Goal: Task Accomplishment & Management: Complete application form

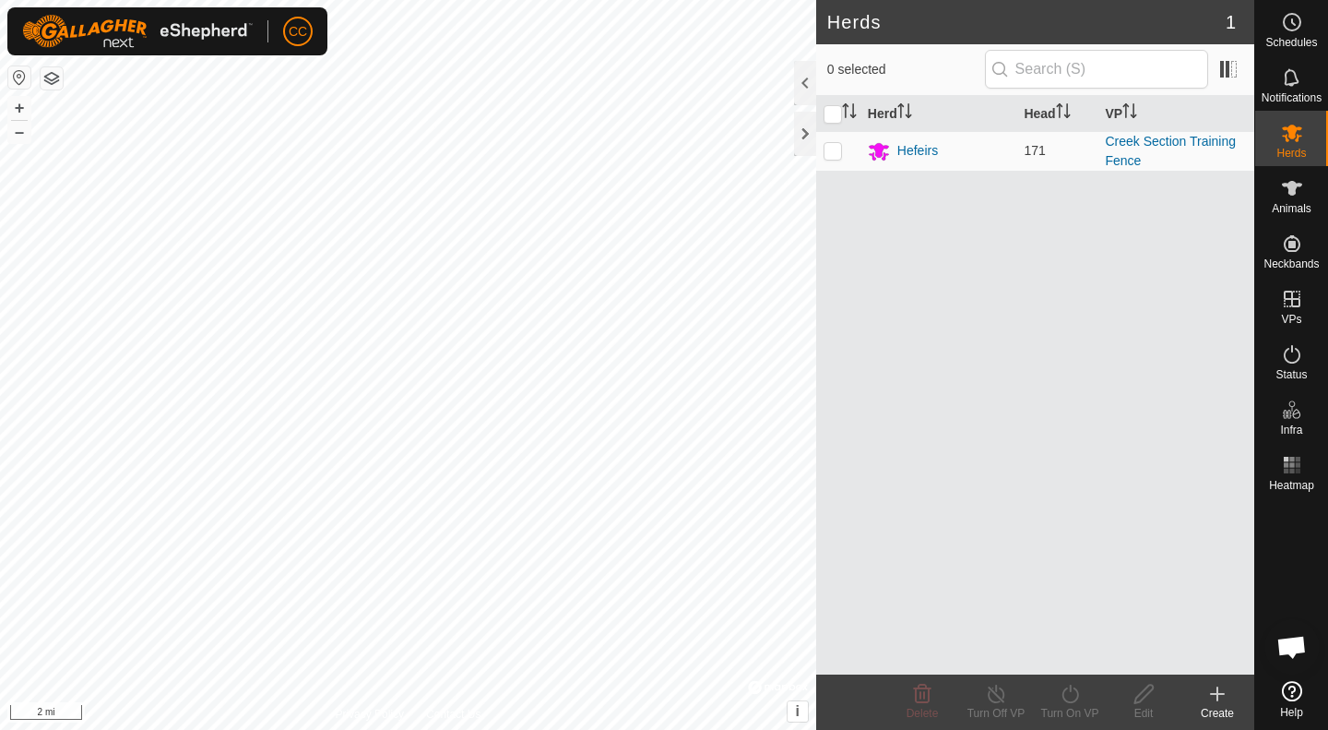
scroll to position [959, 0]
click at [18, 104] on button "+" at bounding box center [19, 108] width 22 height 22
click at [718, 729] on html "CC Schedules Notifications Herds Animals Neckbands VPs Status Infra Heatmap Hel…" at bounding box center [664, 365] width 1328 height 730
click at [18, 102] on button "+" at bounding box center [19, 108] width 22 height 22
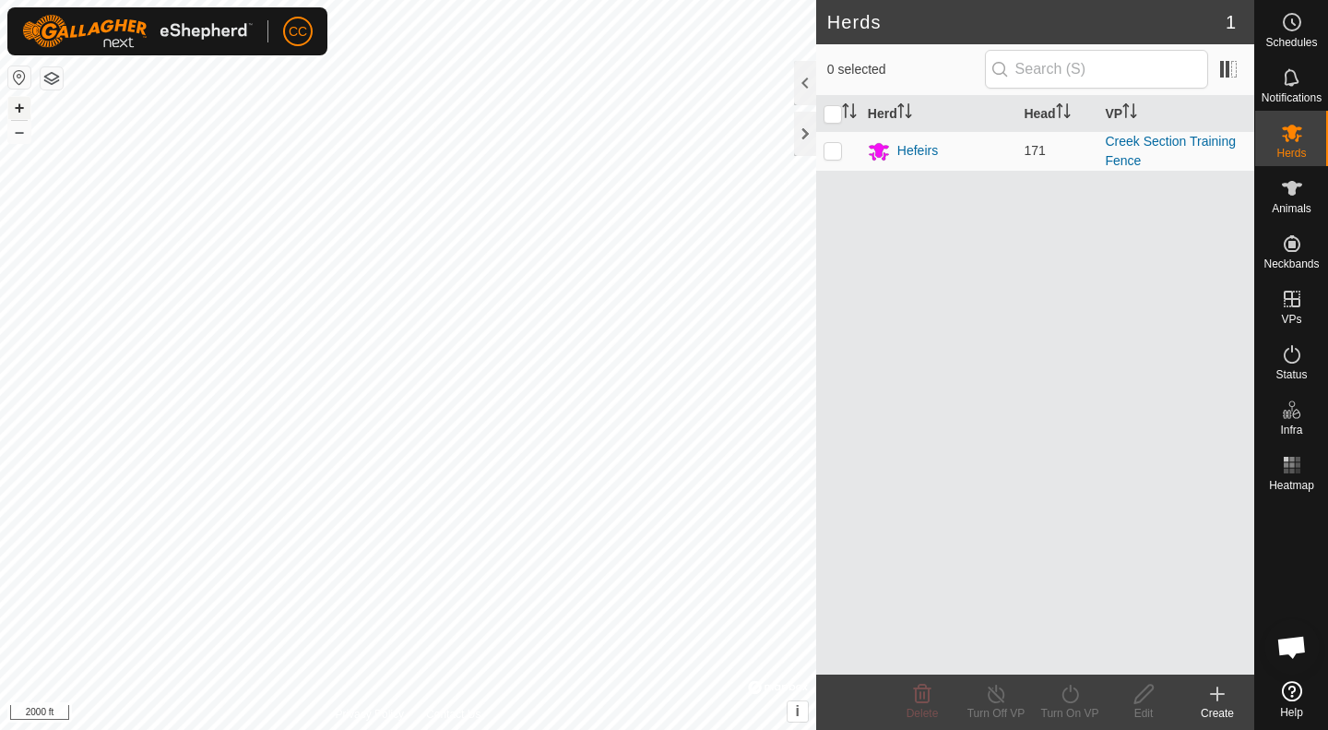
click at [18, 102] on button "+" at bounding box center [19, 108] width 22 height 22
click at [19, 102] on button "+" at bounding box center [19, 108] width 22 height 22
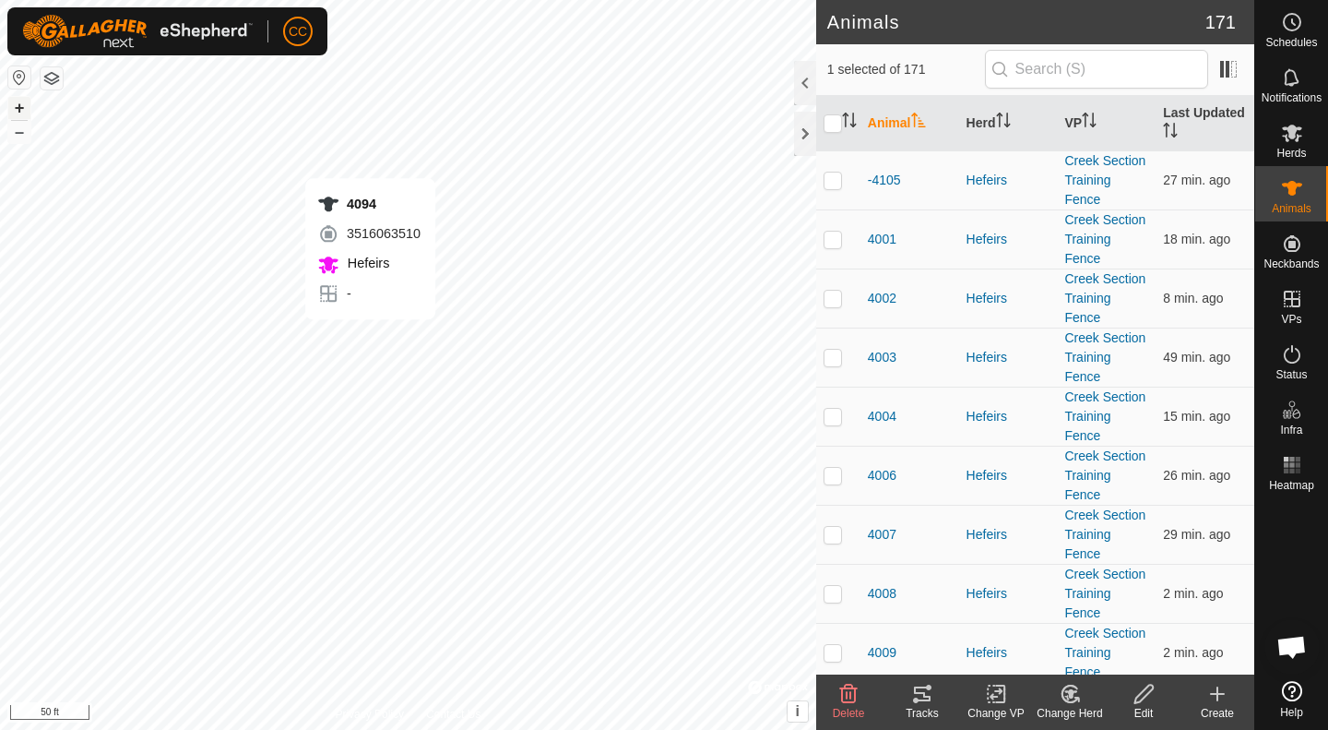
checkbox input "false"
click at [1049, 57] on input "text" at bounding box center [1096, 69] width 223 height 39
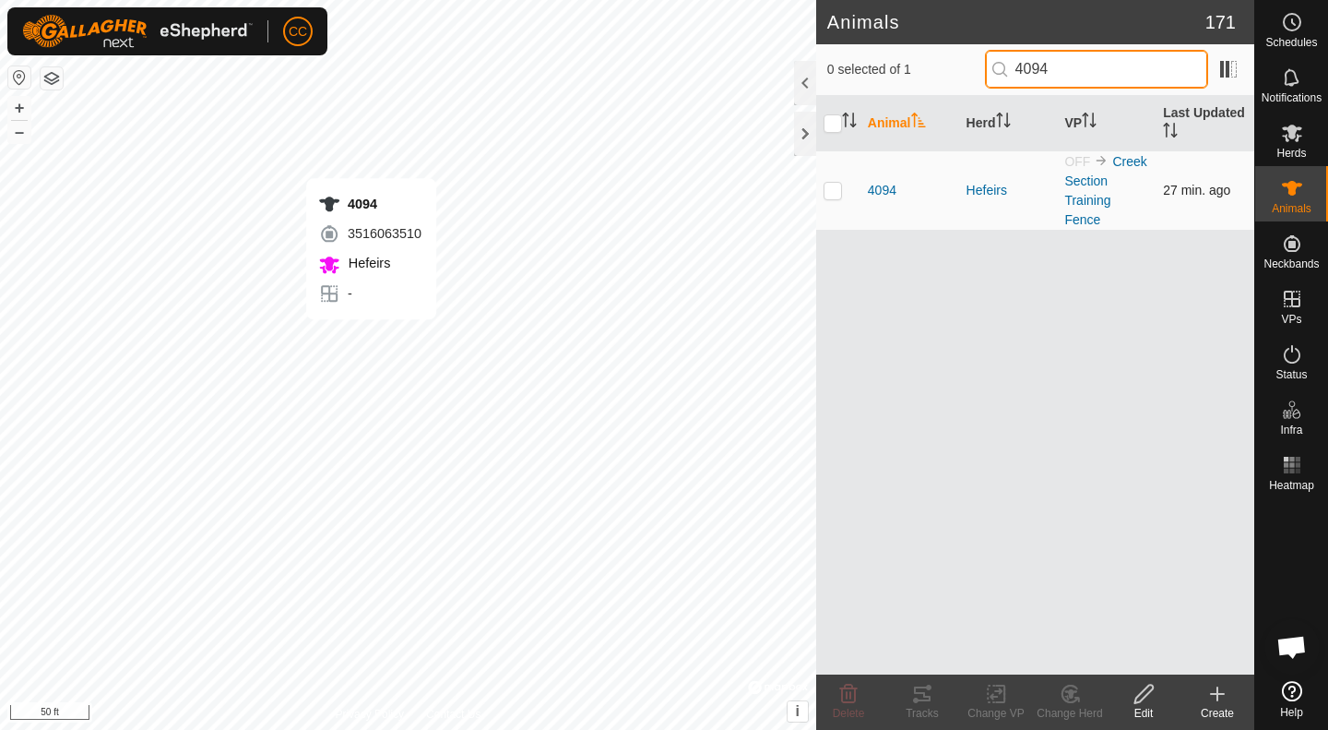
type input "4094"
click at [828, 193] on p-checkbox at bounding box center [833, 190] width 18 height 15
checkbox input "true"
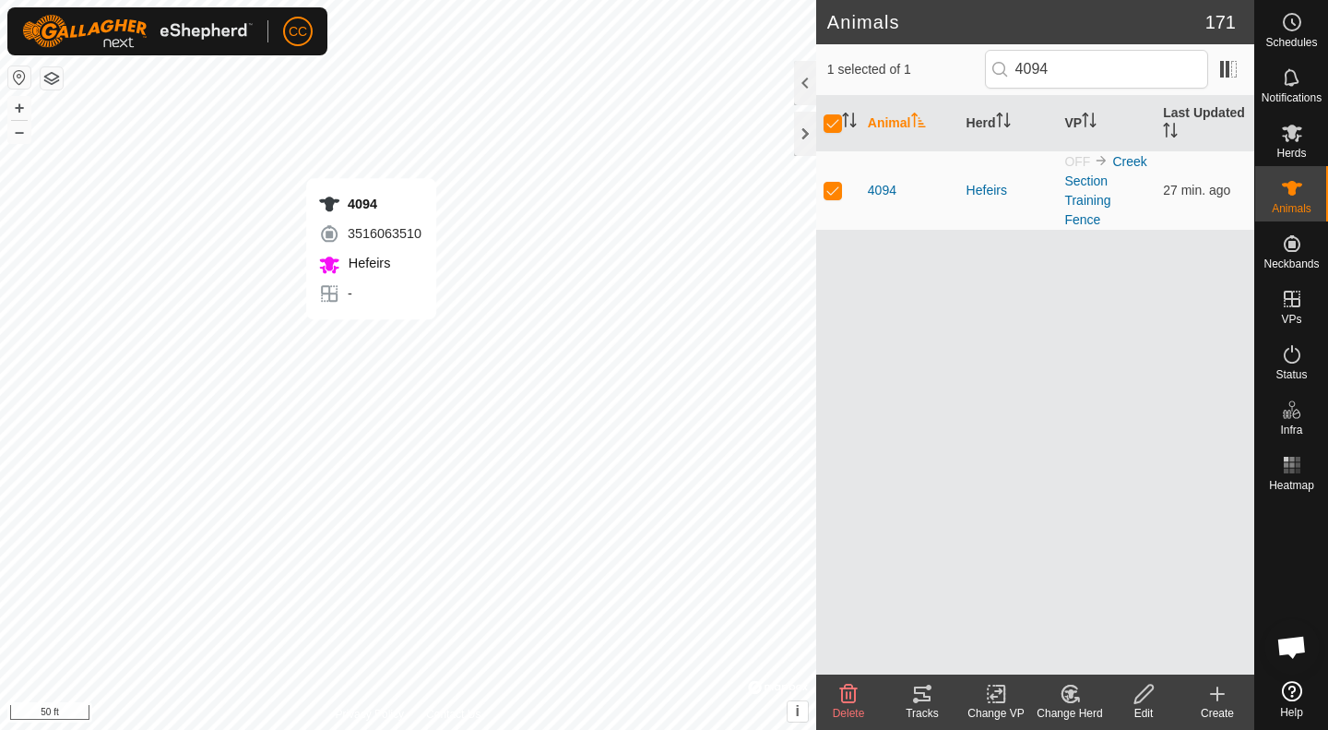
click at [1134, 703] on icon at bounding box center [1144, 694] width 23 height 22
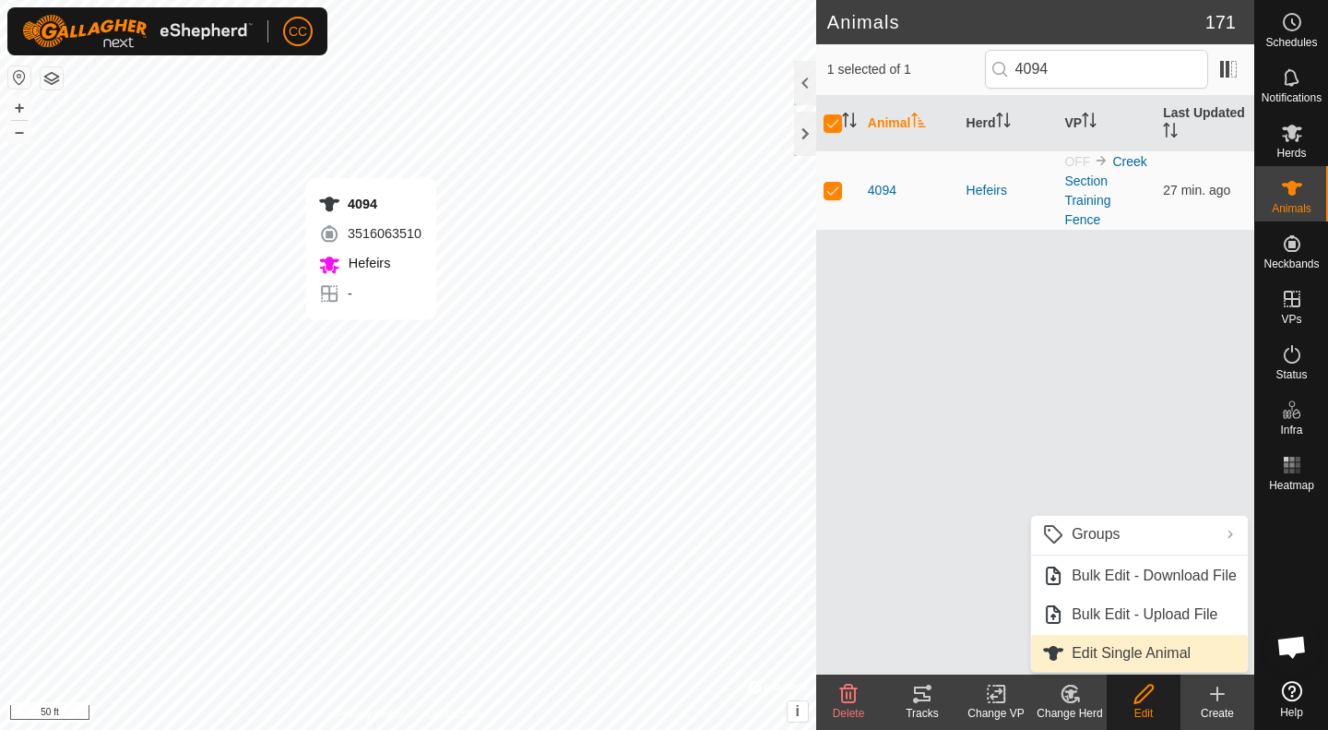
click at [1112, 658] on link "Edit Single Animal" at bounding box center [1139, 653] width 217 height 37
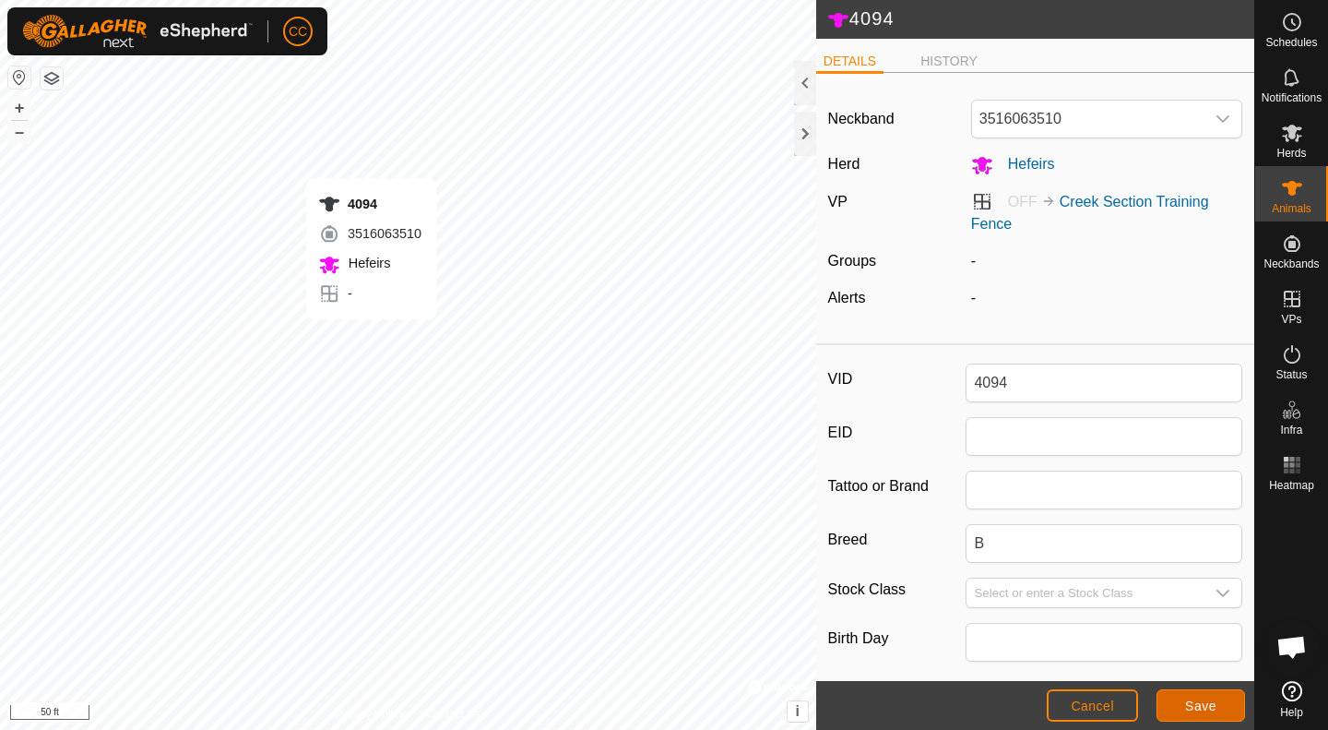
click at [1179, 706] on button "Save" at bounding box center [1201, 705] width 89 height 32
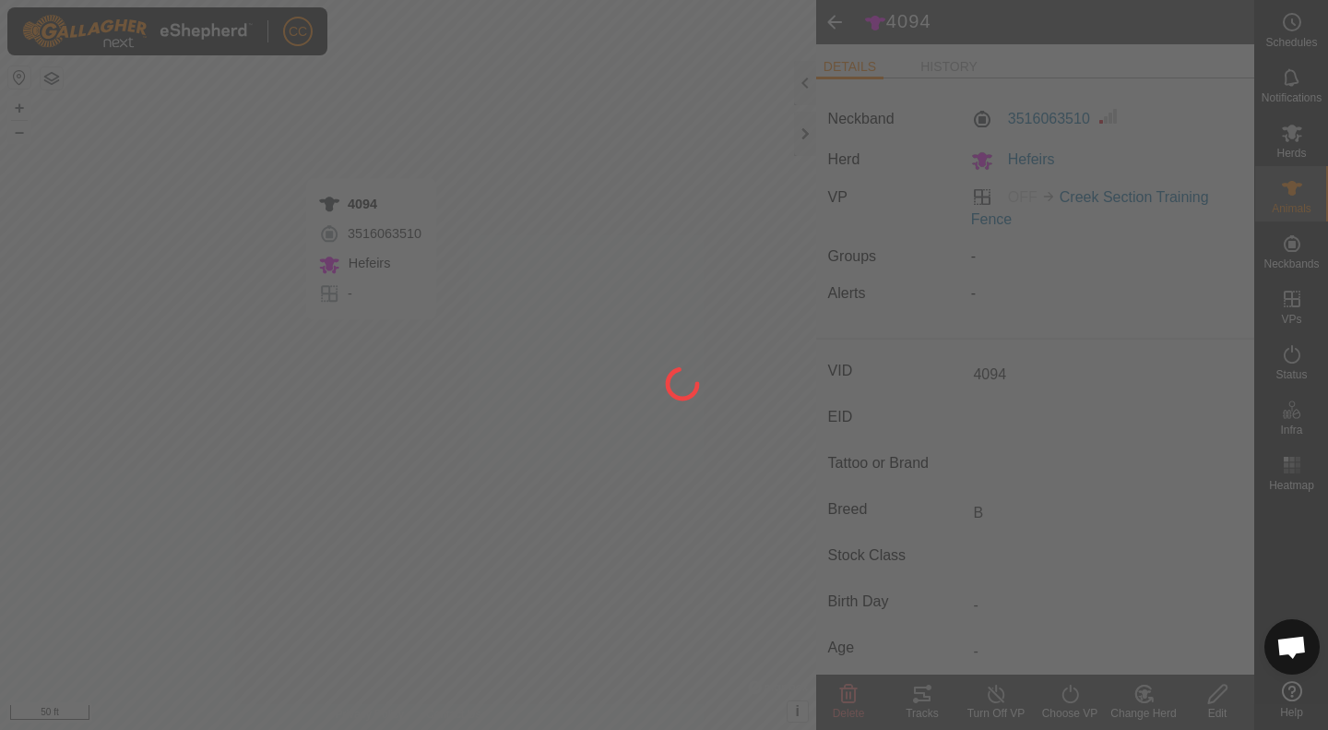
type input "-"
type input "0 kg"
type input "-"
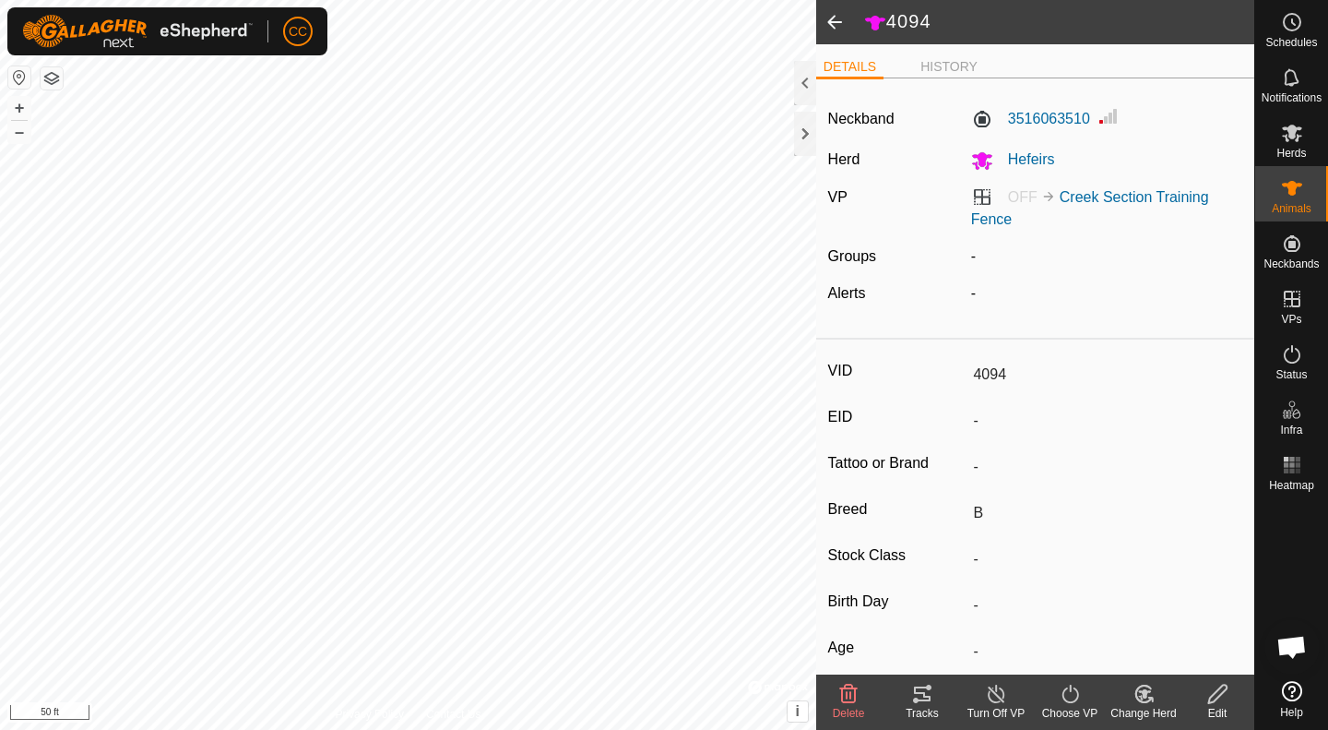
click at [835, 20] on span at bounding box center [834, 22] width 37 height 44
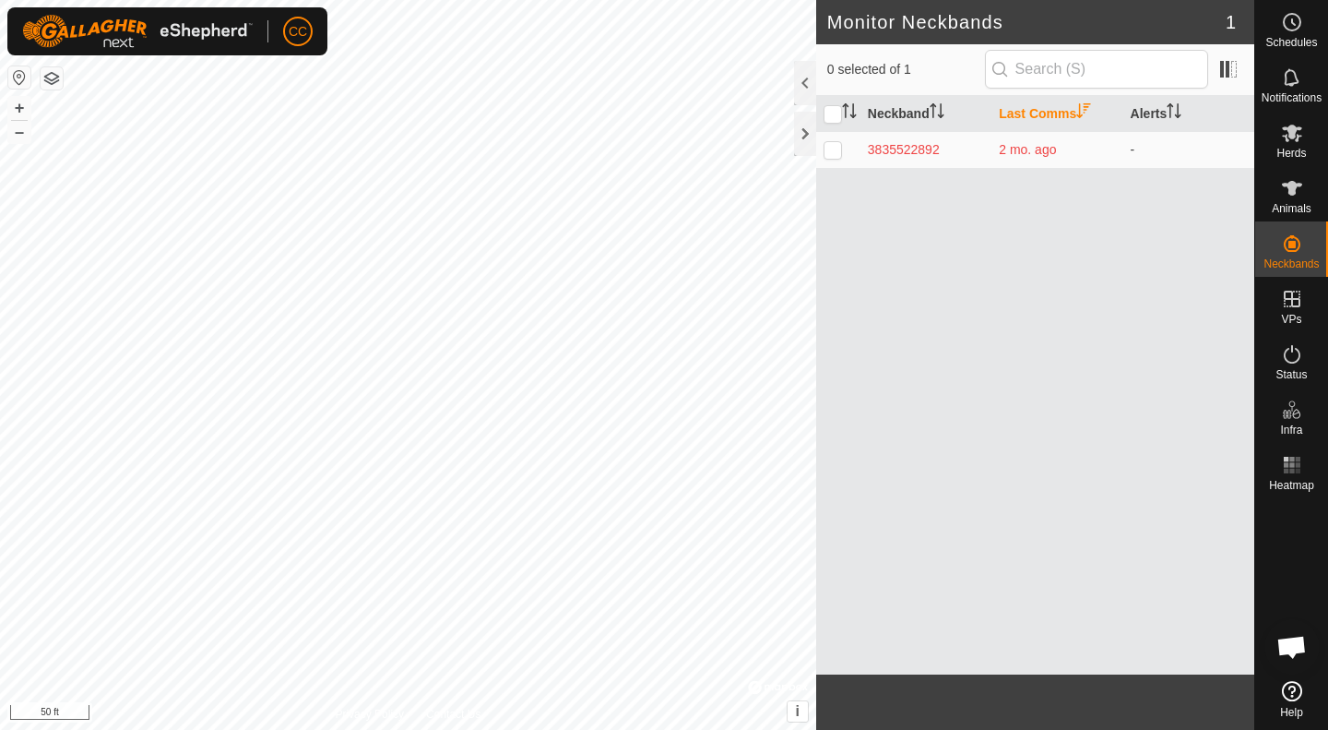
scroll to position [959, 0]
click at [19, 138] on button "–" at bounding box center [19, 132] width 22 height 22
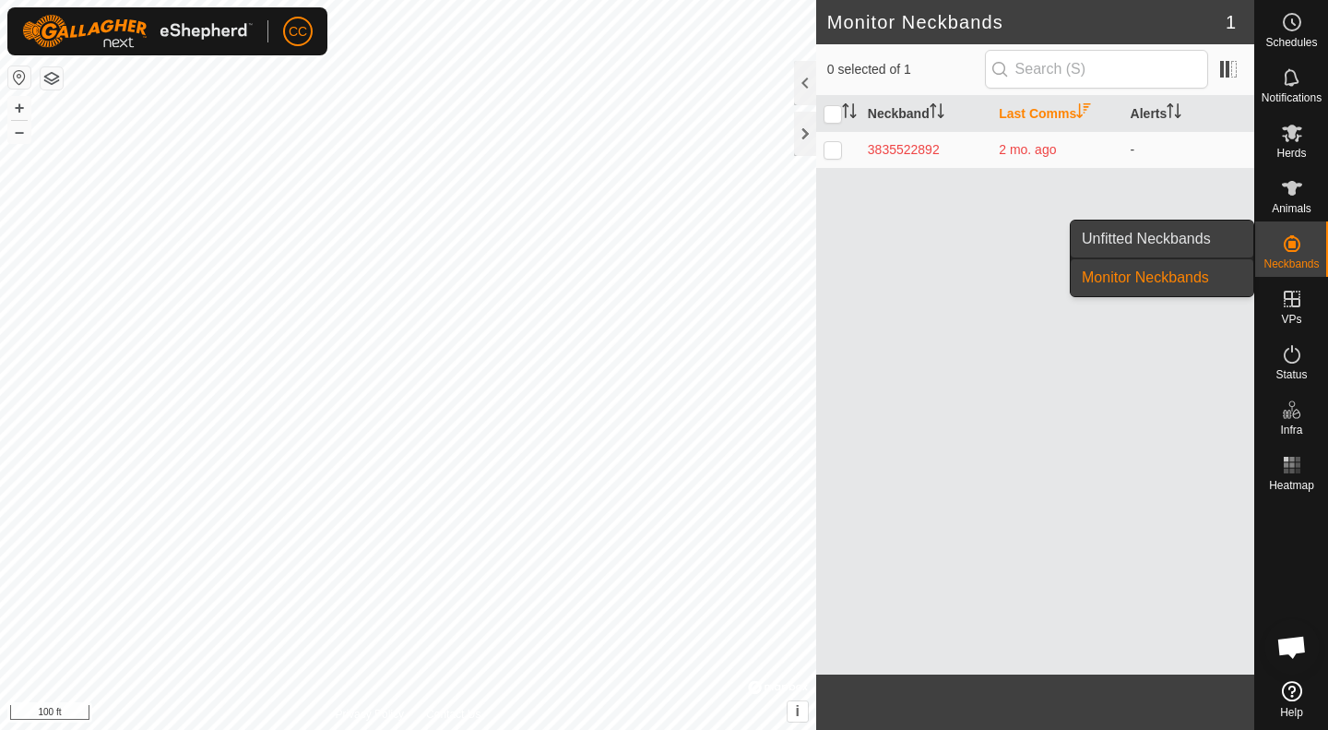
click at [1200, 246] on link "Unfitted Neckbands" at bounding box center [1162, 238] width 183 height 37
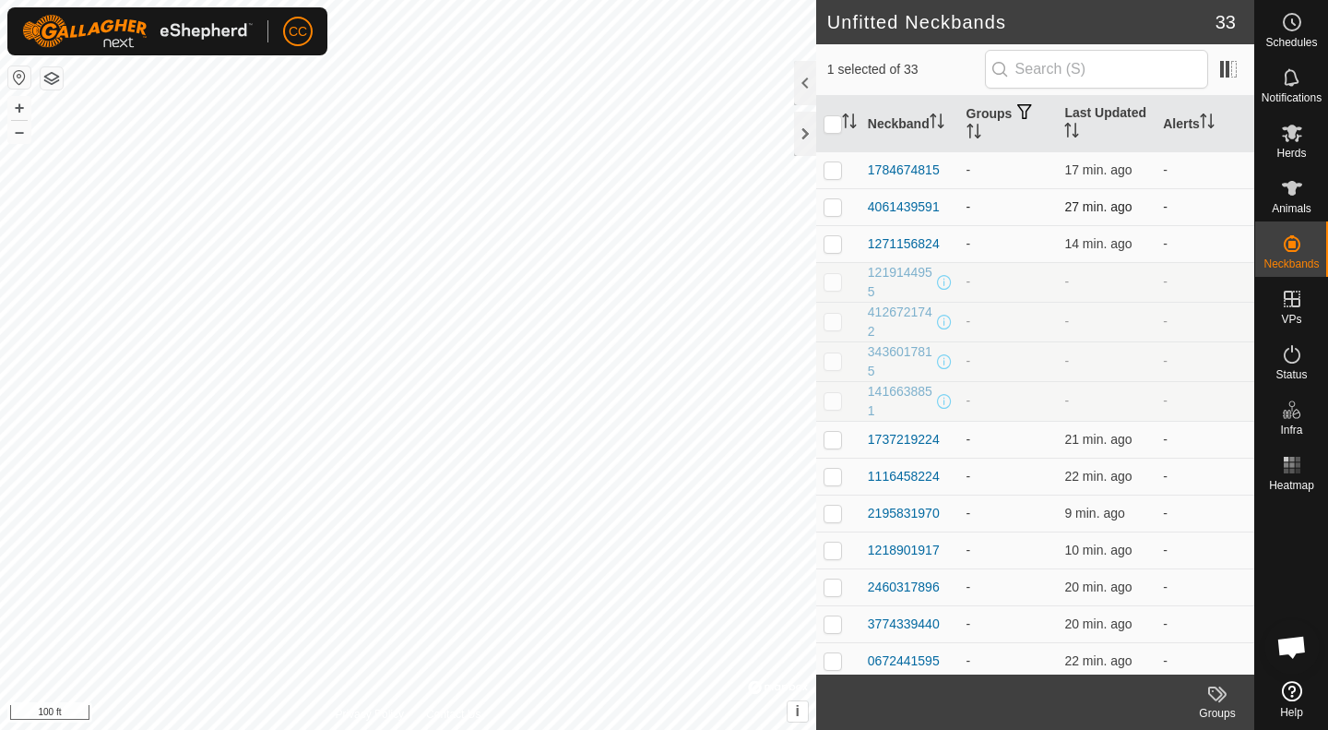
checkbox input "false"
click at [1056, 70] on input "text" at bounding box center [1096, 69] width 223 height 39
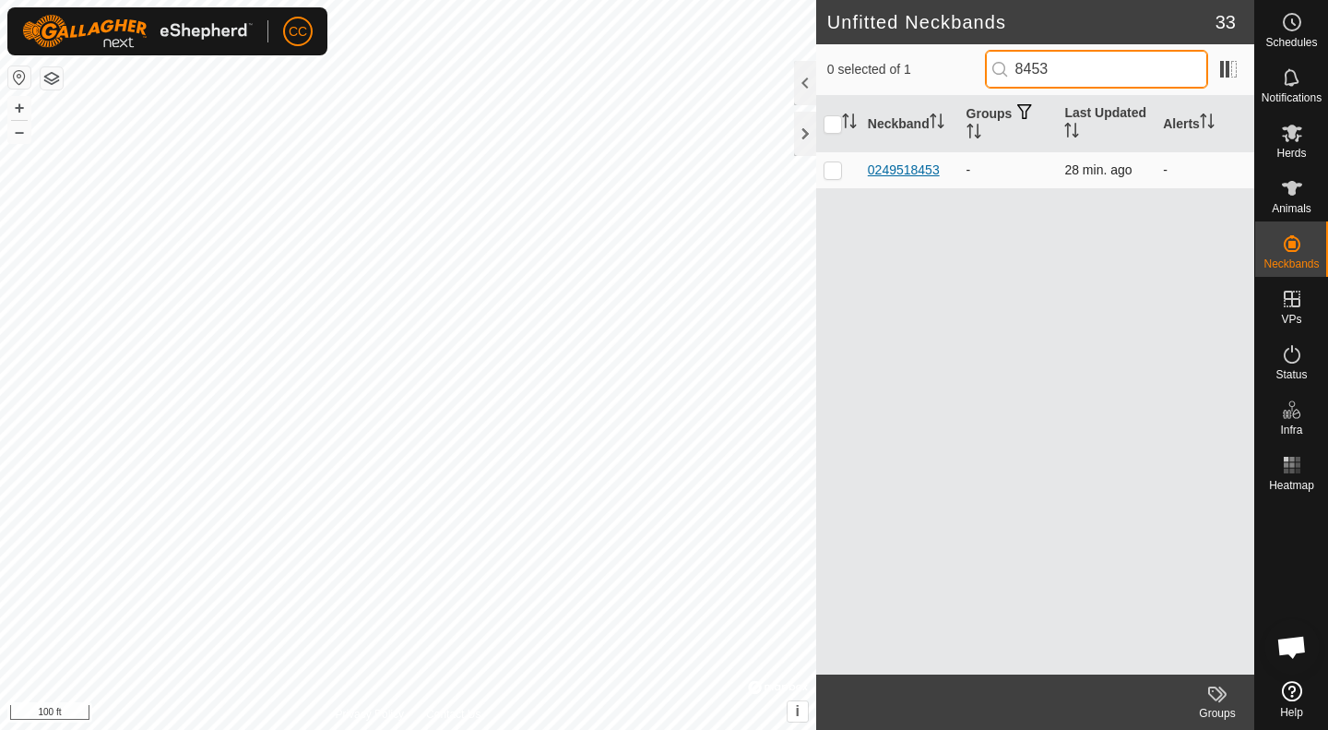
type input "8453"
click at [901, 165] on div "0249518453" at bounding box center [904, 170] width 72 height 19
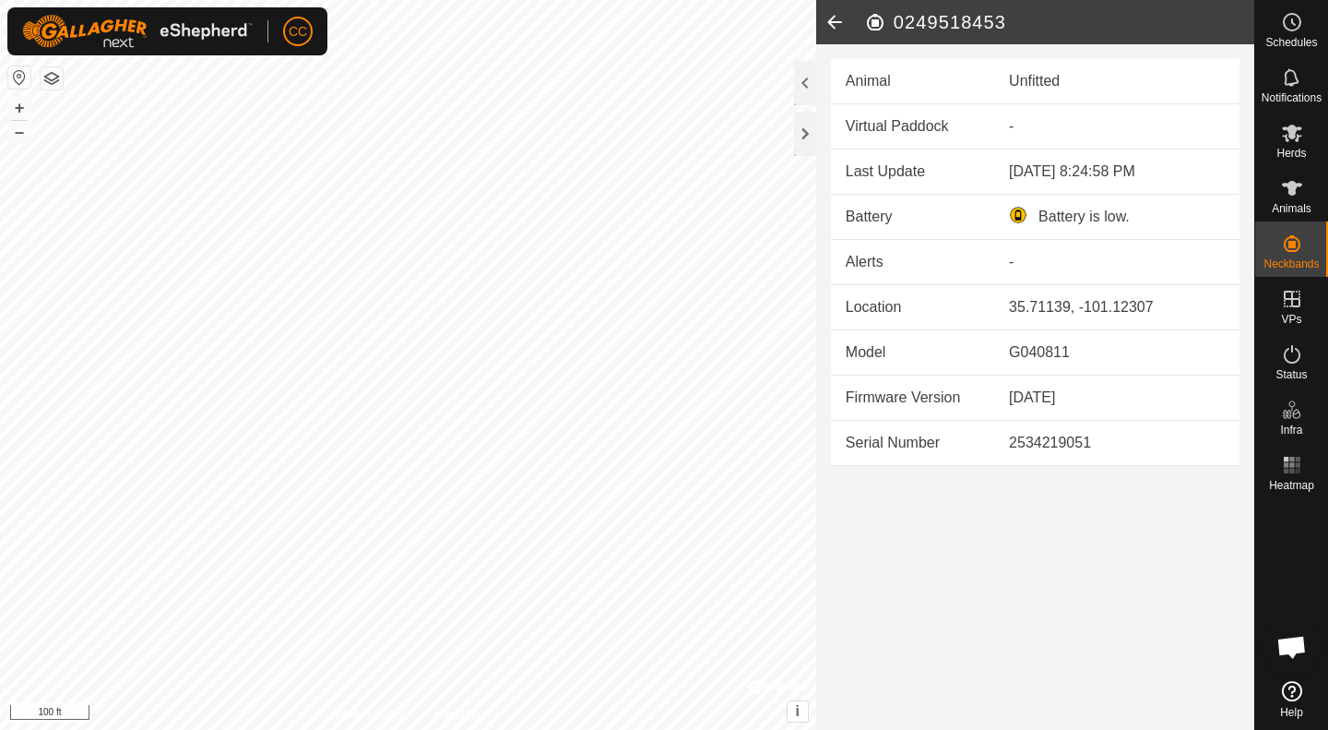
click at [1294, 194] on icon at bounding box center [1292, 188] width 20 height 15
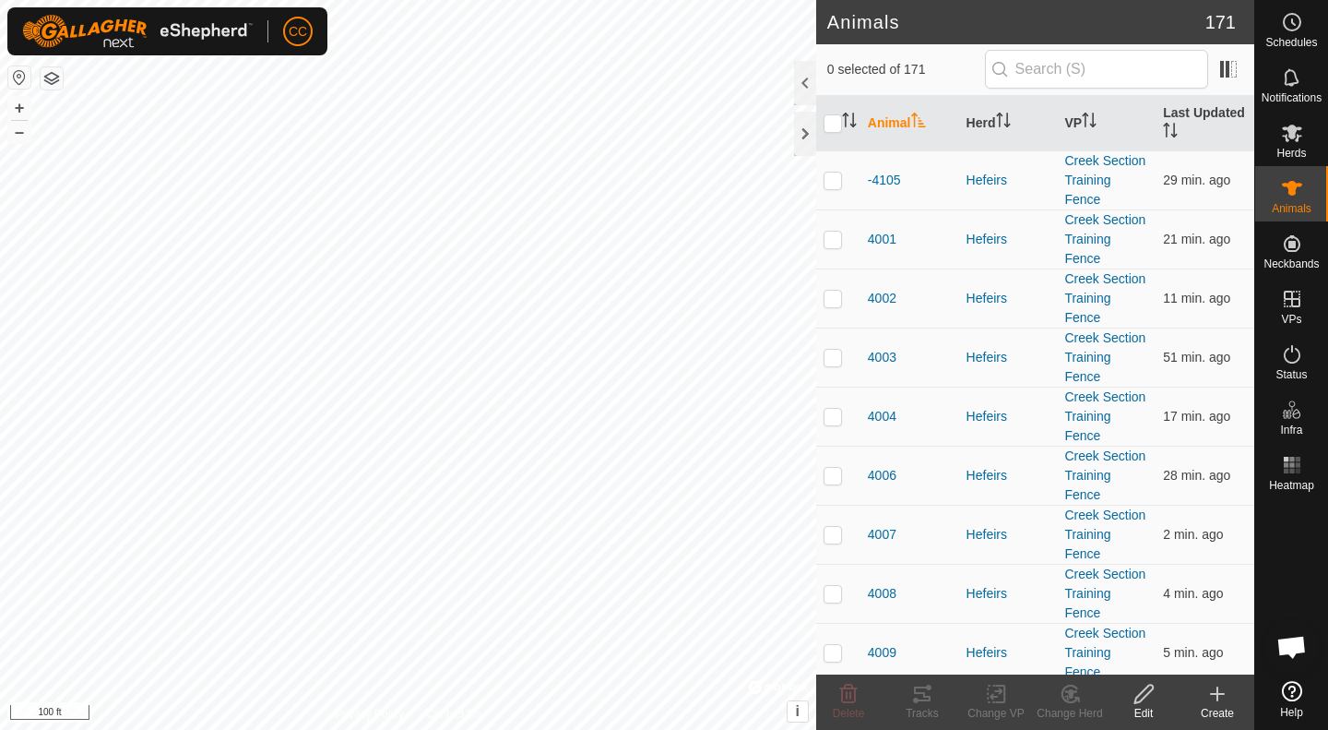
click at [1223, 706] on div "Create" at bounding box center [1218, 713] width 74 height 17
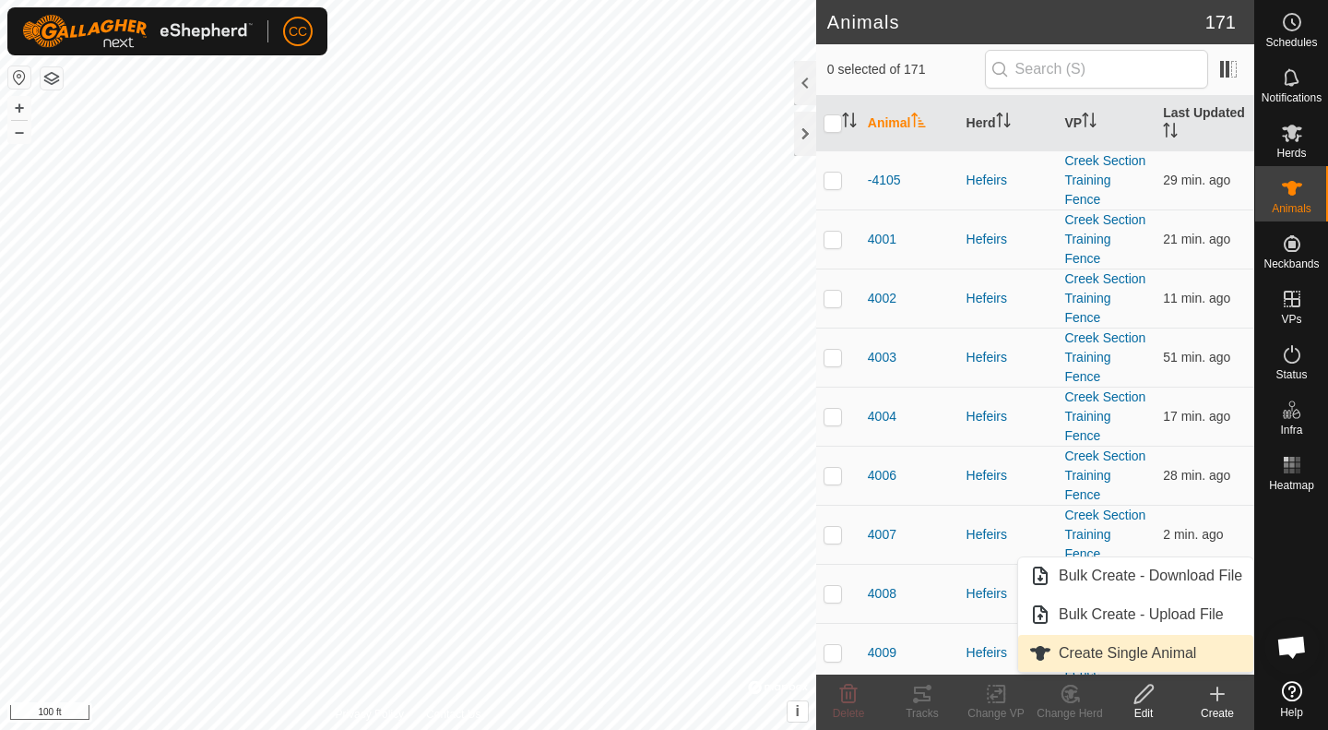
click at [1158, 663] on span "Create Single Animal" at bounding box center [1127, 653] width 137 height 22
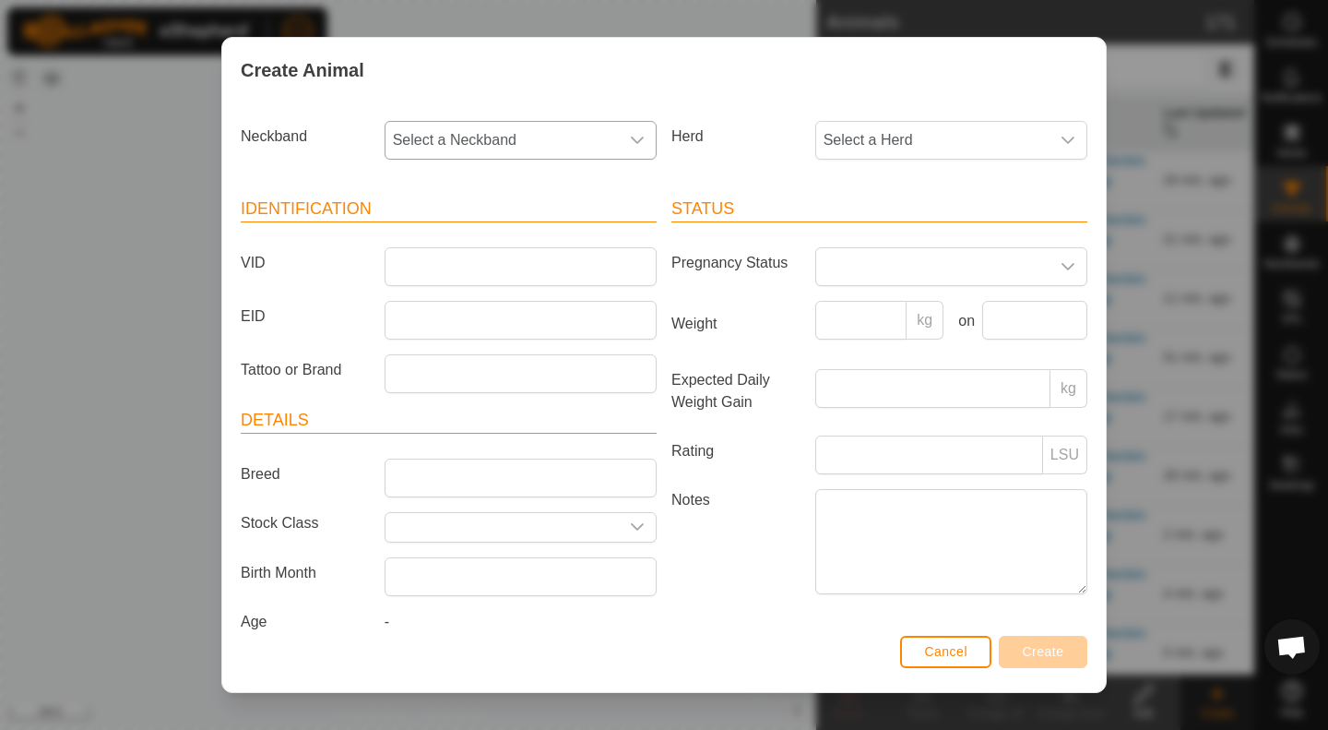
click at [486, 144] on span "Select a Neckband" at bounding box center [502, 140] width 233 height 37
type input "8453"
click at [514, 223] on li "0249518453" at bounding box center [520, 235] width 266 height 37
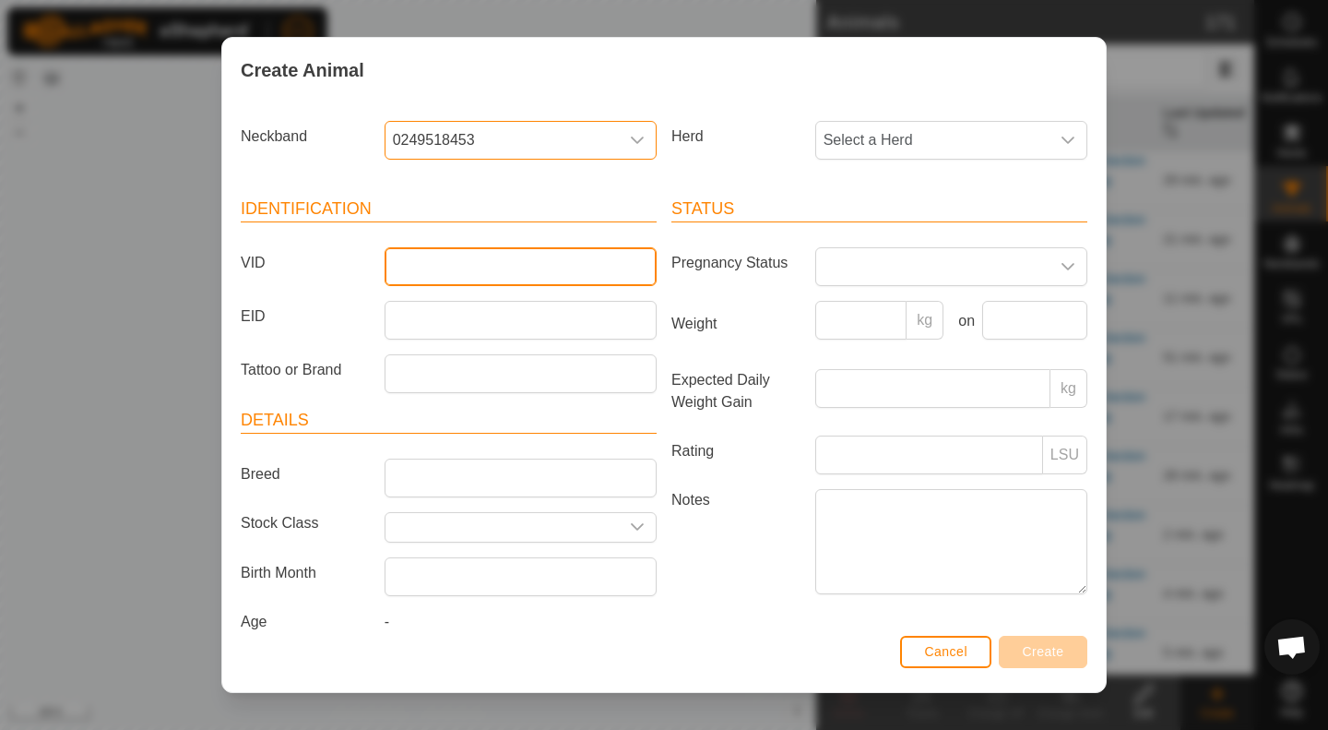
click at [514, 272] on input "VID" at bounding box center [521, 266] width 272 height 39
type input "A"
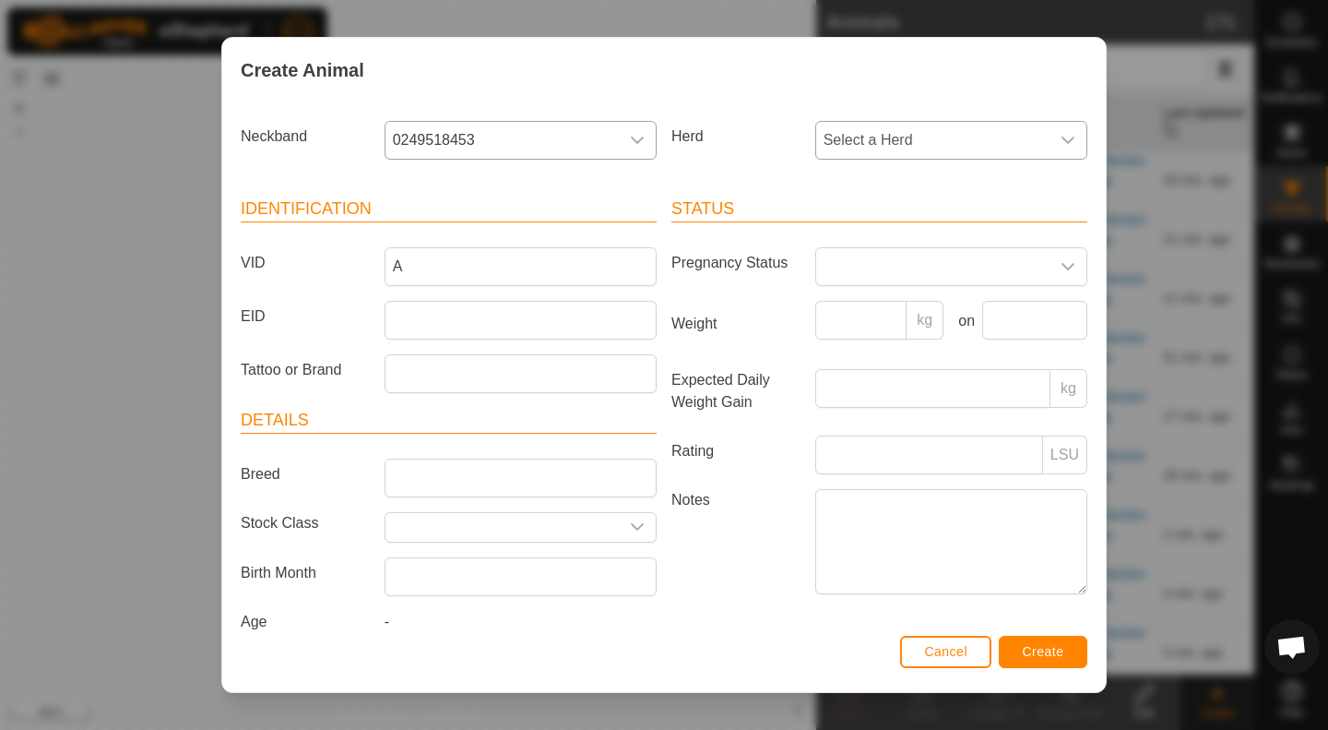
click at [990, 142] on span "Select a Herd" at bounding box center [932, 140] width 233 height 37
click at [872, 274] on li "Hefeirs" at bounding box center [950, 274] width 266 height 37
click at [1054, 646] on span "Create" at bounding box center [1044, 651] width 42 height 15
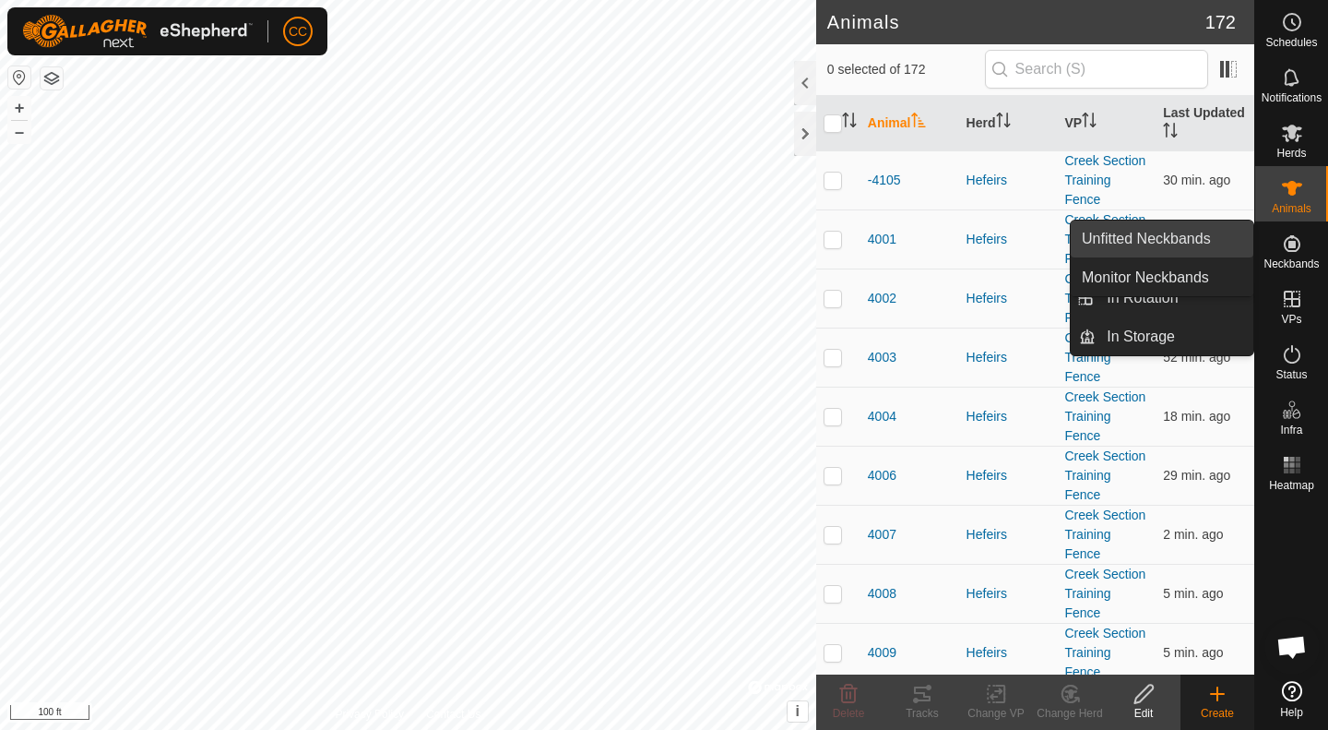
click at [1175, 233] on link "Unfitted Neckbands" at bounding box center [1162, 238] width 183 height 37
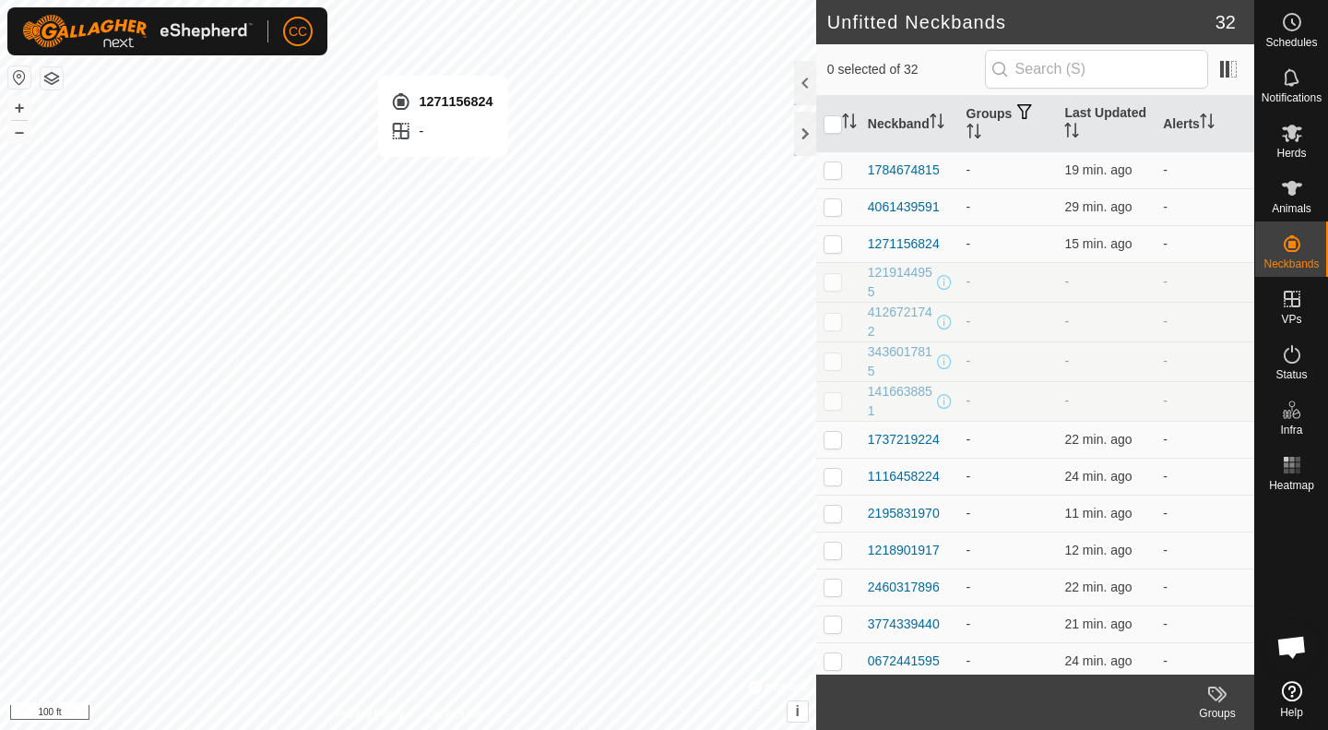
click at [1296, 195] on icon at bounding box center [1292, 188] width 22 height 22
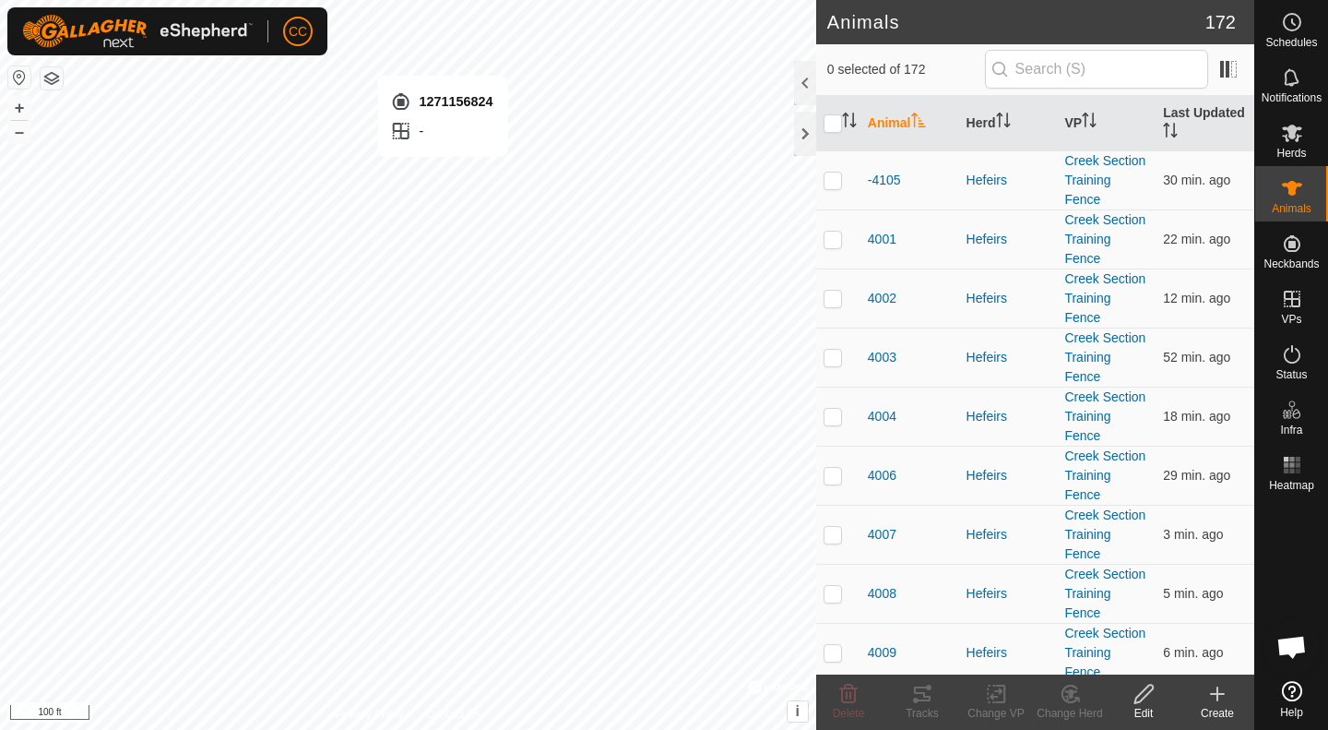
click at [1221, 704] on icon at bounding box center [1218, 694] width 22 height 22
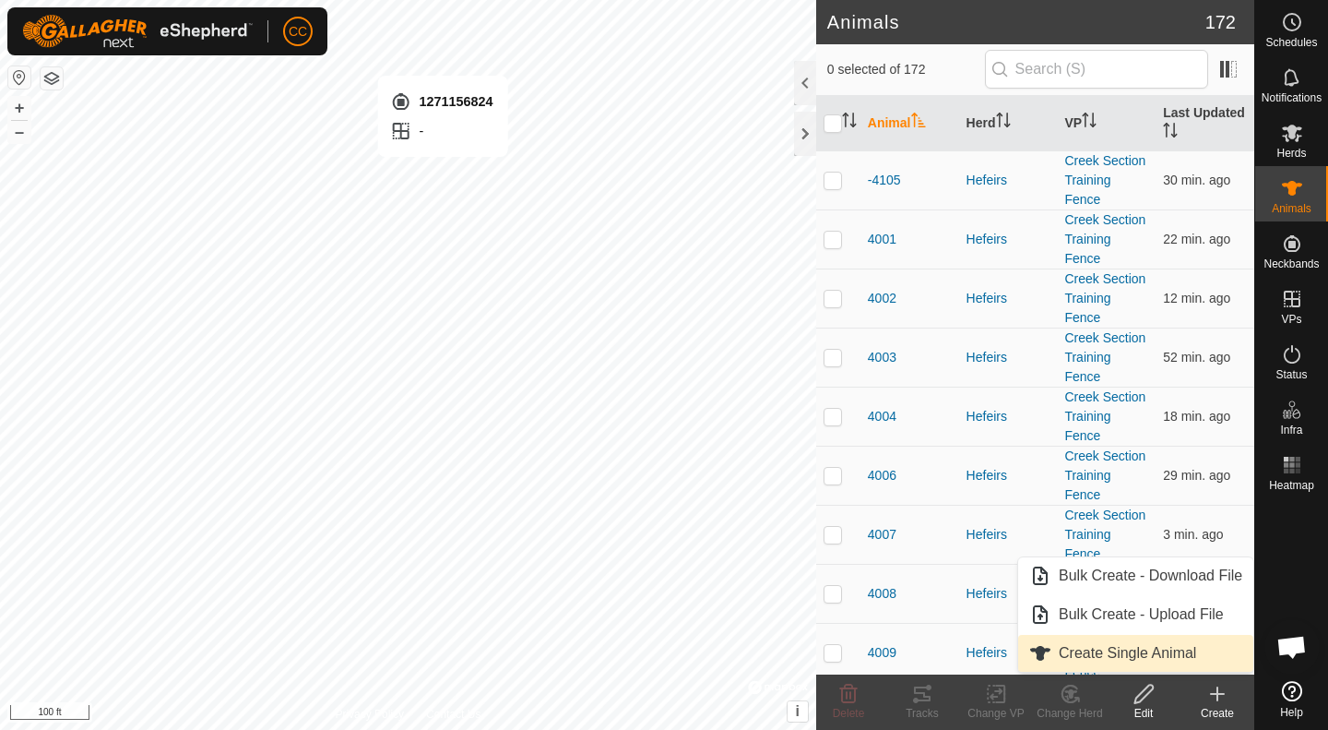
click at [1158, 663] on span "Create Single Animal" at bounding box center [1127, 653] width 137 height 22
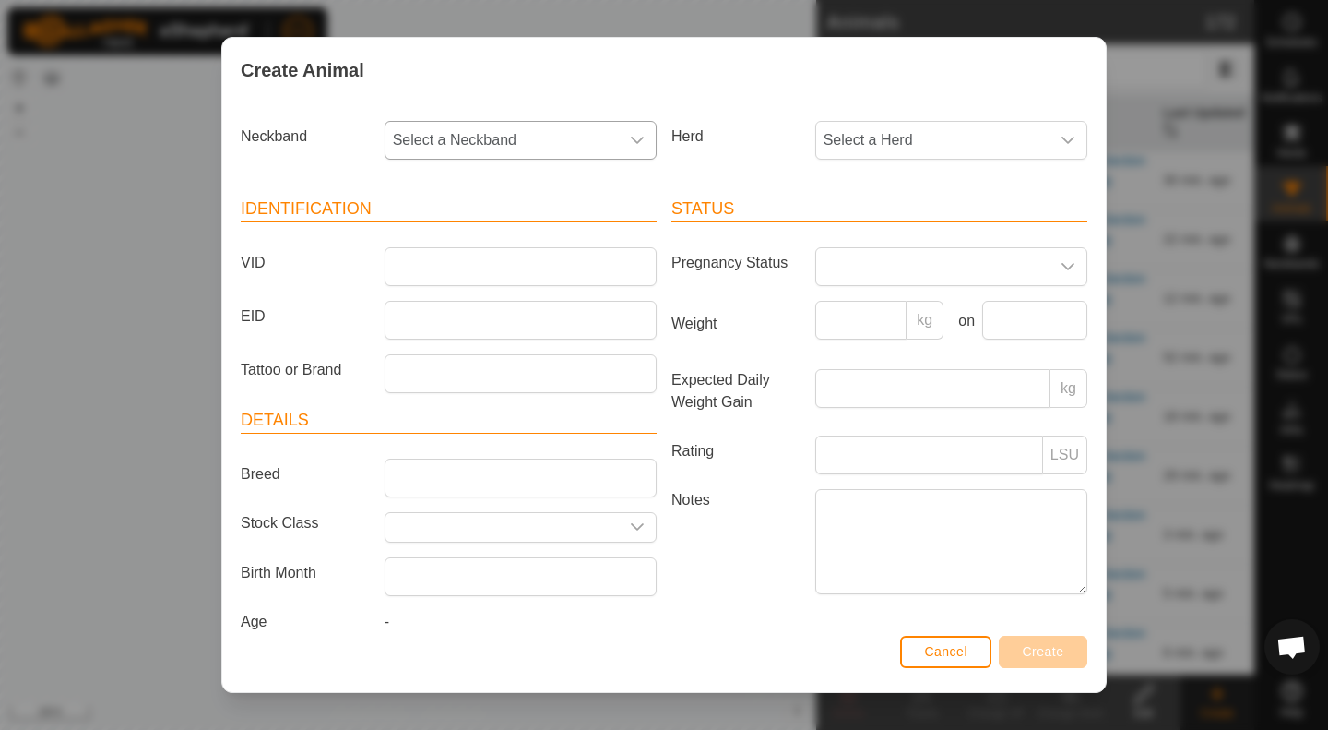
click at [542, 143] on span "Select a Neckband" at bounding box center [502, 140] width 233 height 37
type input "6824"
click at [502, 231] on li "1271156824" at bounding box center [520, 235] width 266 height 37
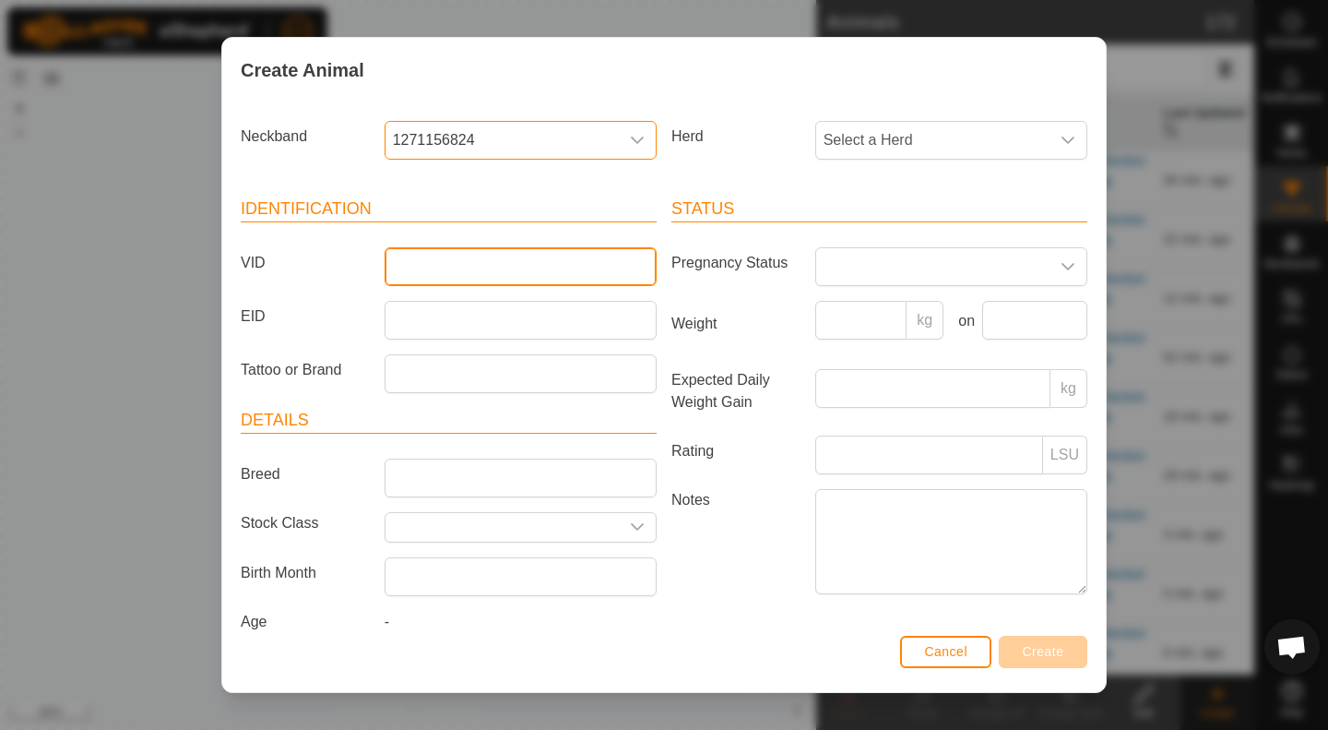
click at [494, 275] on input "VID" at bounding box center [521, 266] width 272 height 39
type input "AB"
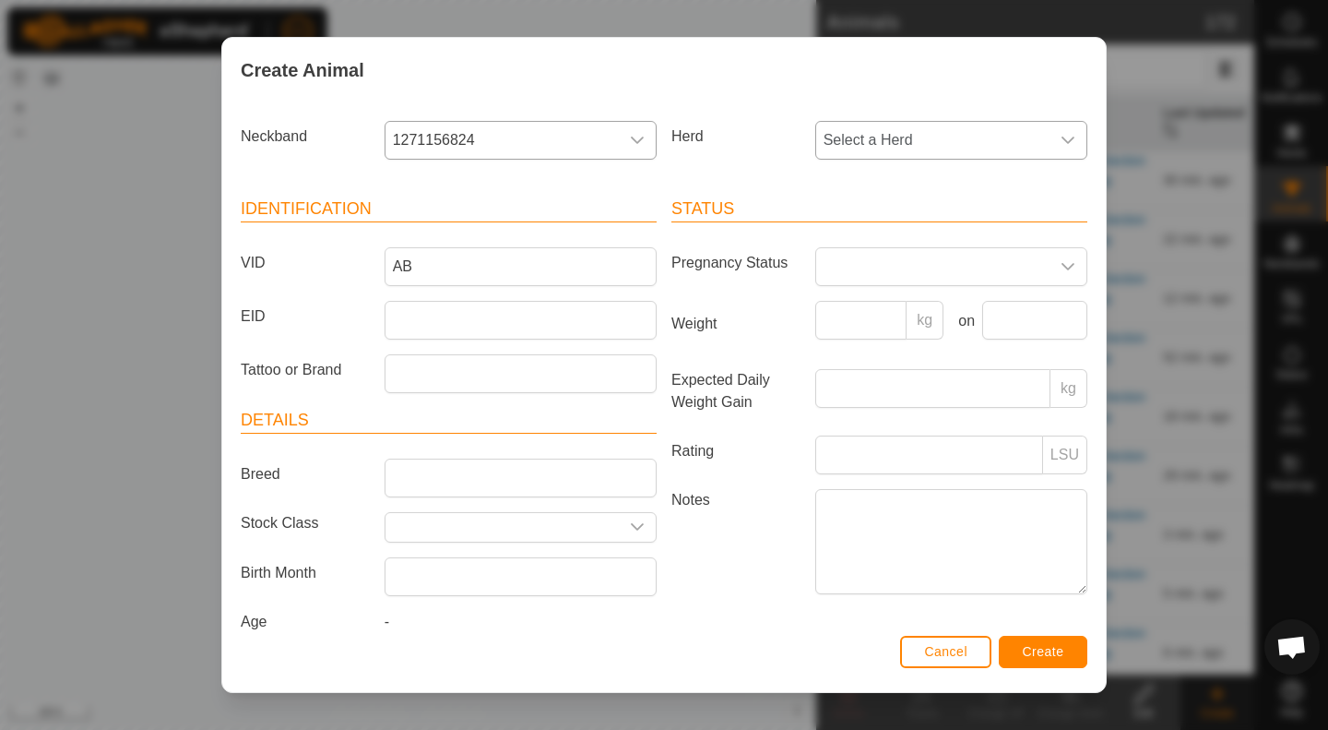
click at [1034, 139] on span "Select a Herd" at bounding box center [932, 140] width 233 height 37
click at [865, 279] on li "Hefeirs" at bounding box center [950, 274] width 266 height 37
click at [1048, 655] on span "Create" at bounding box center [1044, 651] width 42 height 15
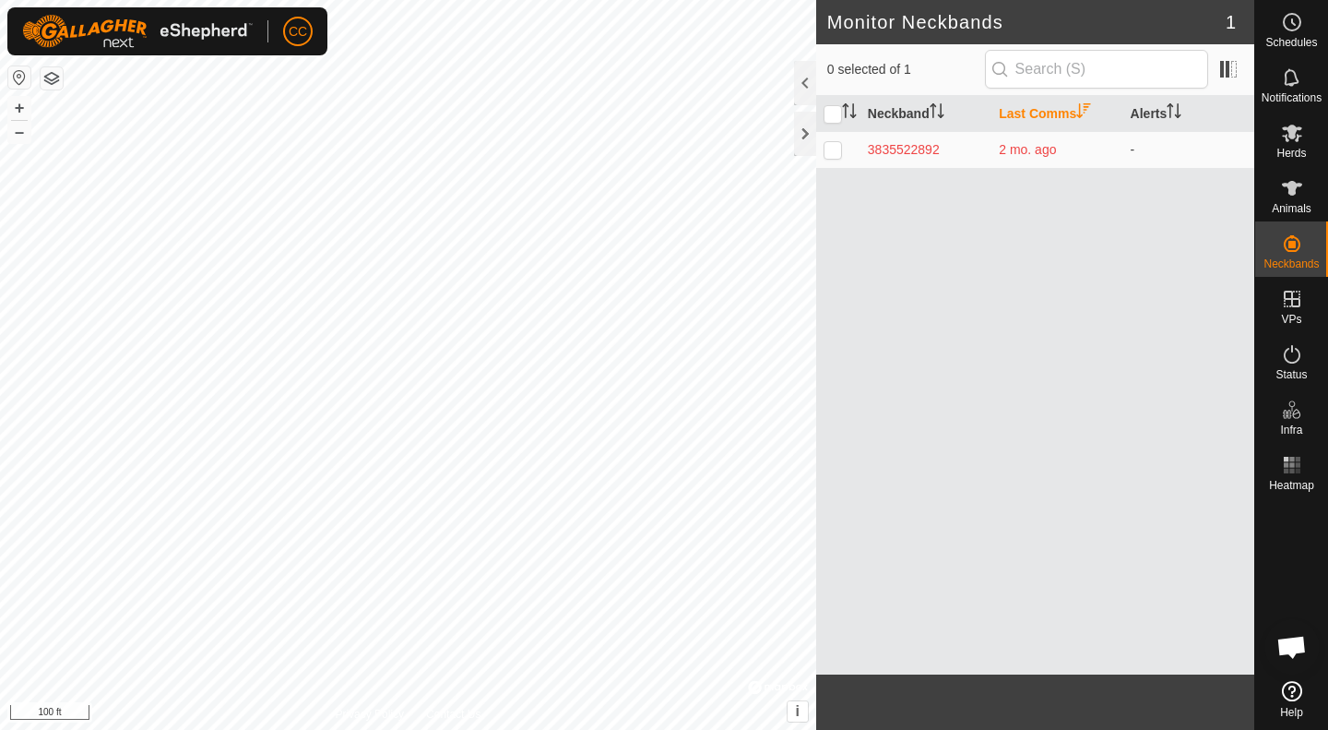
scroll to position [959, 0]
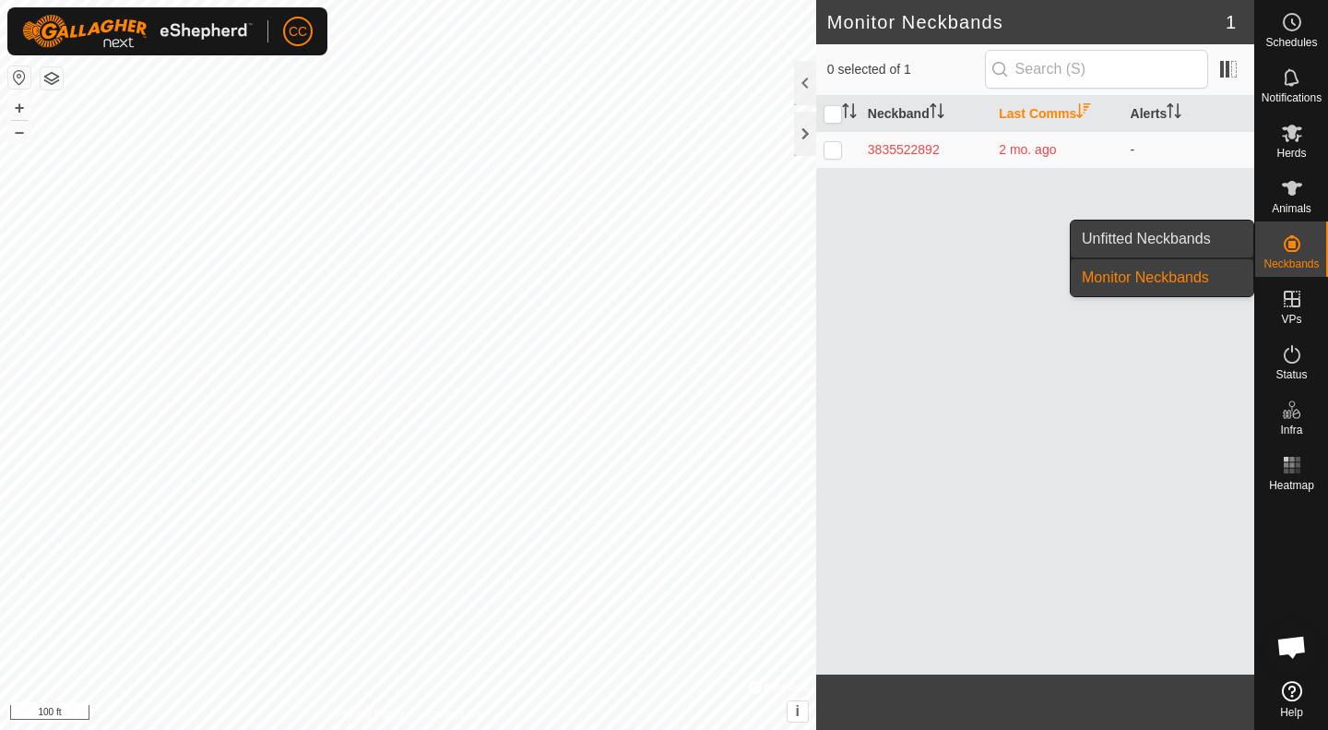
scroll to position [959, 0]
click at [1176, 247] on link "Unfitted Neckbands" at bounding box center [1162, 238] width 183 height 37
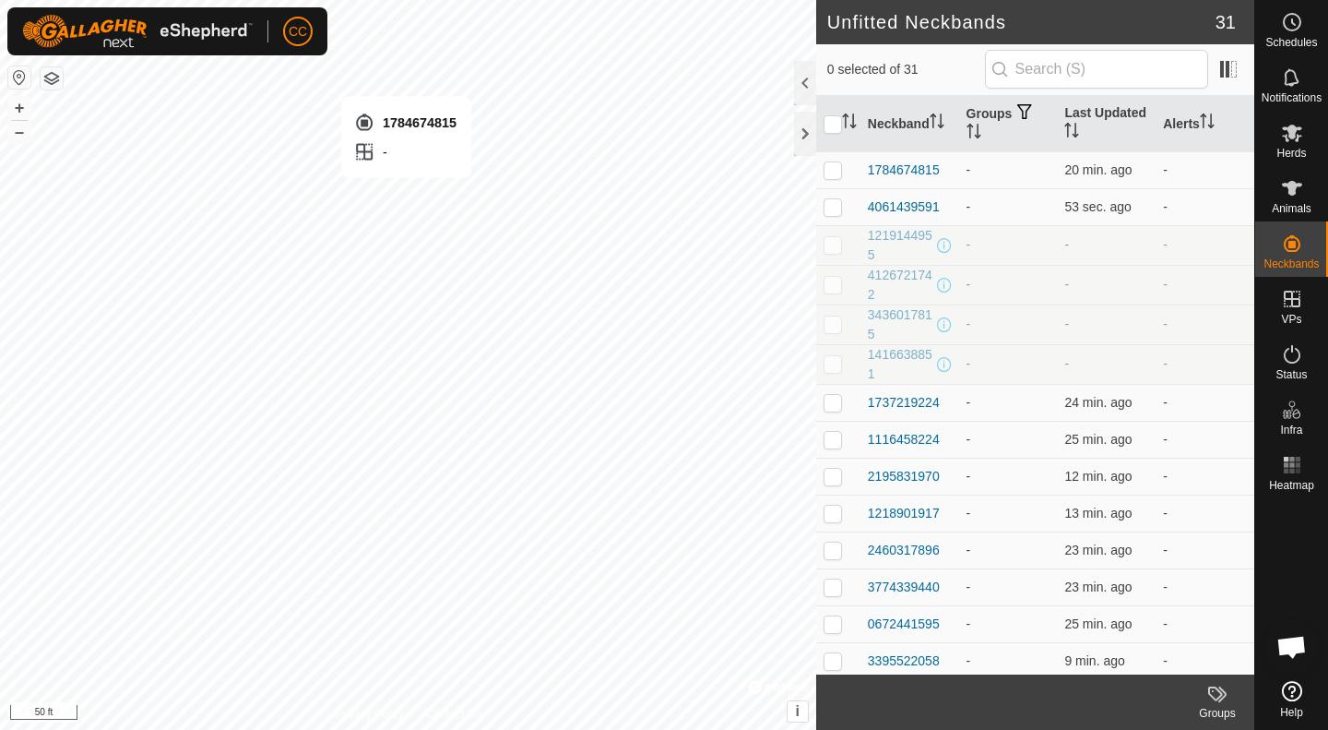
click at [1292, 208] on span "Animals" at bounding box center [1292, 208] width 40 height 11
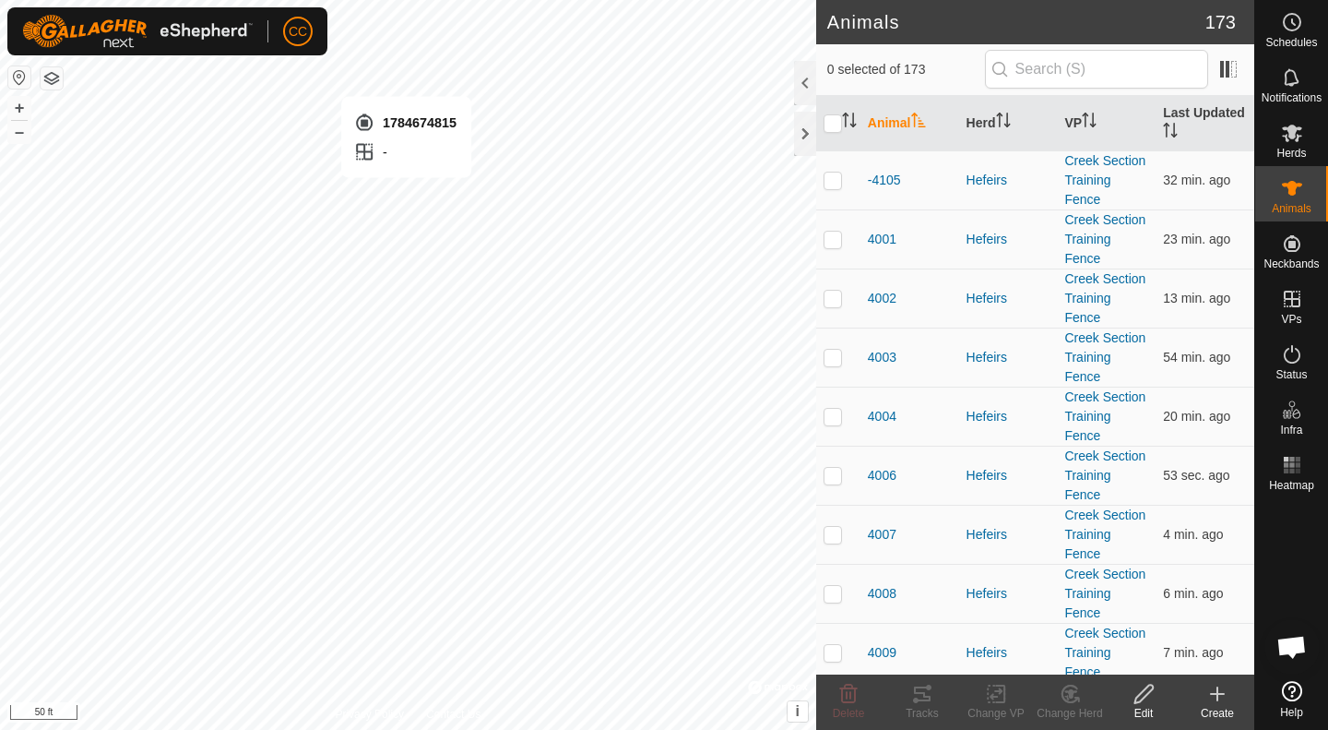
click at [1224, 716] on div "Create" at bounding box center [1218, 713] width 74 height 17
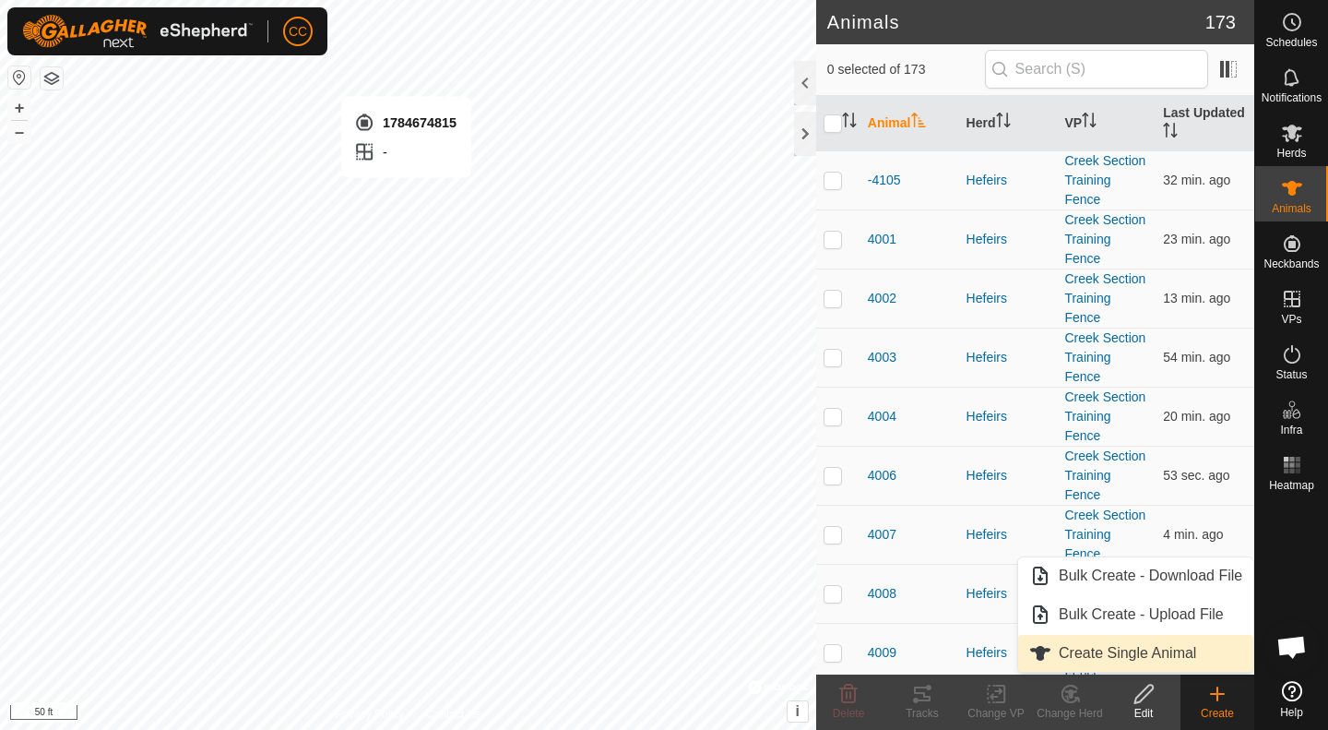
click at [1127, 657] on span "Create Single Animal" at bounding box center [1127, 653] width 137 height 22
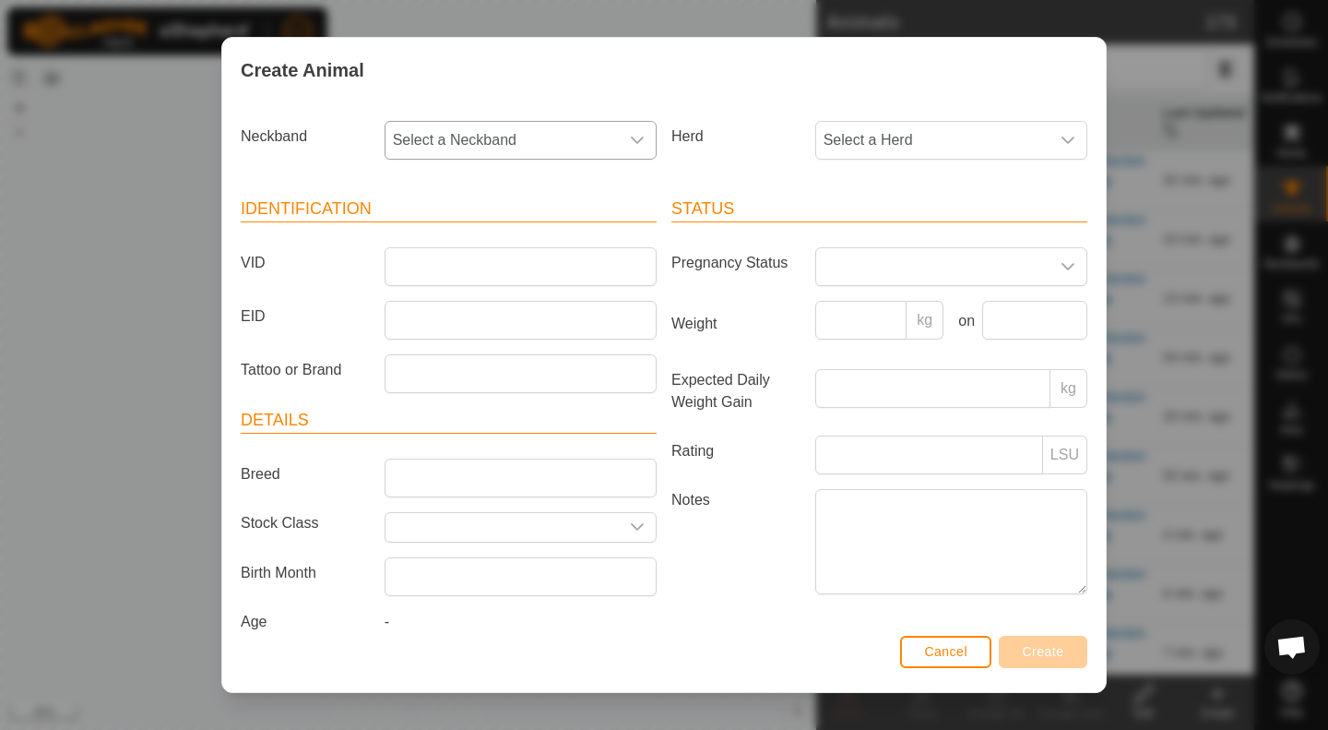
click at [570, 148] on span "Select a Neckband" at bounding box center [502, 140] width 233 height 37
type input "4815"
click at [471, 238] on span "1784674815" at bounding box center [439, 235] width 82 height 22
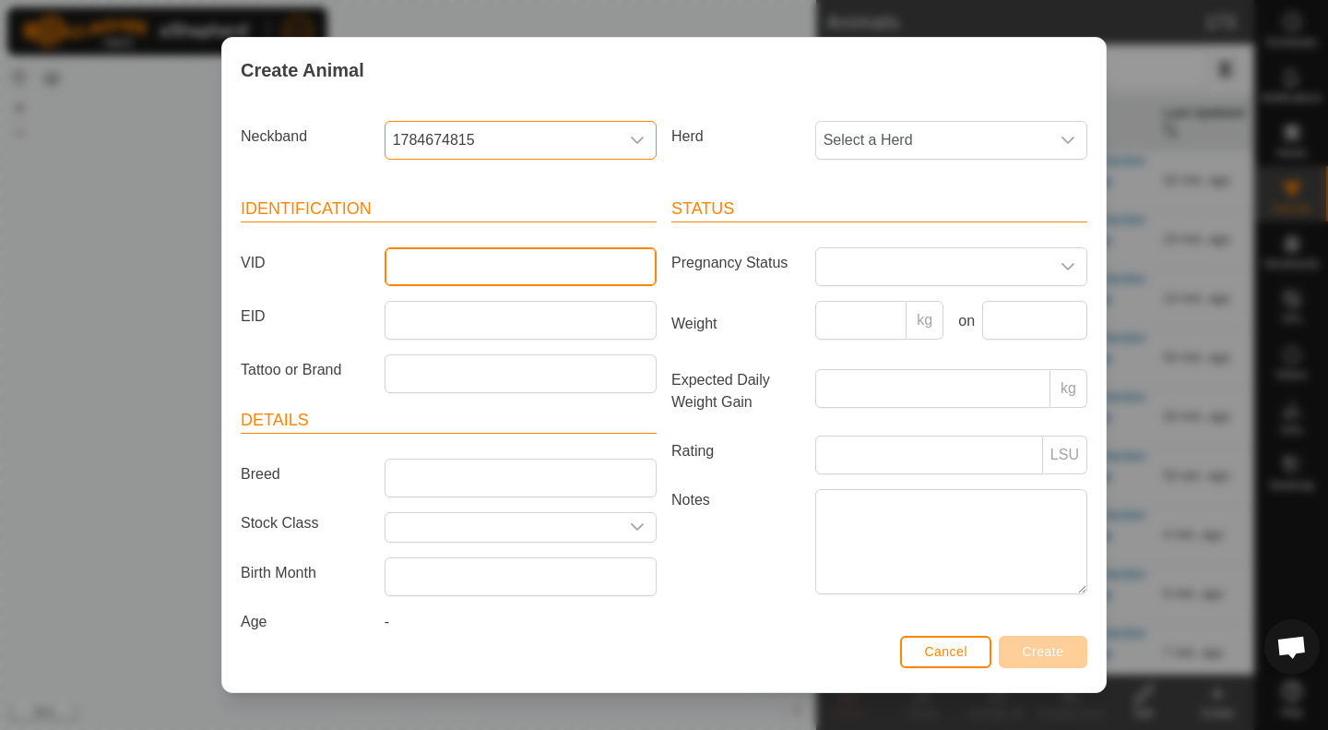
click at [485, 274] on input "VID" at bounding box center [521, 266] width 272 height 39
type input "ABC"
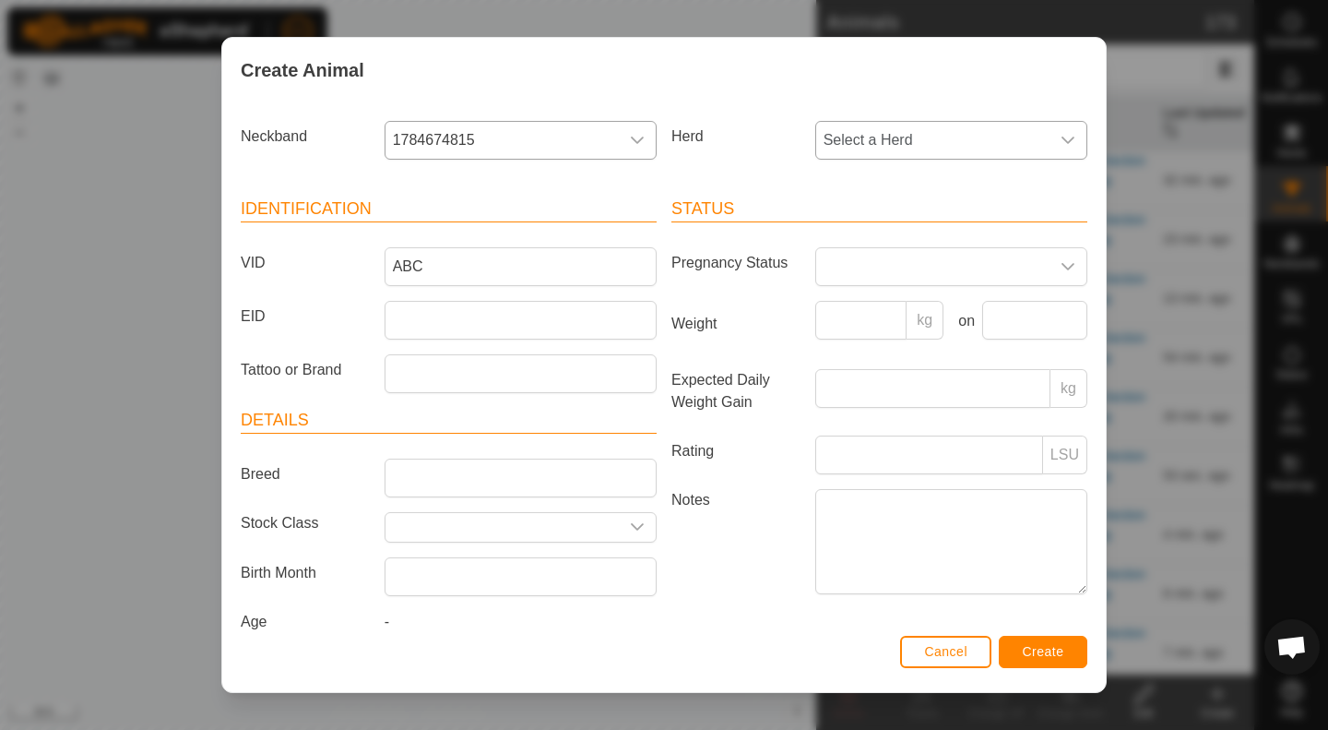
click at [1054, 125] on div "dropdown trigger" at bounding box center [1068, 140] width 37 height 37
click at [1022, 144] on span "Select a Herd" at bounding box center [932, 140] width 233 height 37
click at [1011, 137] on span "Select a Herd" at bounding box center [932, 140] width 233 height 37
click at [898, 268] on li "Hefeirs" at bounding box center [950, 274] width 266 height 37
click at [1064, 653] on button "Create" at bounding box center [1043, 652] width 89 height 32
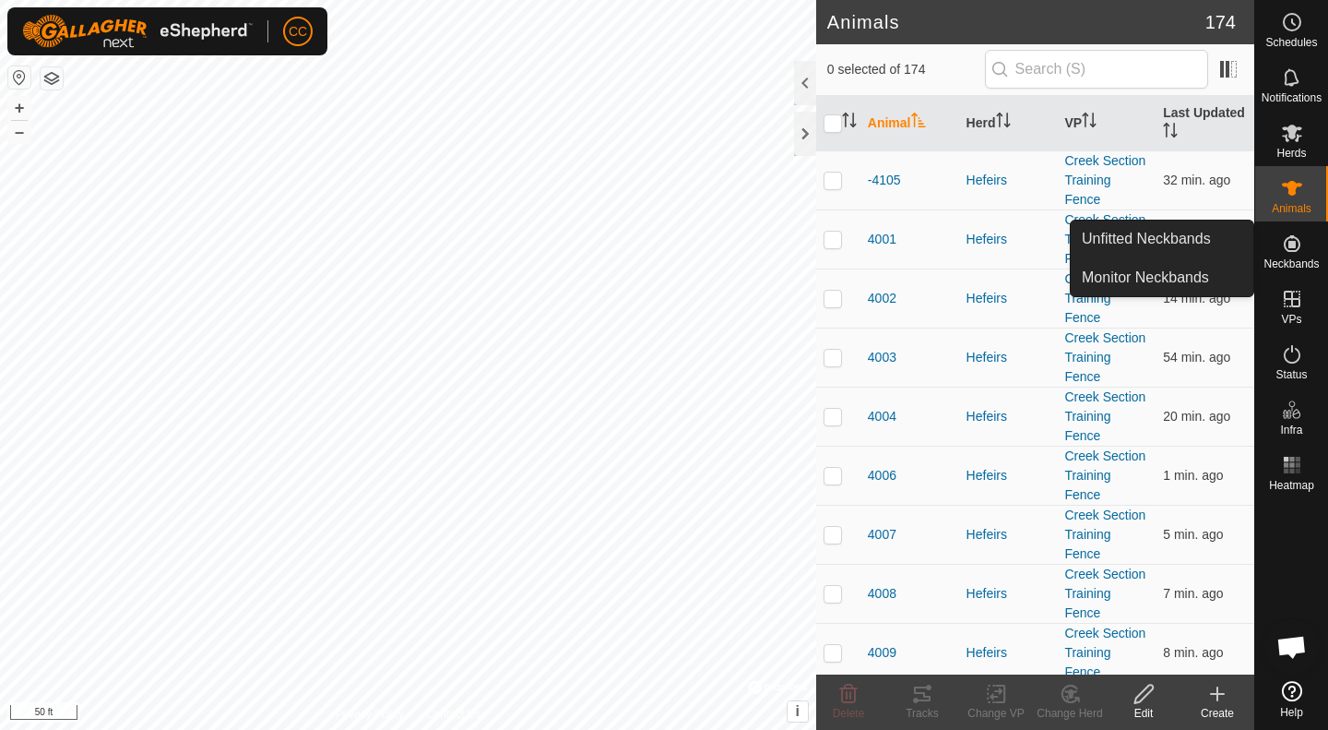
click at [1292, 254] on icon at bounding box center [1292, 243] width 22 height 22
click at [1186, 242] on link "Unfitted Neckbands" at bounding box center [1162, 238] width 183 height 37
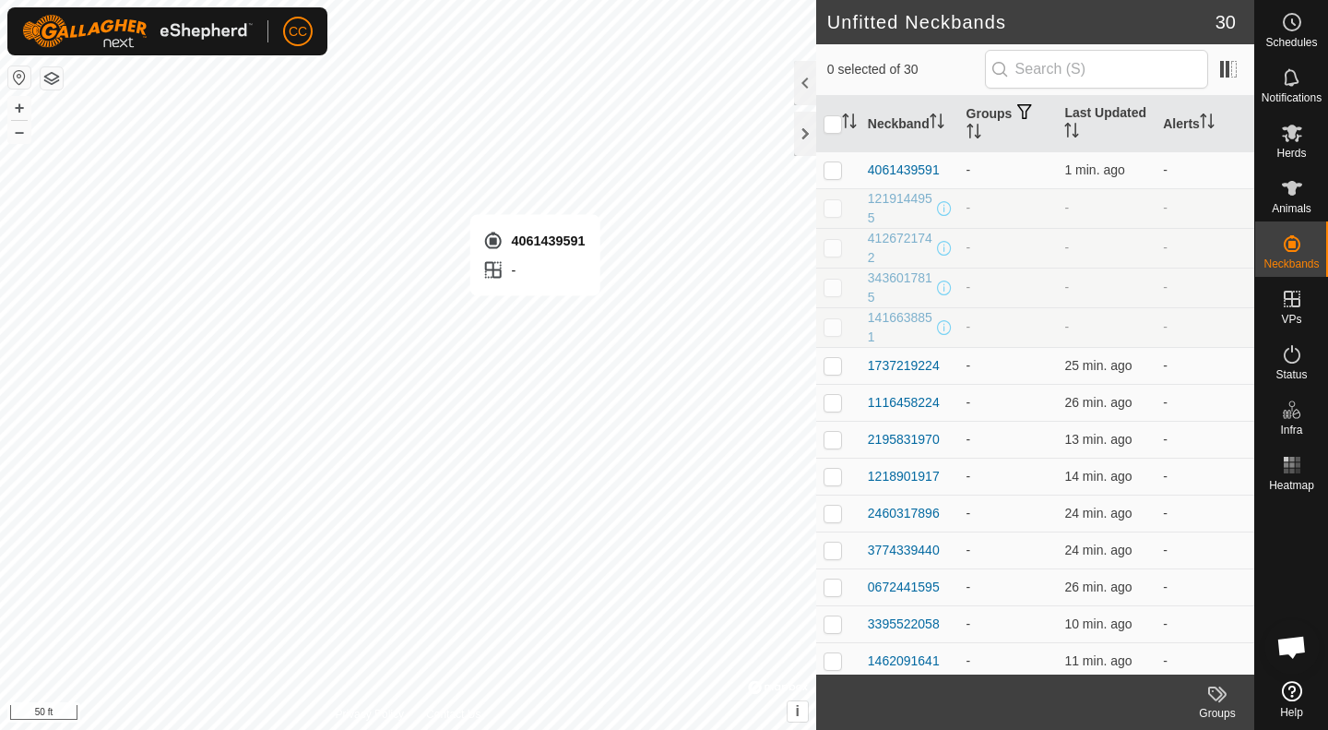
click at [1292, 188] on icon at bounding box center [1292, 188] width 20 height 15
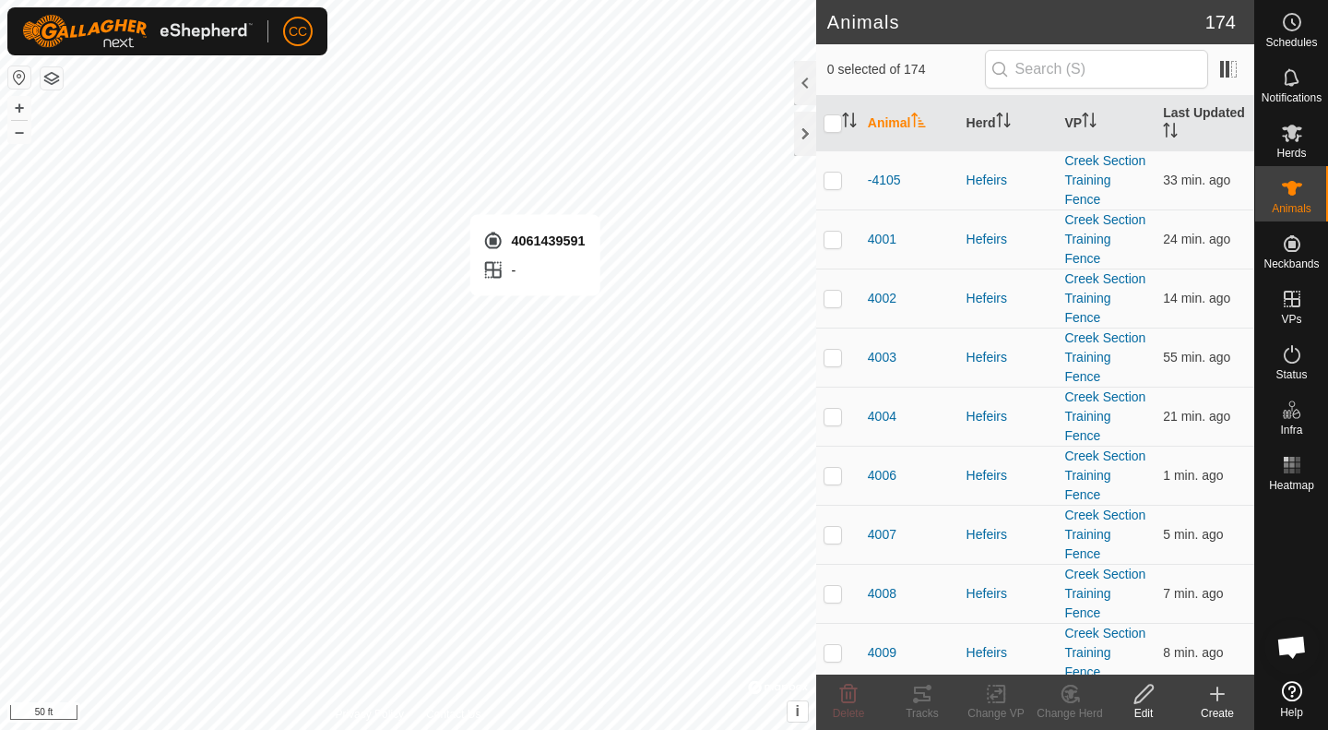
click at [1216, 702] on icon at bounding box center [1218, 694] width 22 height 22
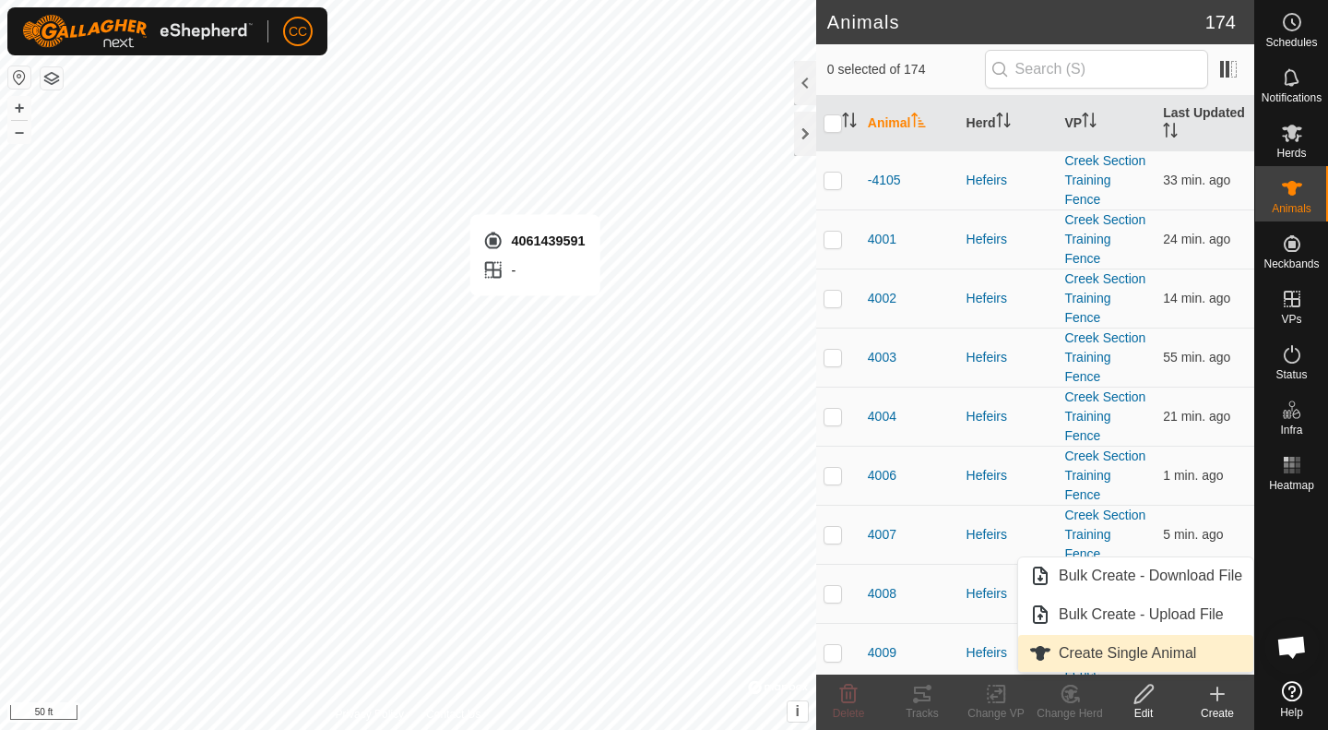
click at [1178, 657] on span "Create Single Animal" at bounding box center [1127, 653] width 137 height 22
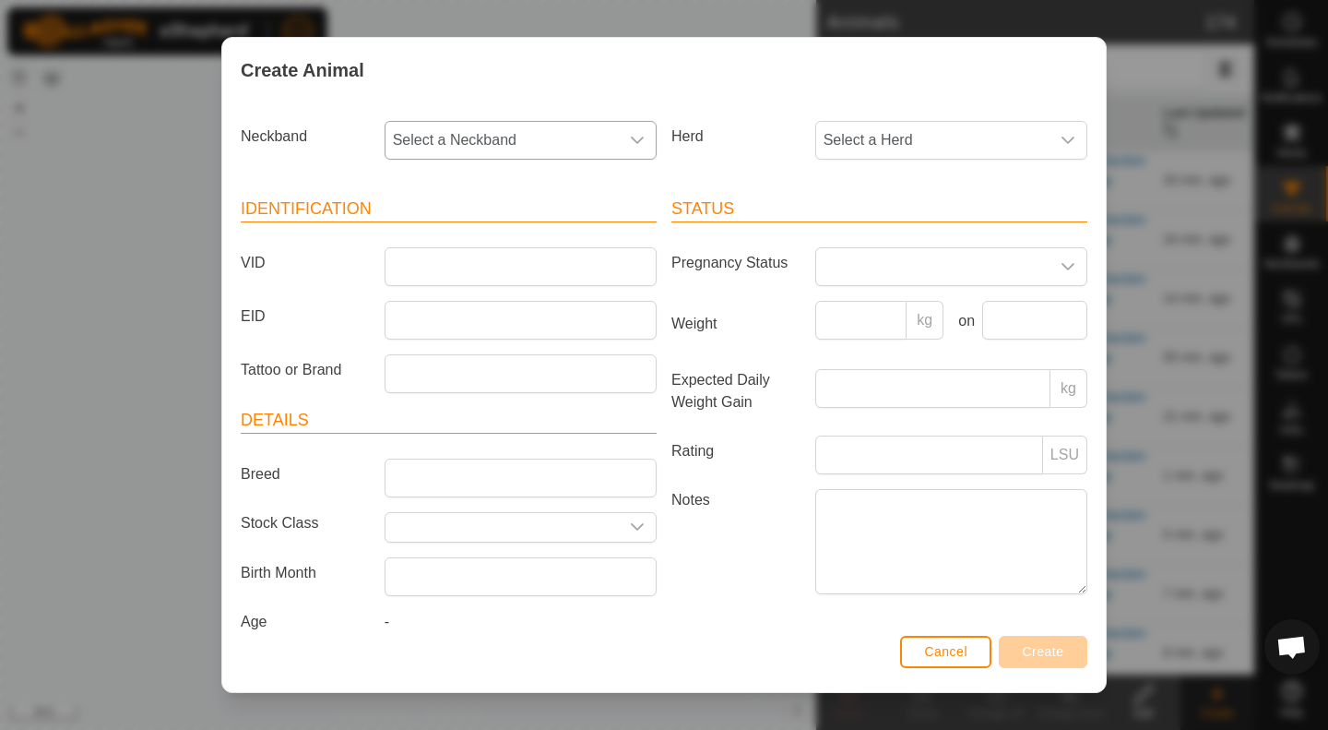
click at [530, 156] on span "Select a Neckband" at bounding box center [502, 140] width 233 height 37
type input "9591"
click at [457, 234] on span "4061439591" at bounding box center [439, 235] width 82 height 22
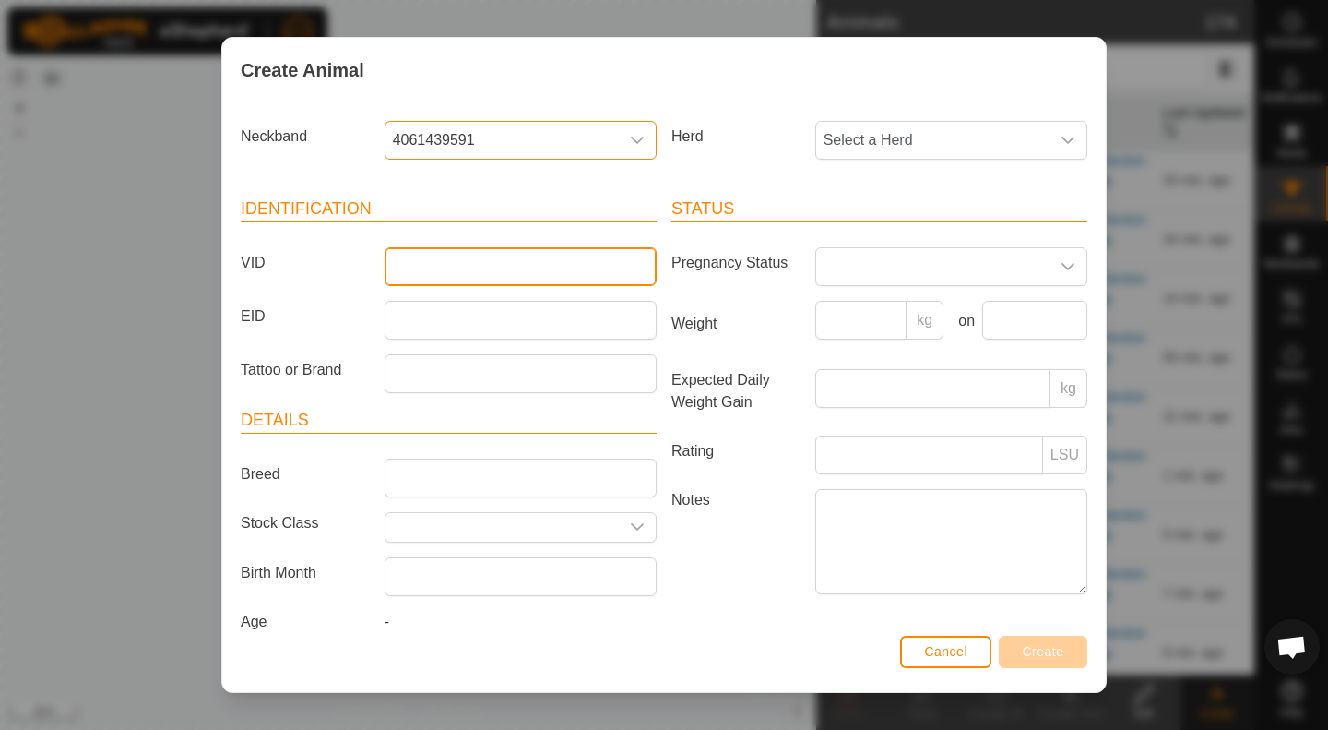
click at [494, 270] on input "VID" at bounding box center [521, 266] width 272 height 39
type input "ABCD"
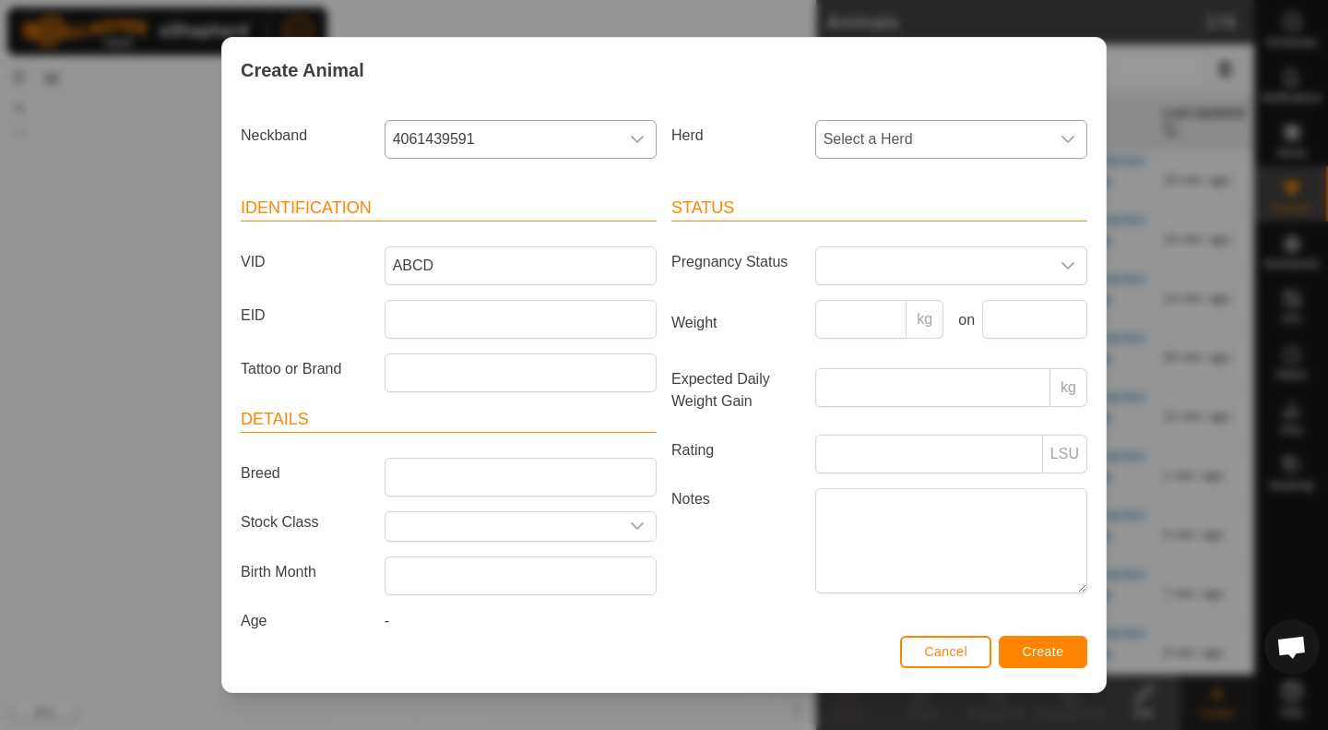
click at [1062, 139] on icon "dropdown trigger" at bounding box center [1068, 139] width 13 height 7
click at [861, 277] on span "Hefeirs" at bounding box center [851, 273] width 47 height 22
click at [1054, 662] on button "Create" at bounding box center [1043, 652] width 89 height 32
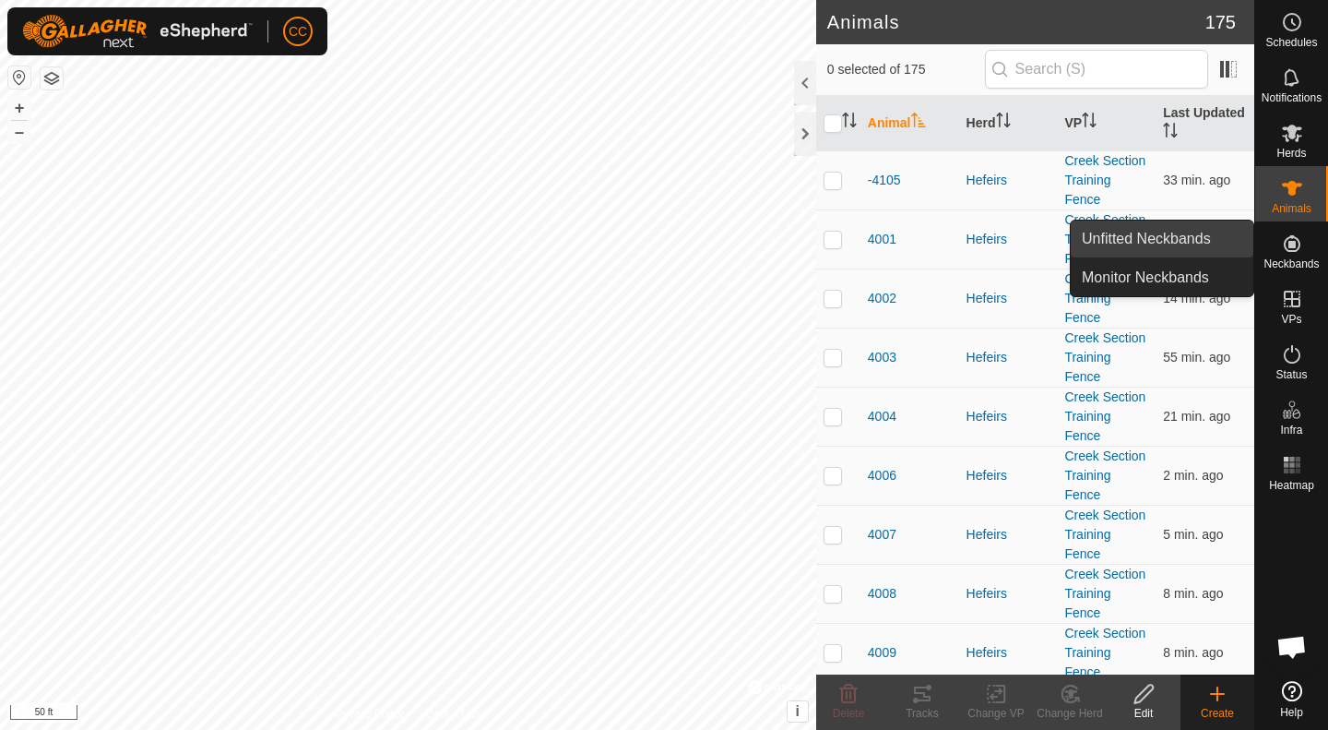
click at [1152, 243] on link "Unfitted Neckbands" at bounding box center [1162, 238] width 183 height 37
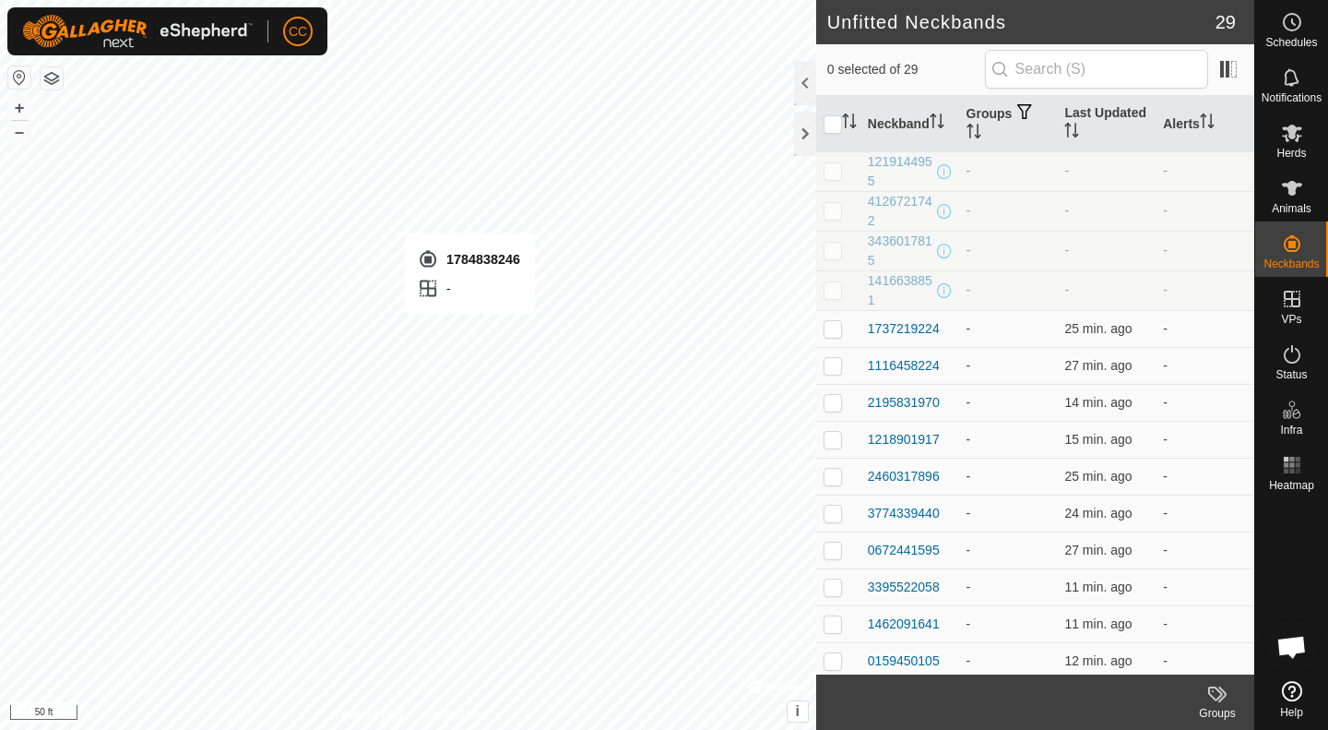
click at [1295, 203] on span "Animals" at bounding box center [1292, 208] width 40 height 11
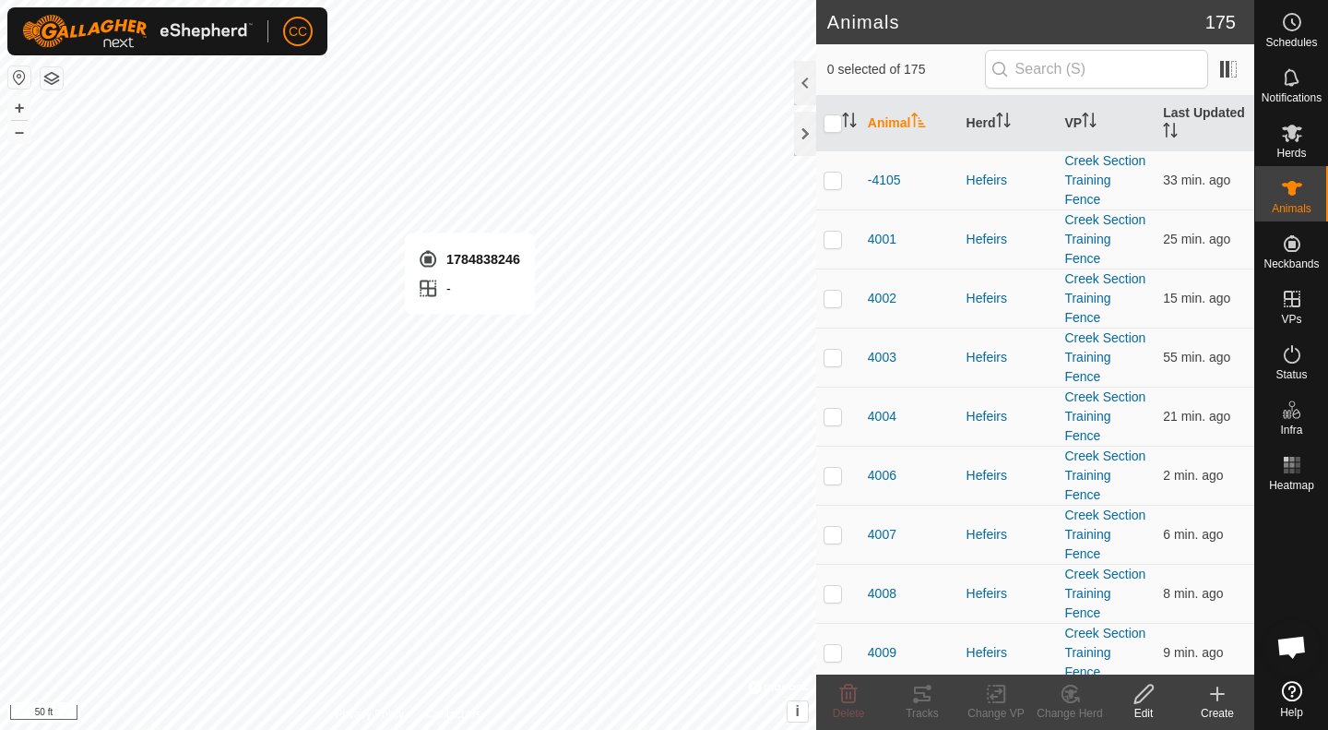
click at [1216, 712] on div "Create" at bounding box center [1218, 713] width 74 height 17
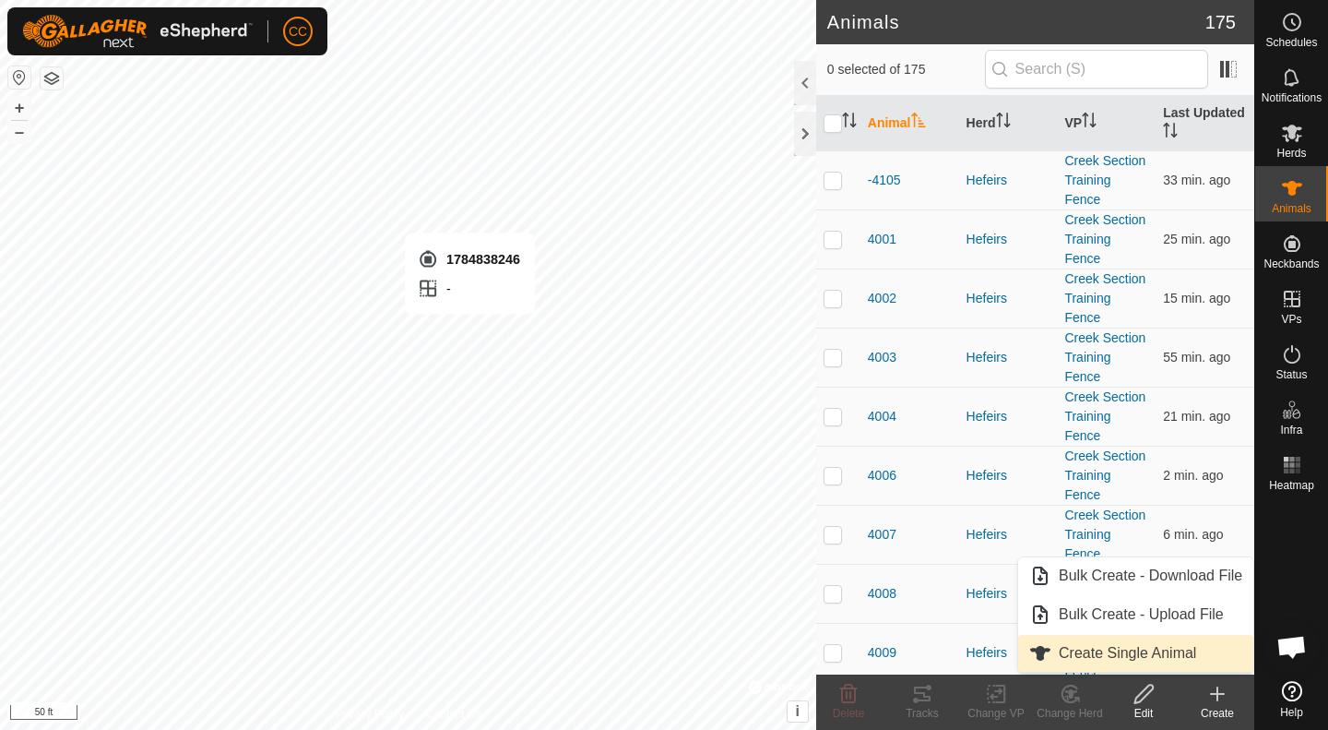
click at [1171, 662] on span "Create Single Animal" at bounding box center [1127, 653] width 137 height 22
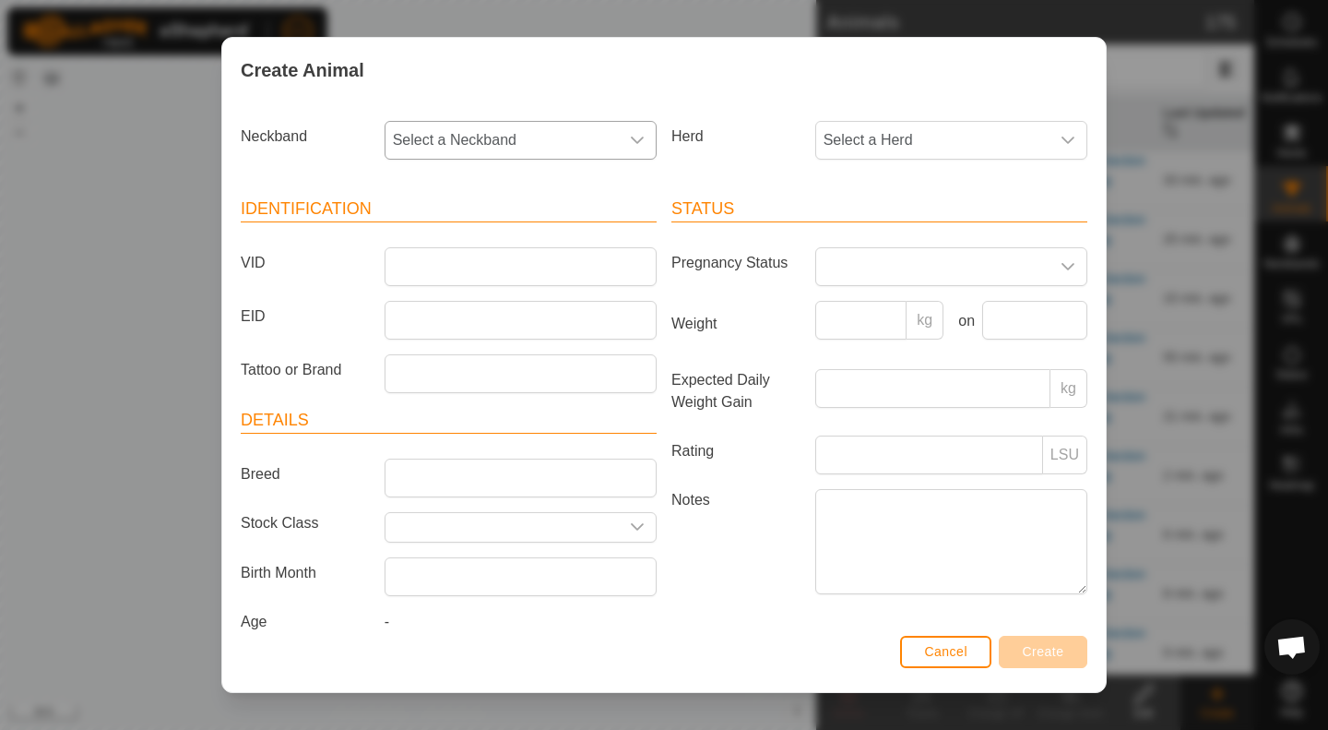
click at [547, 127] on span "Select a Neckband" at bounding box center [502, 140] width 233 height 37
type input "8246"
click at [458, 243] on span "1784838246" at bounding box center [439, 235] width 82 height 22
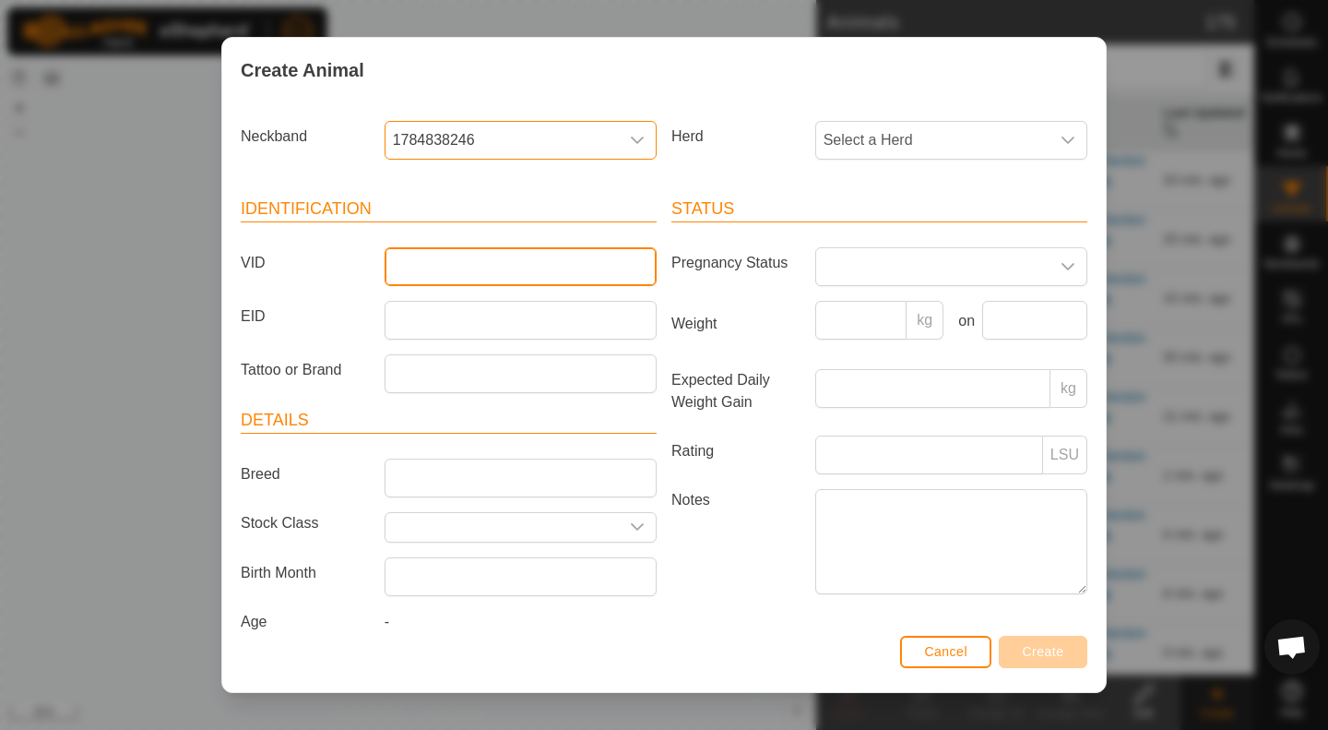
click at [565, 256] on input "VID" at bounding box center [521, 266] width 272 height 39
type input "ABCDE"
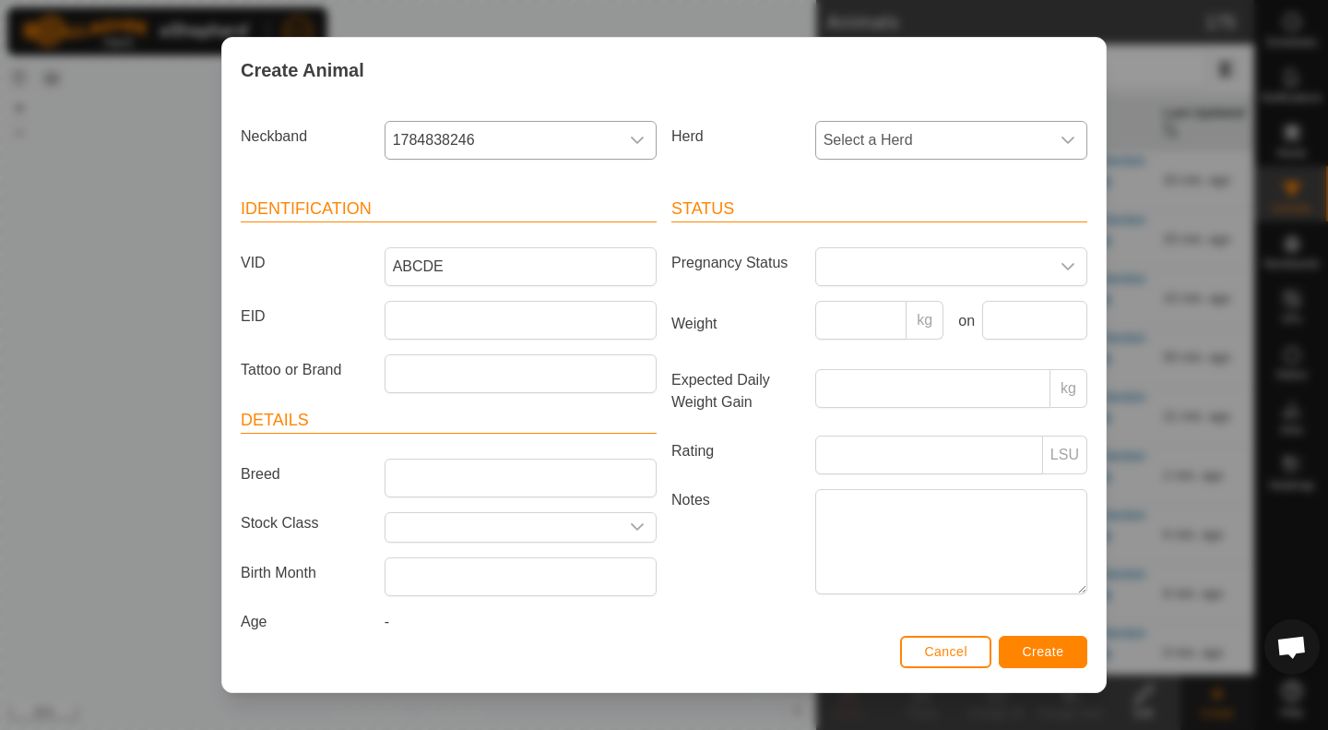
click at [1061, 126] on div "dropdown trigger" at bounding box center [1068, 140] width 37 height 37
click at [855, 277] on span "Hefeirs" at bounding box center [851, 274] width 47 height 22
click at [1054, 656] on span "Create" at bounding box center [1044, 651] width 42 height 15
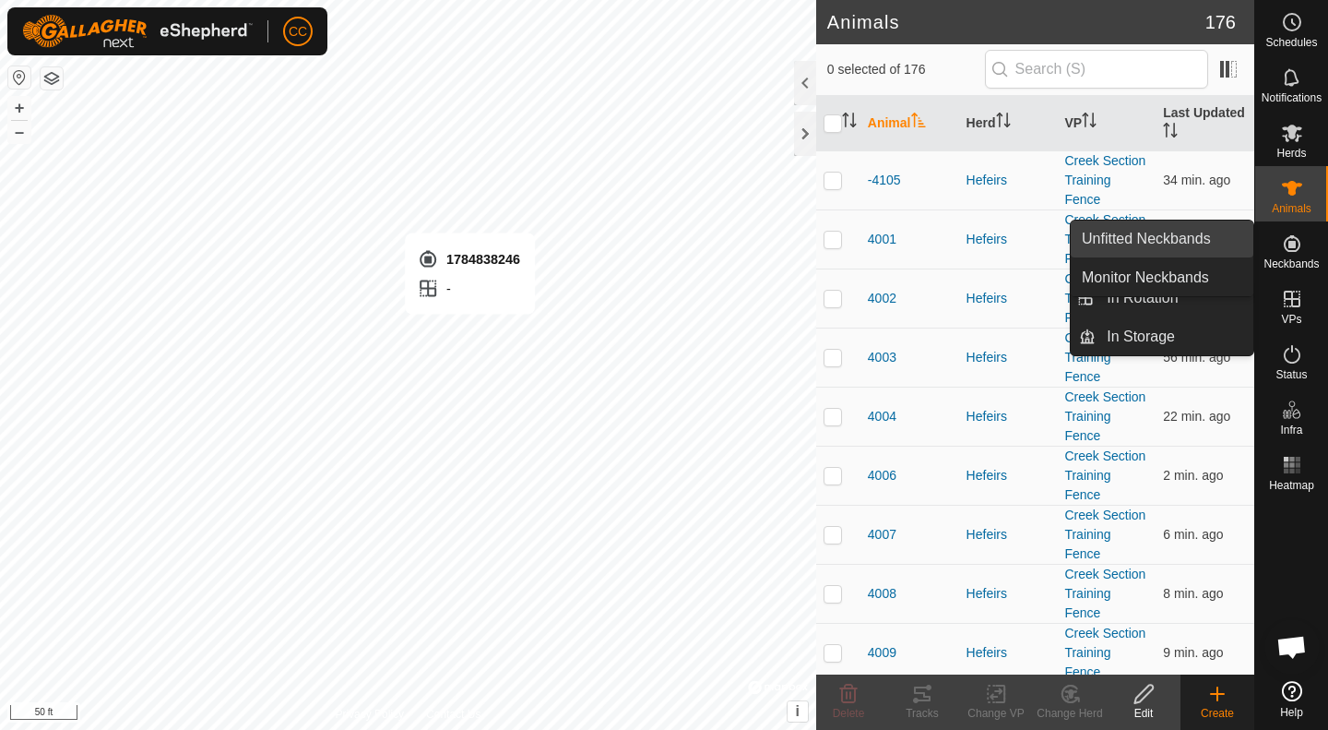
click at [1167, 236] on link "Unfitted Neckbands" at bounding box center [1162, 238] width 183 height 37
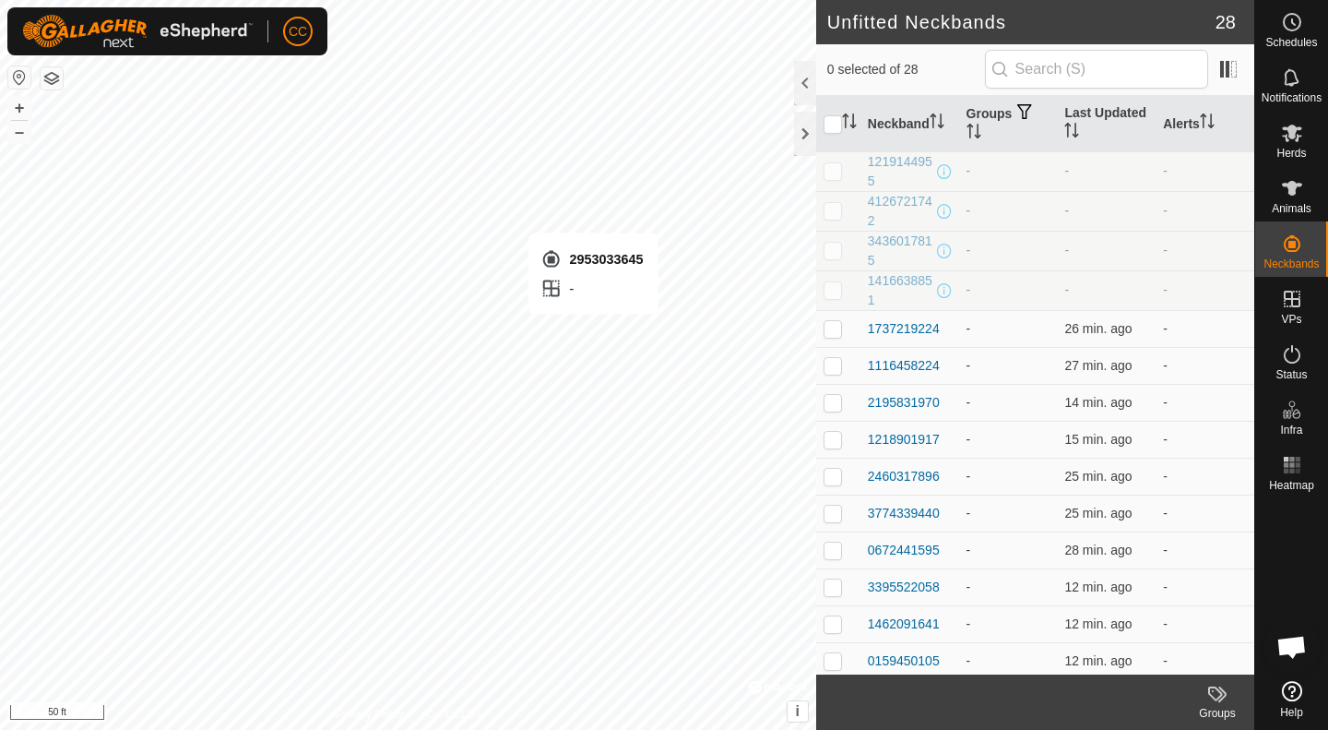
click at [1295, 210] on span "Animals" at bounding box center [1292, 208] width 40 height 11
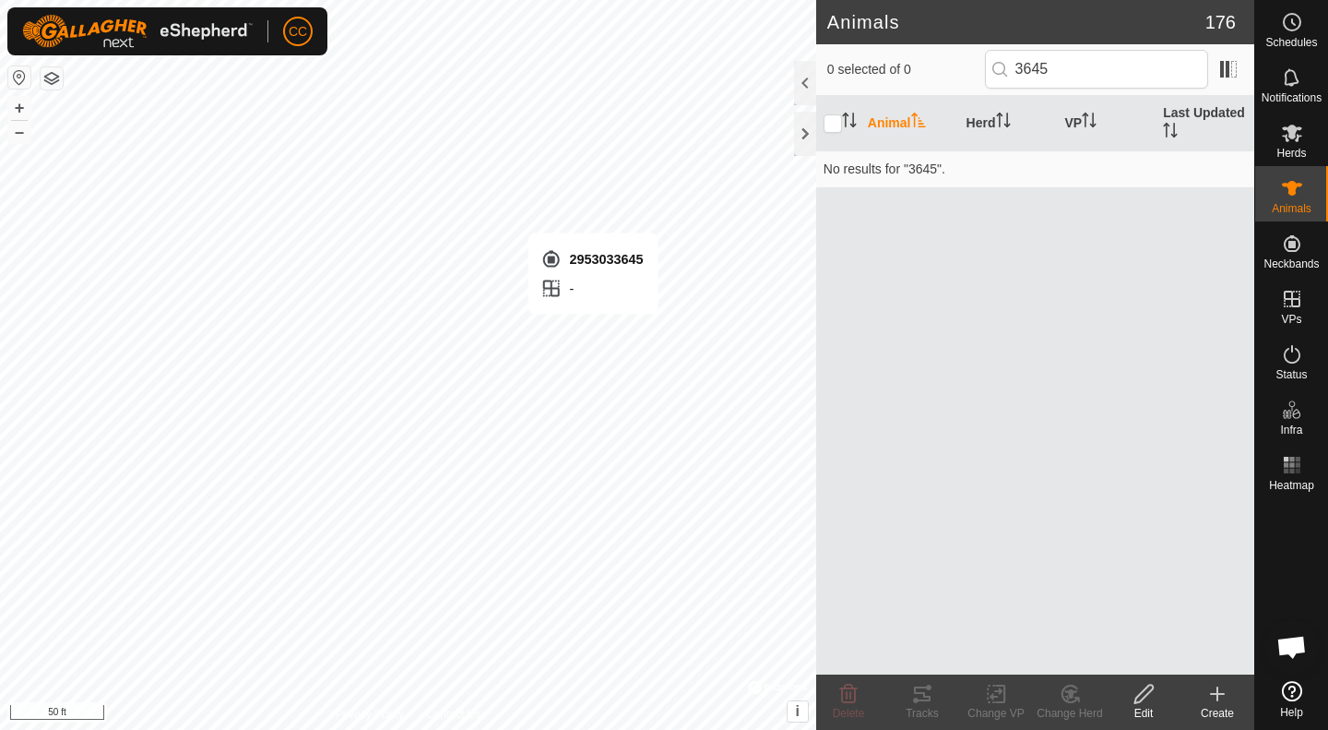
type input "3645"
click at [1226, 711] on div "Create" at bounding box center [1218, 713] width 74 height 17
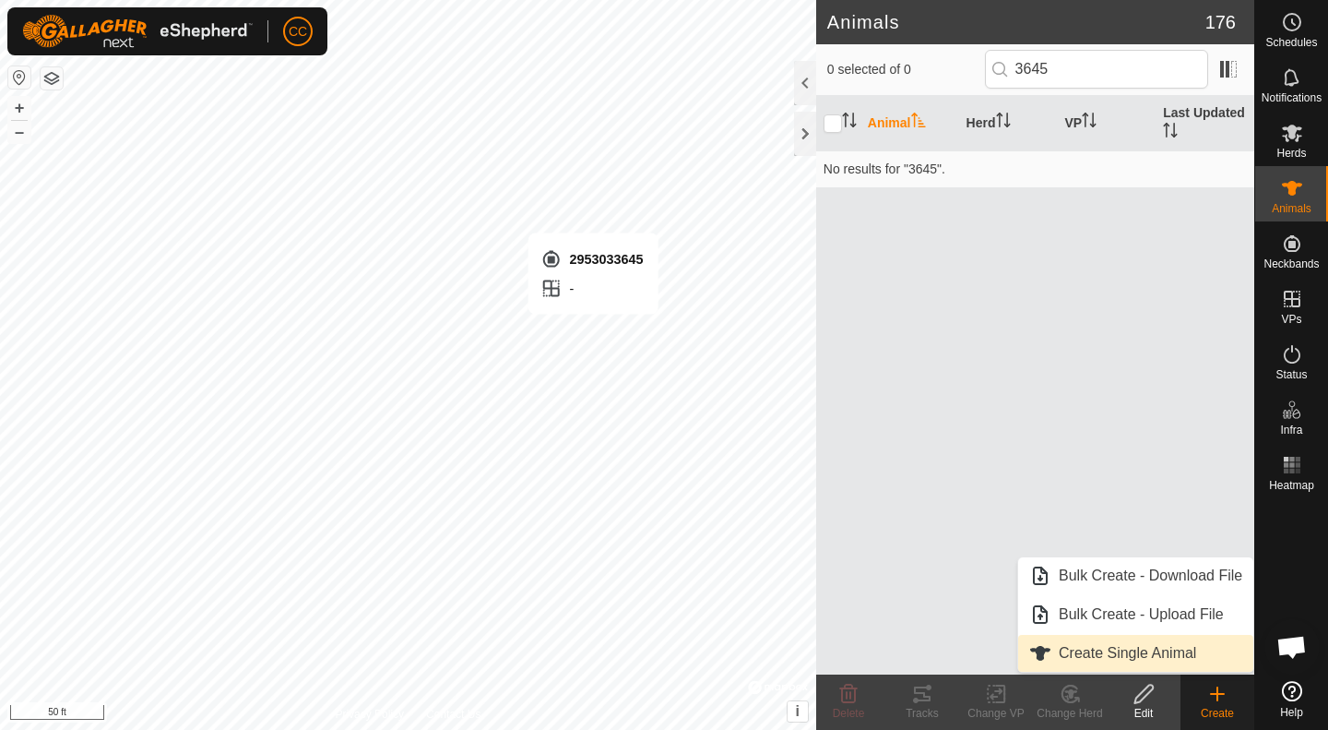
click at [1180, 658] on span "Create Single Animal" at bounding box center [1127, 653] width 137 height 22
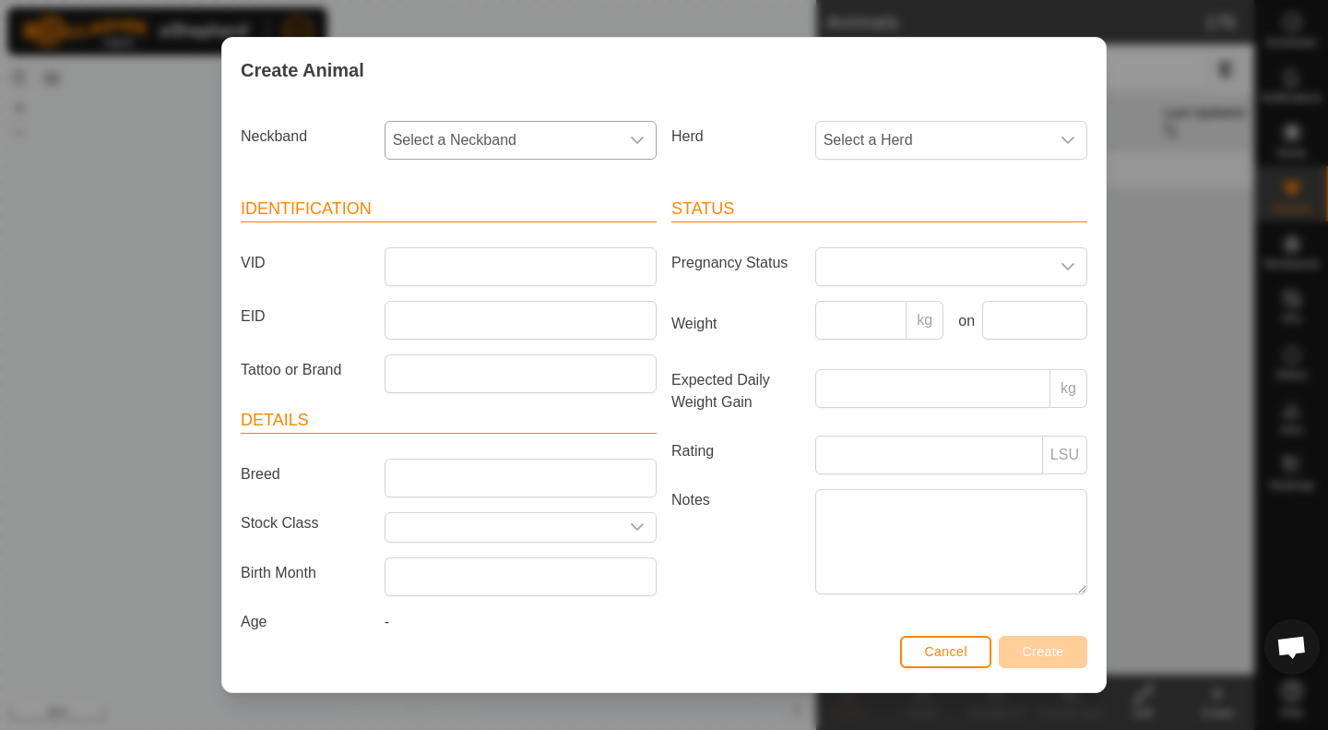
click at [505, 138] on span "Select a Neckband" at bounding box center [502, 140] width 233 height 37
type input "3645"
click at [476, 236] on span "2953033645" at bounding box center [439, 235] width 82 height 22
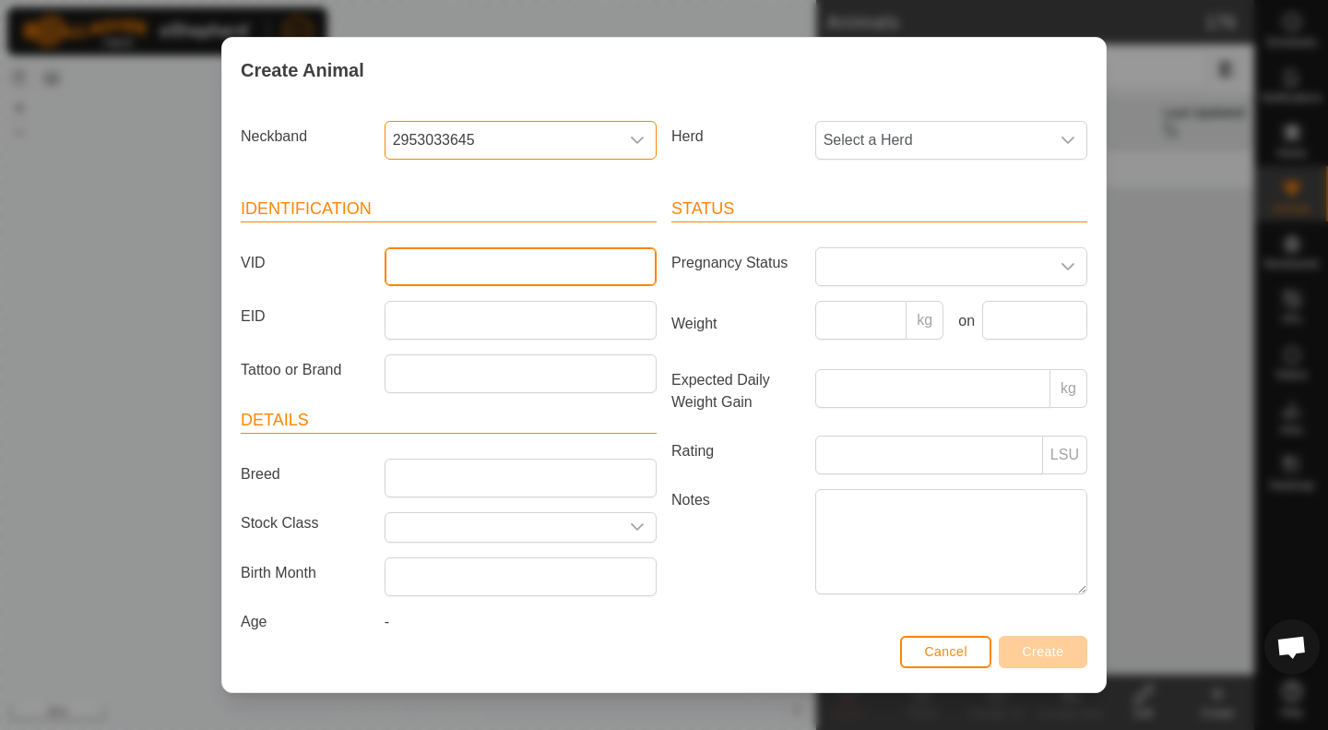
click at [505, 274] on input "VID" at bounding box center [521, 266] width 272 height 39
type input "ABCDEF"
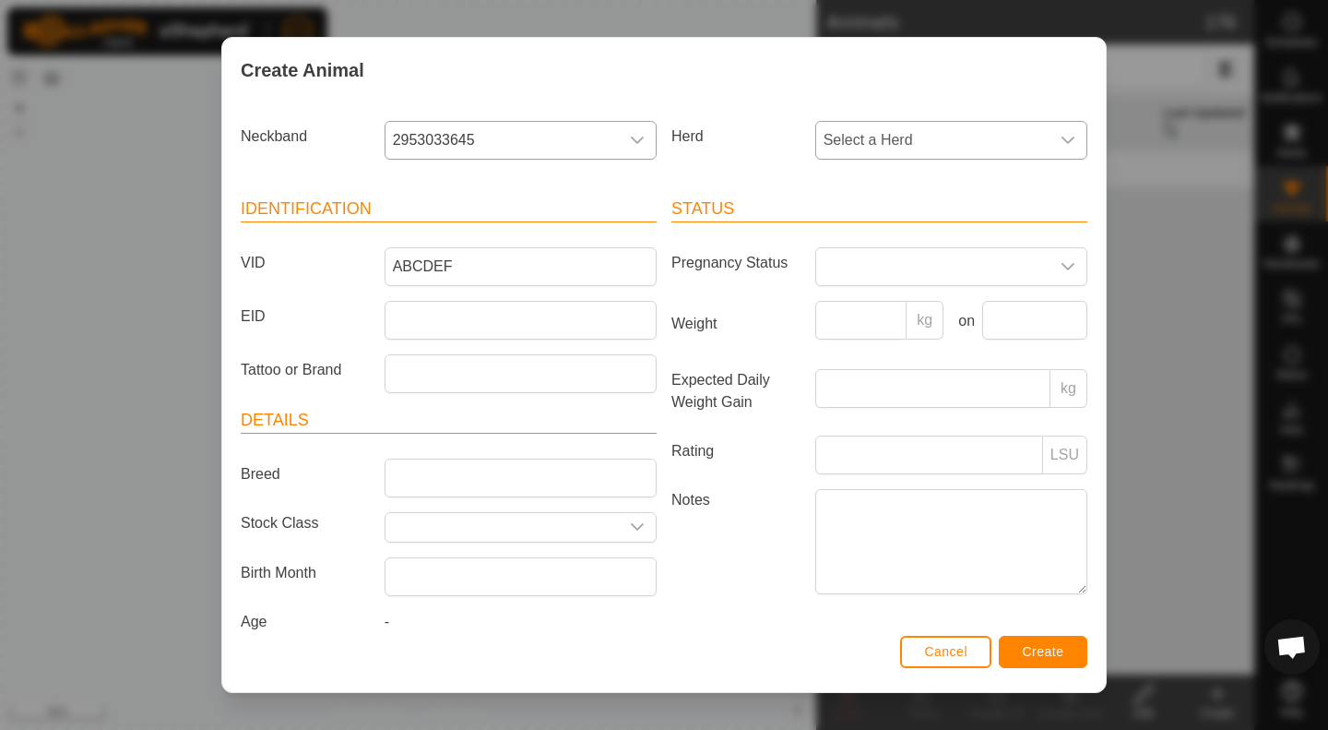
click at [1030, 125] on span "Select a Herd" at bounding box center [932, 140] width 233 height 37
click at [862, 274] on span "Hefeirs" at bounding box center [851, 274] width 47 height 22
click at [1055, 646] on span "Create" at bounding box center [1044, 651] width 42 height 15
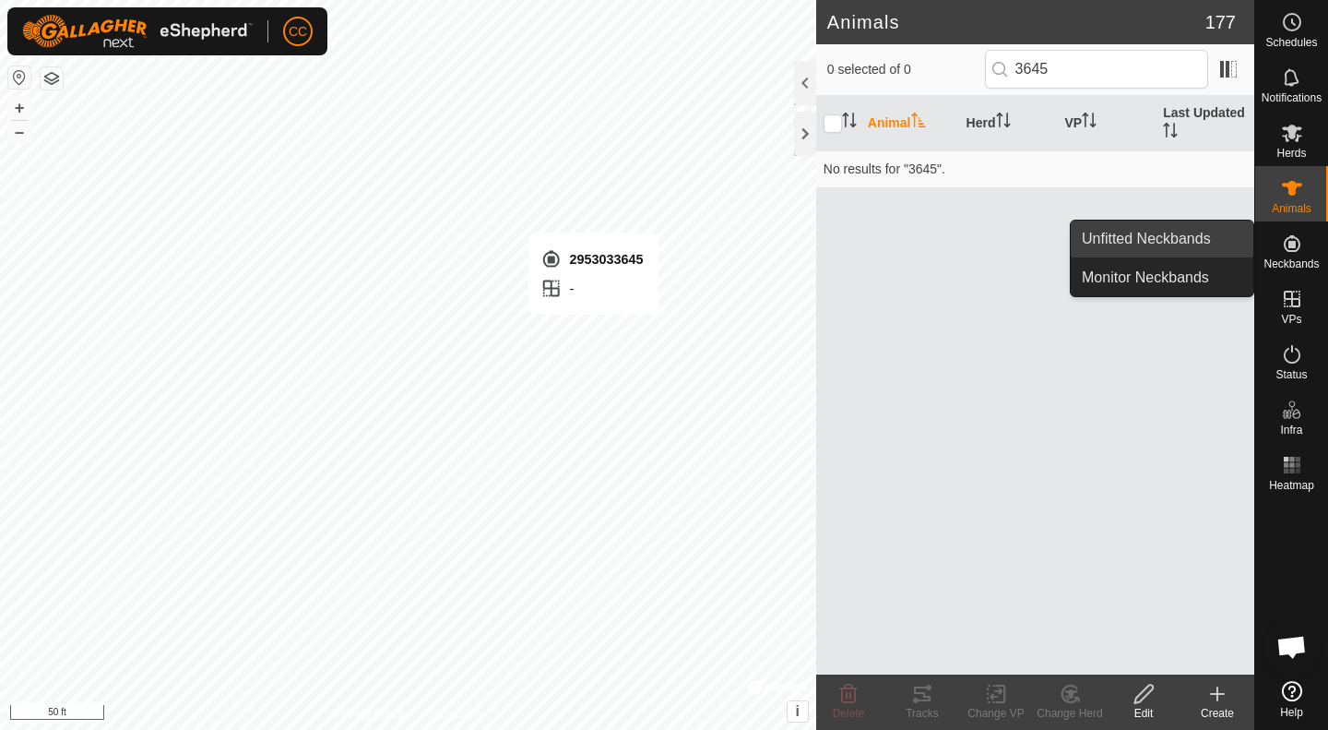
click at [1169, 239] on link "Unfitted Neckbands" at bounding box center [1162, 238] width 183 height 37
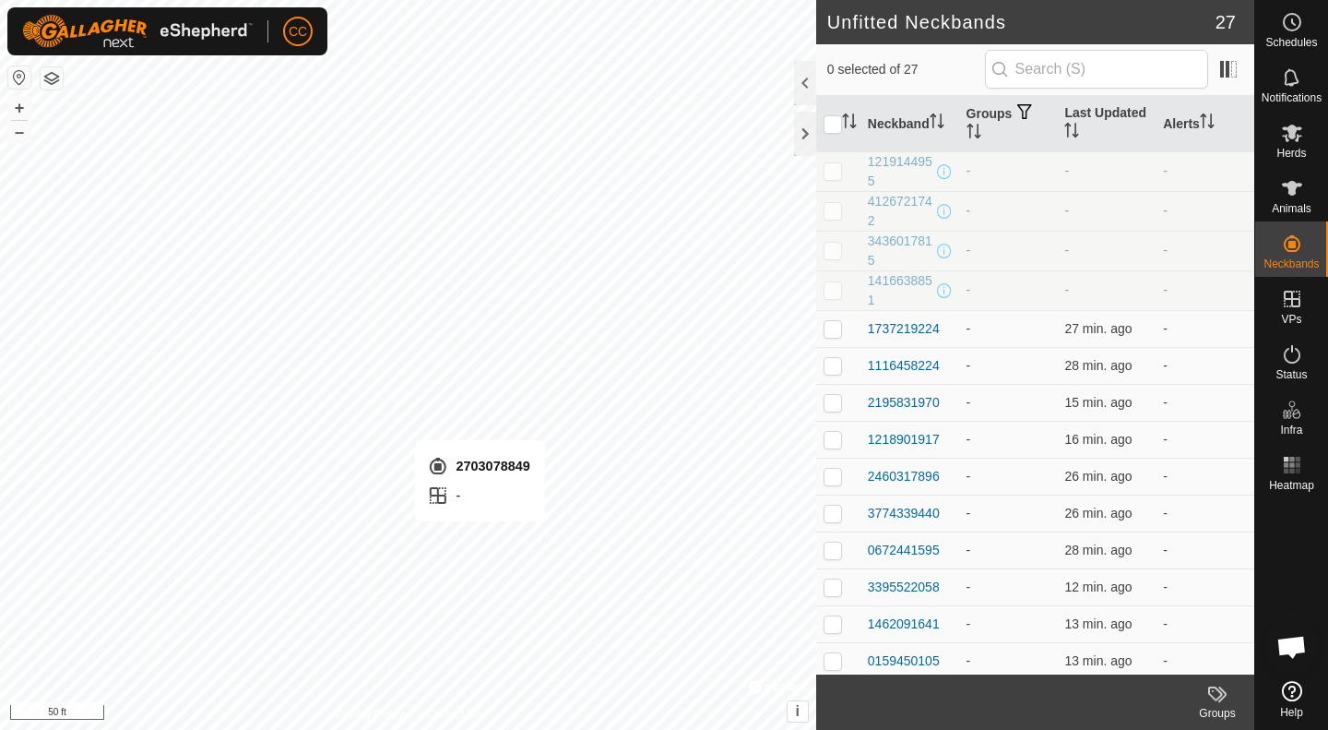
click at [1296, 149] on span "Herds" at bounding box center [1292, 153] width 30 height 11
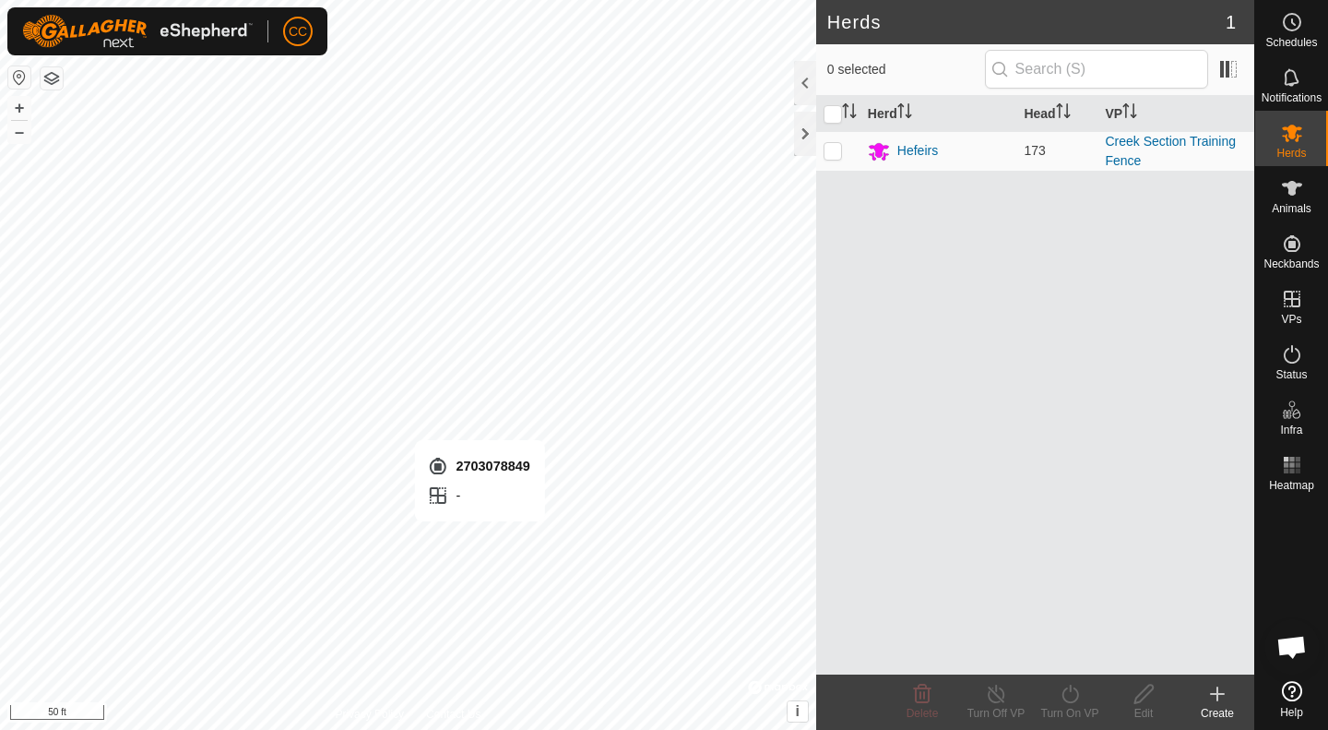
click at [1212, 718] on div "Create" at bounding box center [1218, 713] width 74 height 17
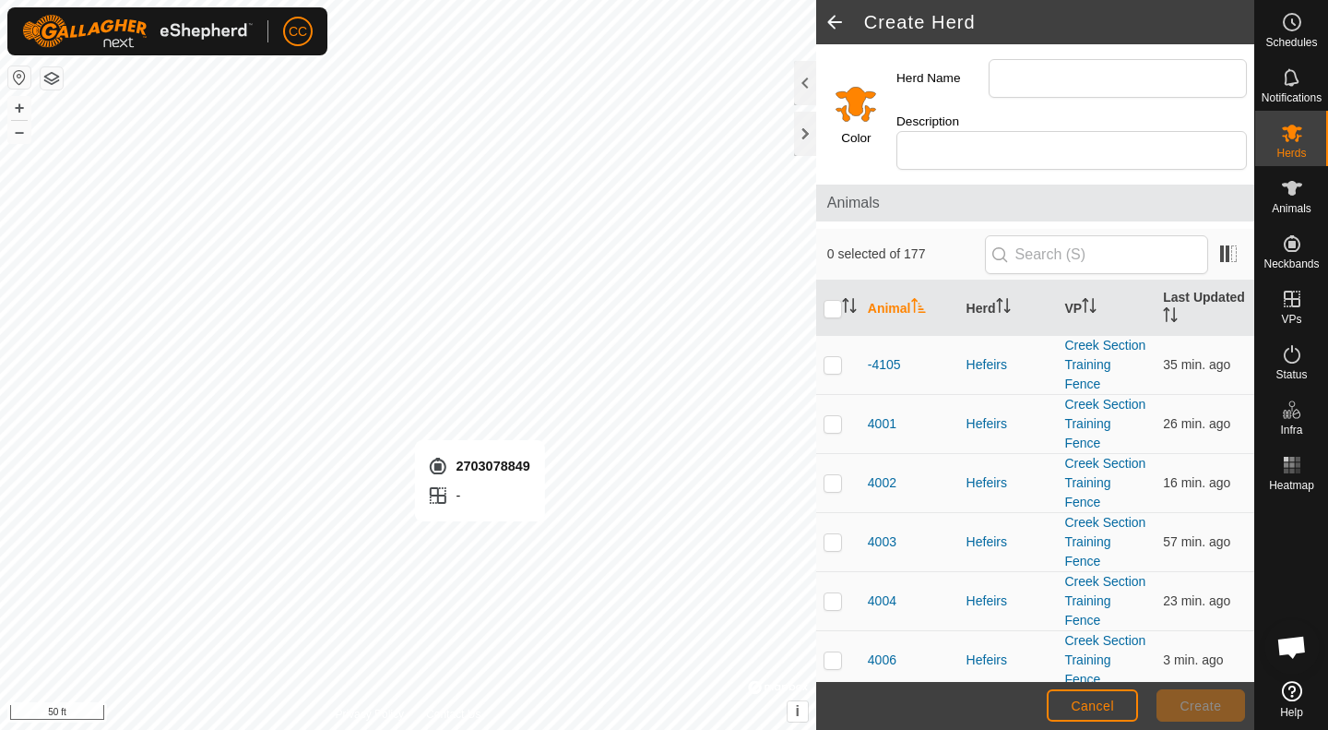
click at [1296, 204] on span "Animals" at bounding box center [1292, 208] width 40 height 11
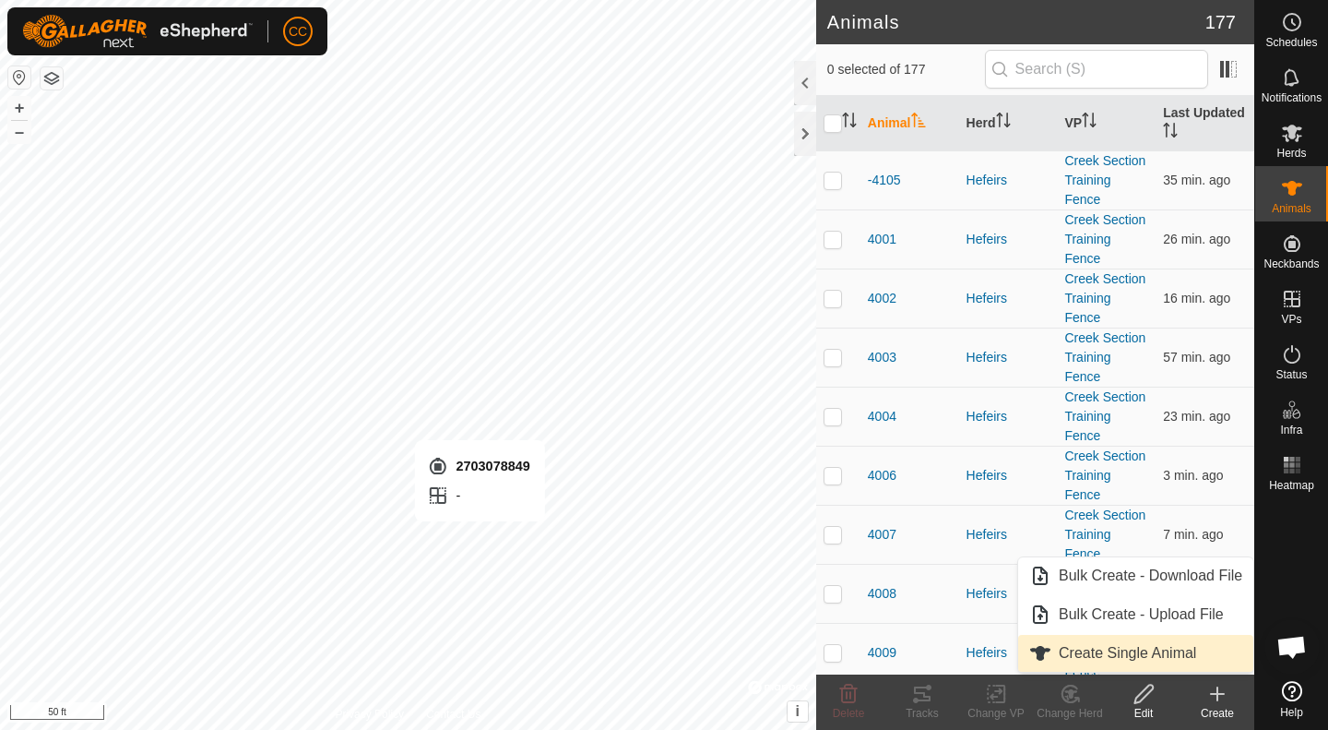
click at [1152, 659] on span "Create Single Animal" at bounding box center [1127, 653] width 137 height 22
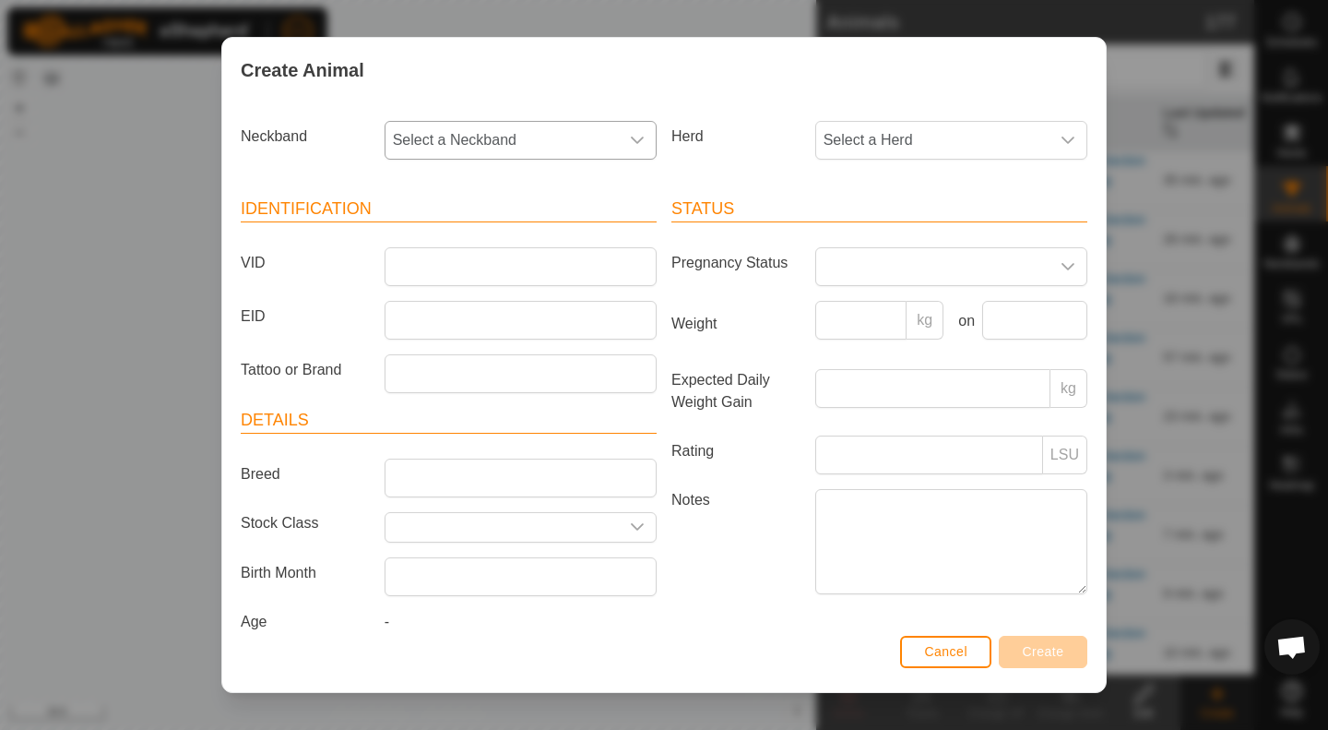
click at [471, 149] on span "Select a Neckband" at bounding box center [502, 140] width 233 height 37
type input "8849"
click at [490, 237] on li "2703078849" at bounding box center [520, 235] width 266 height 37
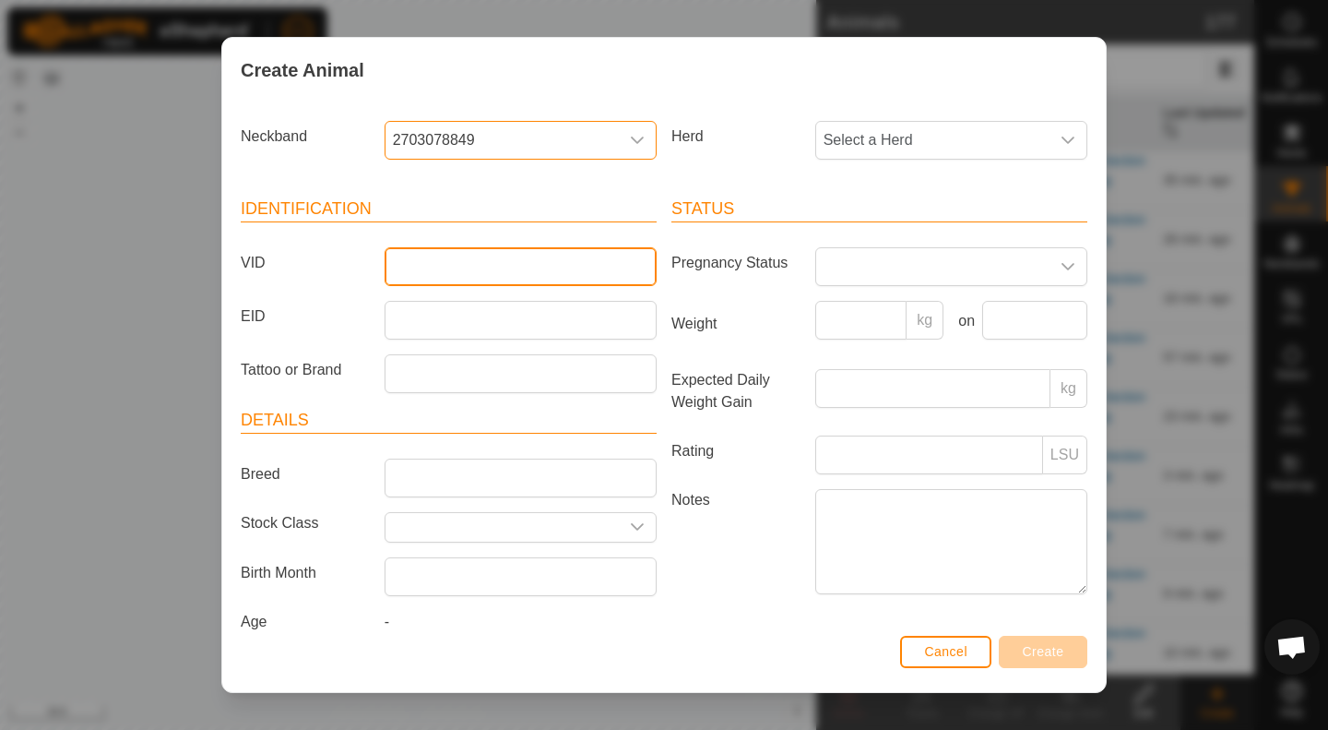
click at [519, 270] on input "VID" at bounding box center [521, 266] width 272 height 39
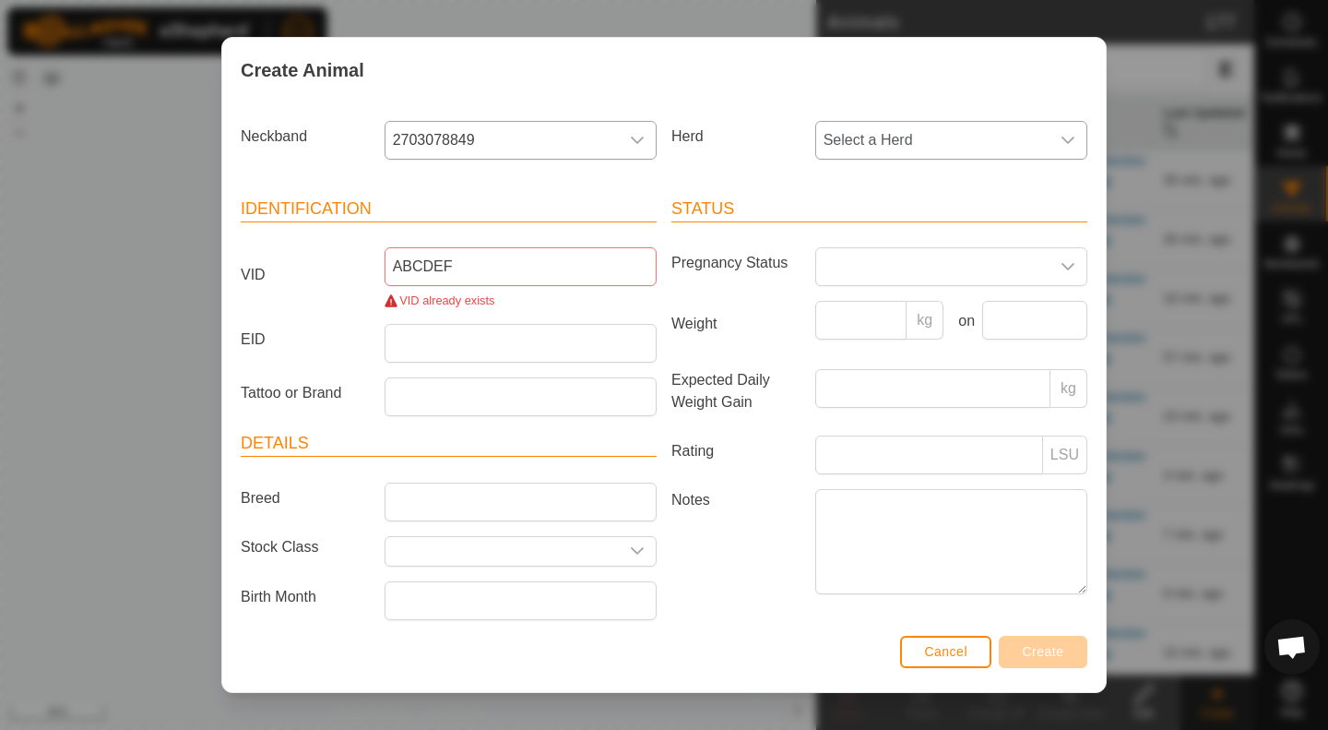
click at [1033, 138] on span "Select a Herd" at bounding box center [932, 140] width 233 height 37
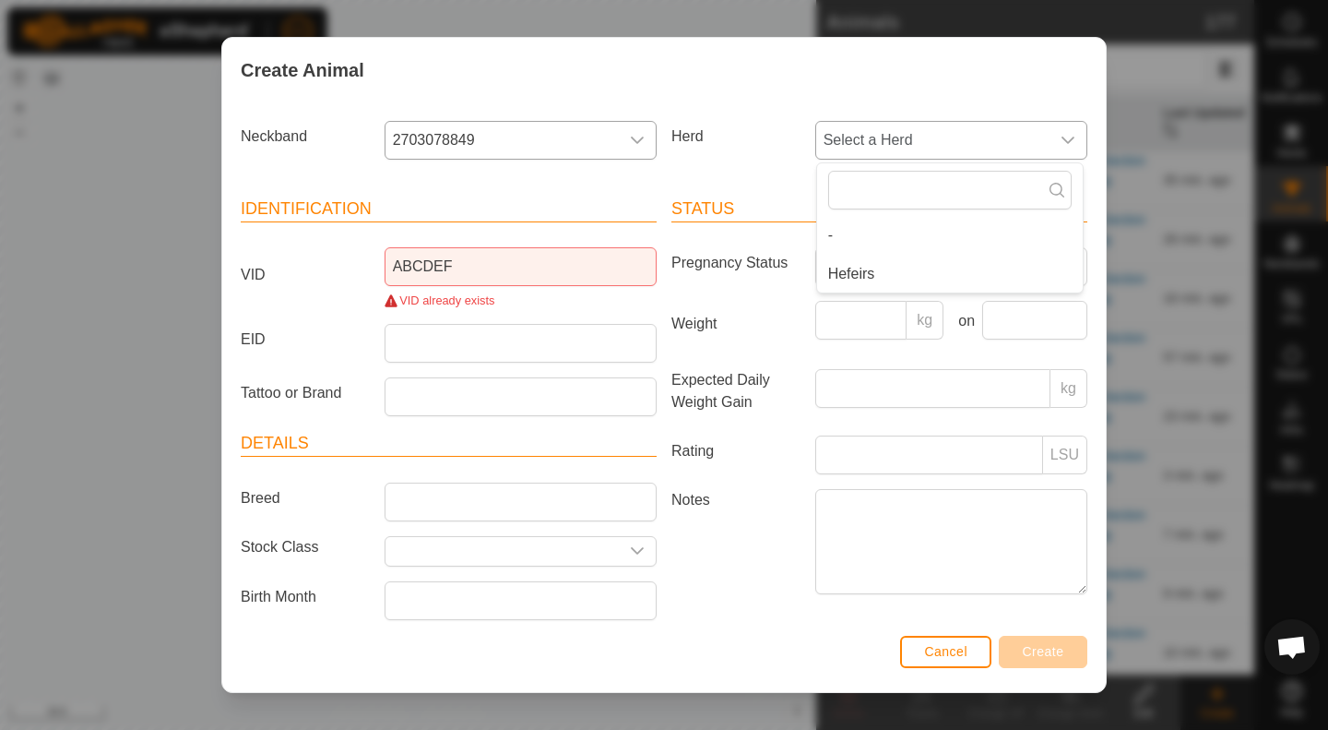
click at [860, 285] on li "Hefeirs" at bounding box center [950, 274] width 266 height 37
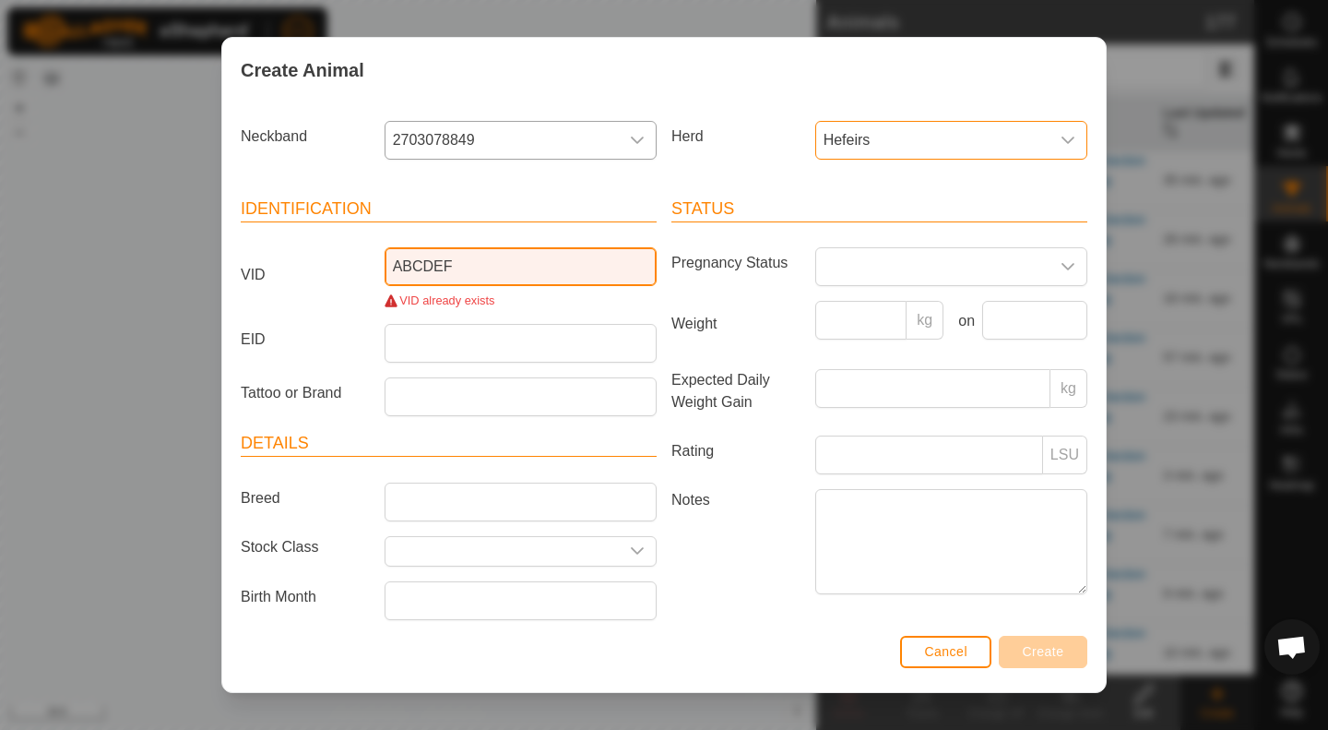
click at [484, 272] on input "ABCDEF" at bounding box center [521, 266] width 272 height 39
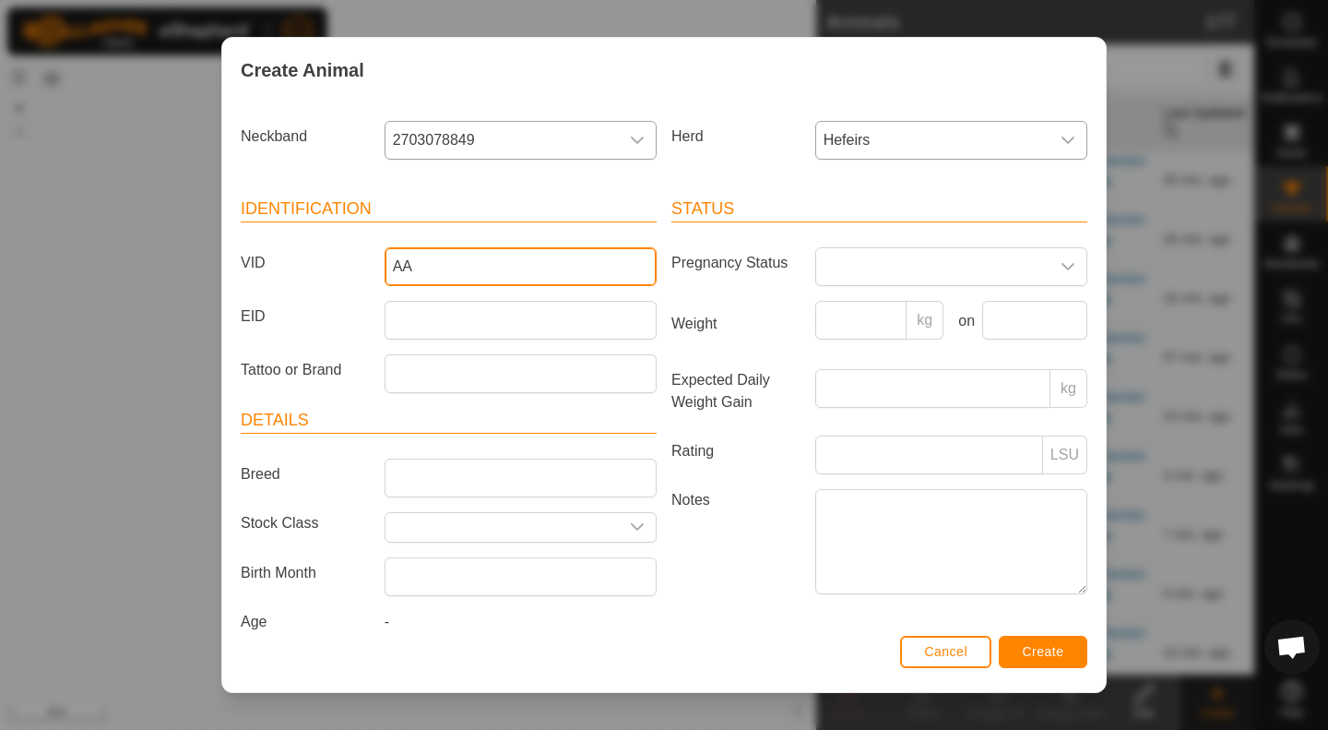
type input "AA"
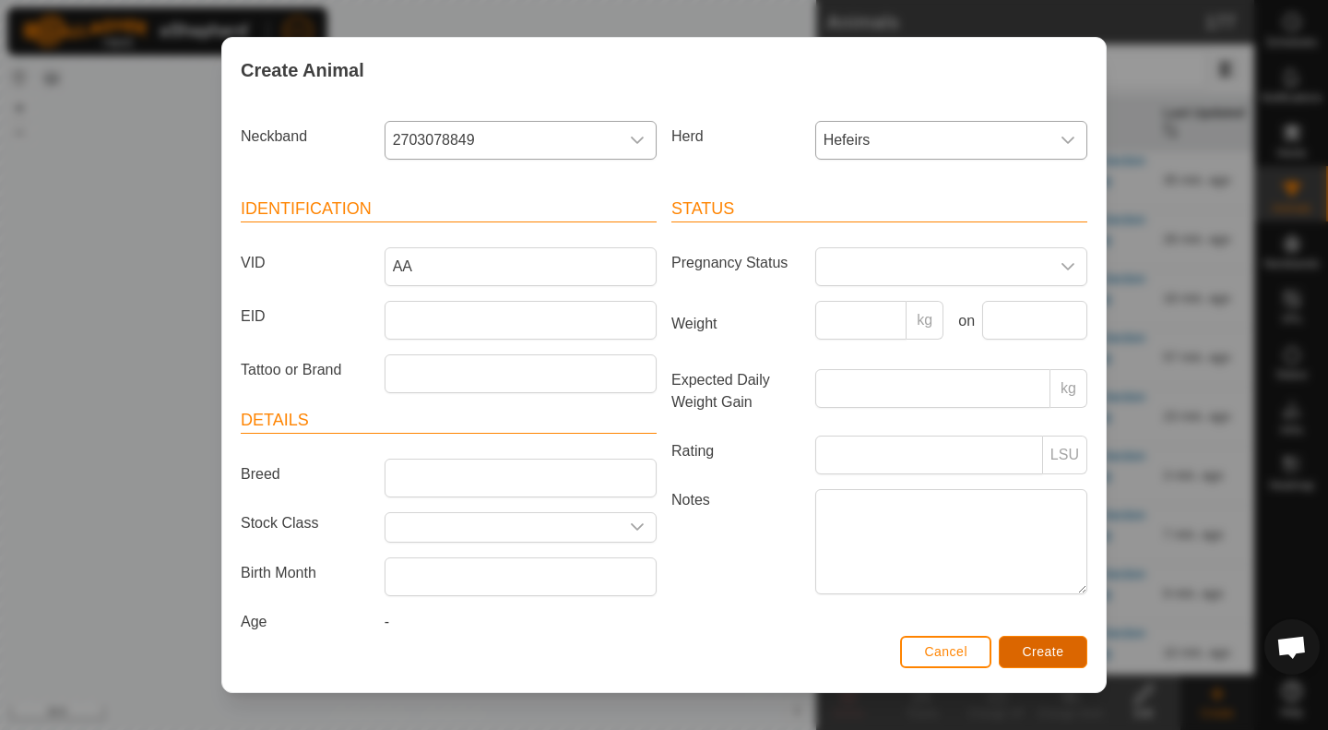
click at [1047, 658] on span "Create" at bounding box center [1044, 651] width 42 height 15
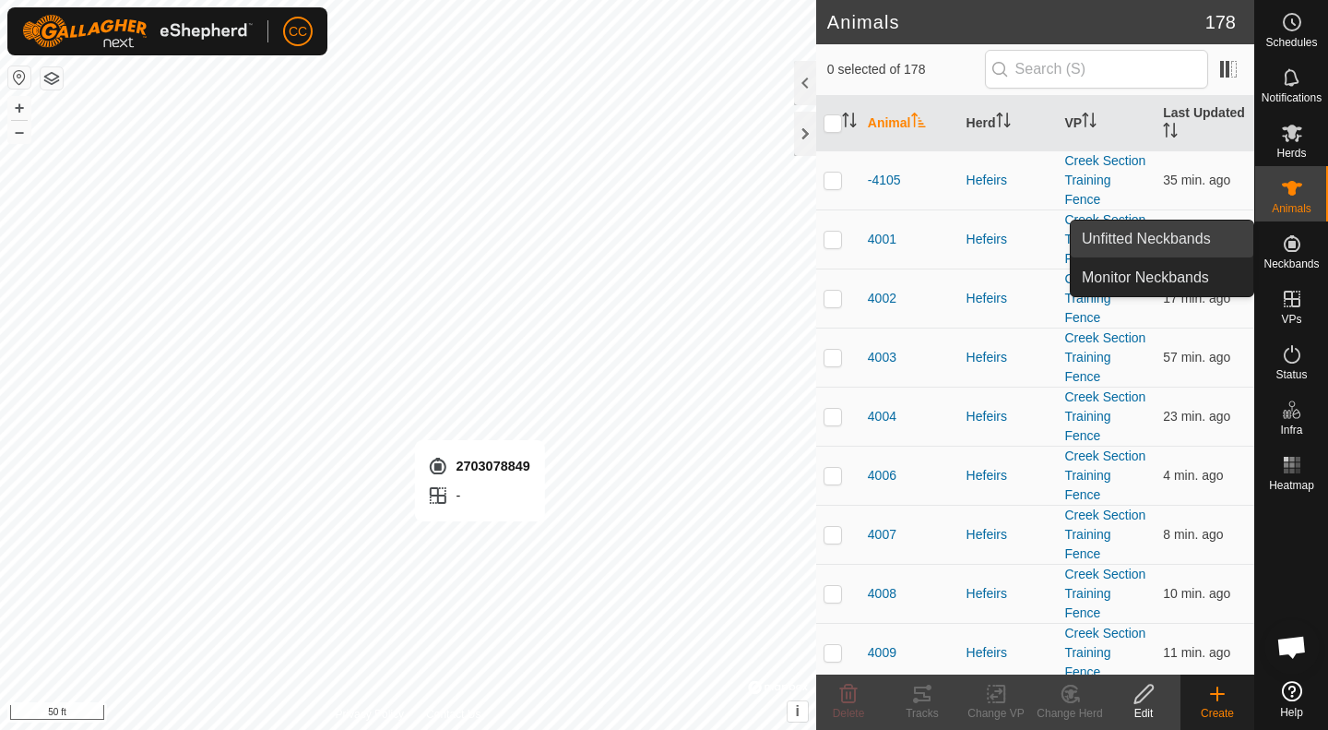
click at [1197, 238] on link "Unfitted Neckbands" at bounding box center [1162, 238] width 183 height 37
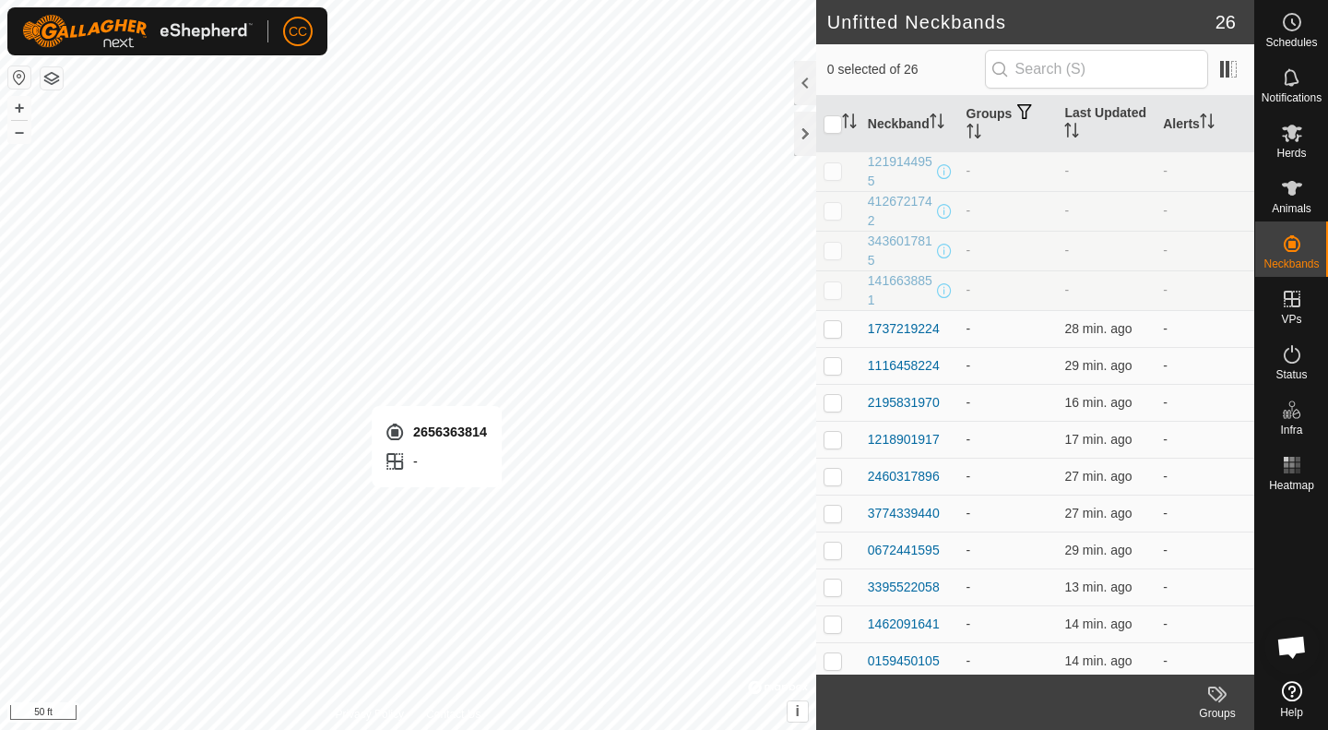
click at [1298, 201] on es-animals-svg-icon at bounding box center [1292, 188] width 33 height 30
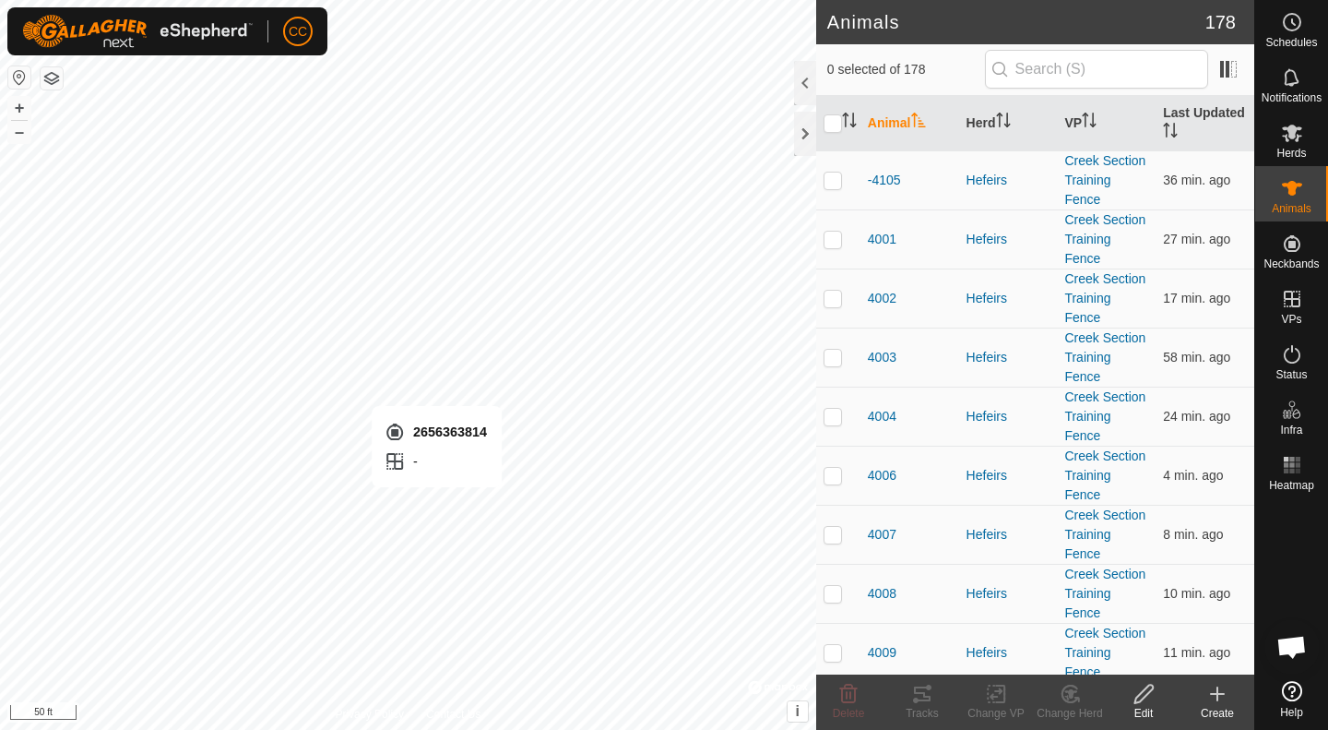
click at [1218, 720] on div "Create" at bounding box center [1218, 713] width 74 height 17
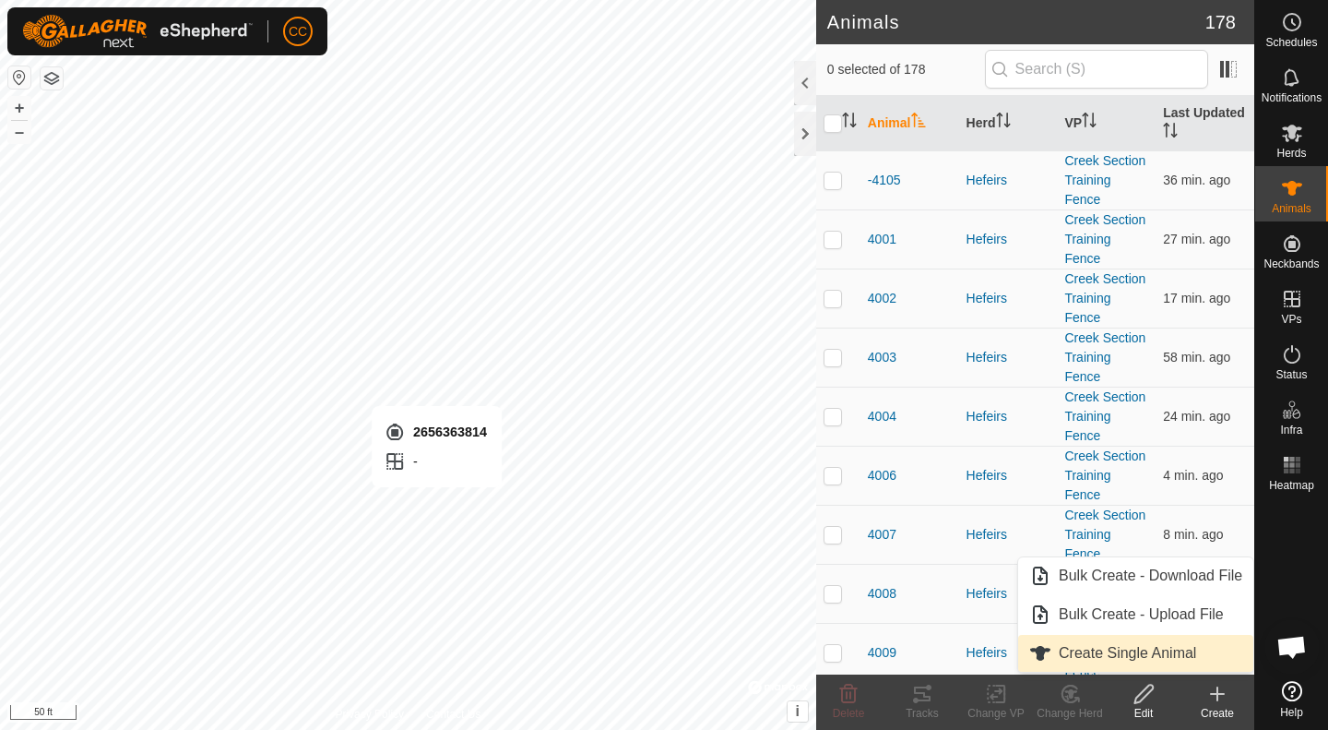
click at [1157, 658] on span "Create Single Animal" at bounding box center [1127, 653] width 137 height 22
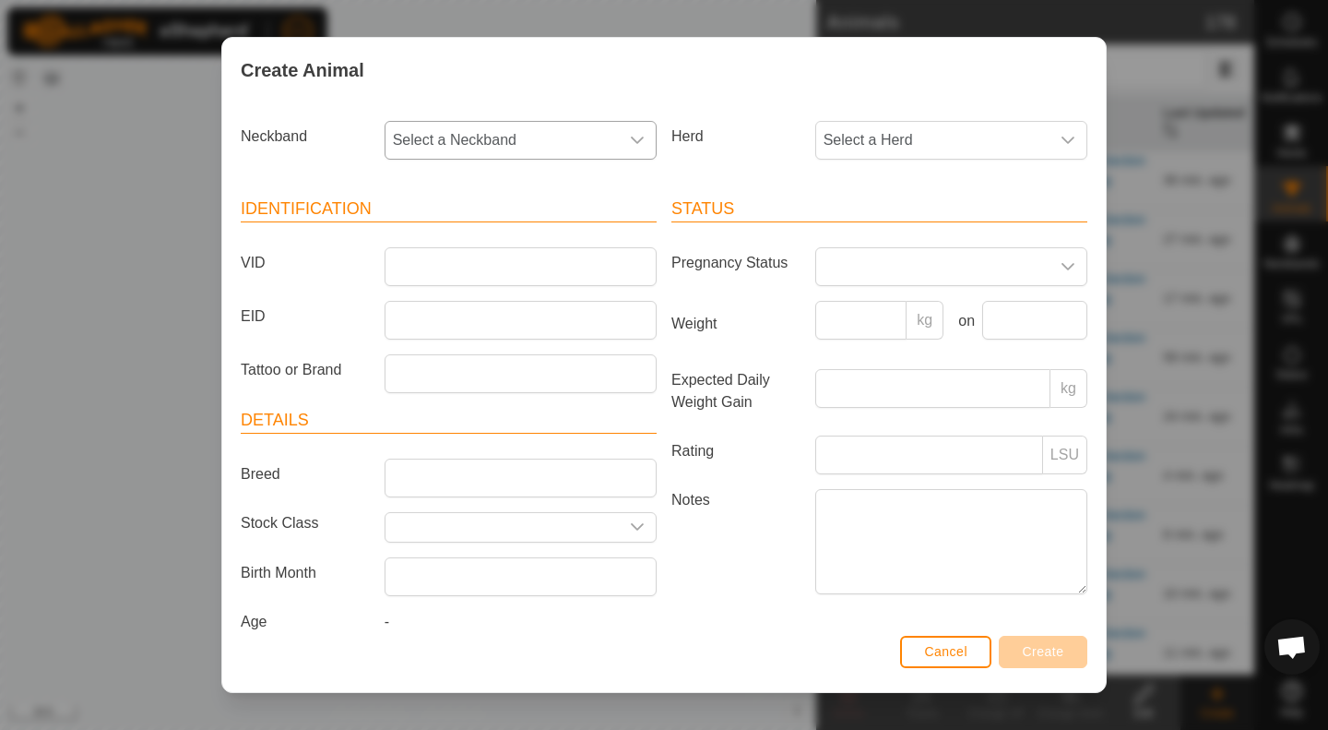
click at [521, 140] on span "Select a Neckband" at bounding box center [502, 140] width 233 height 37
type input "3814"
click at [469, 227] on span "2656363814" at bounding box center [439, 235] width 82 height 22
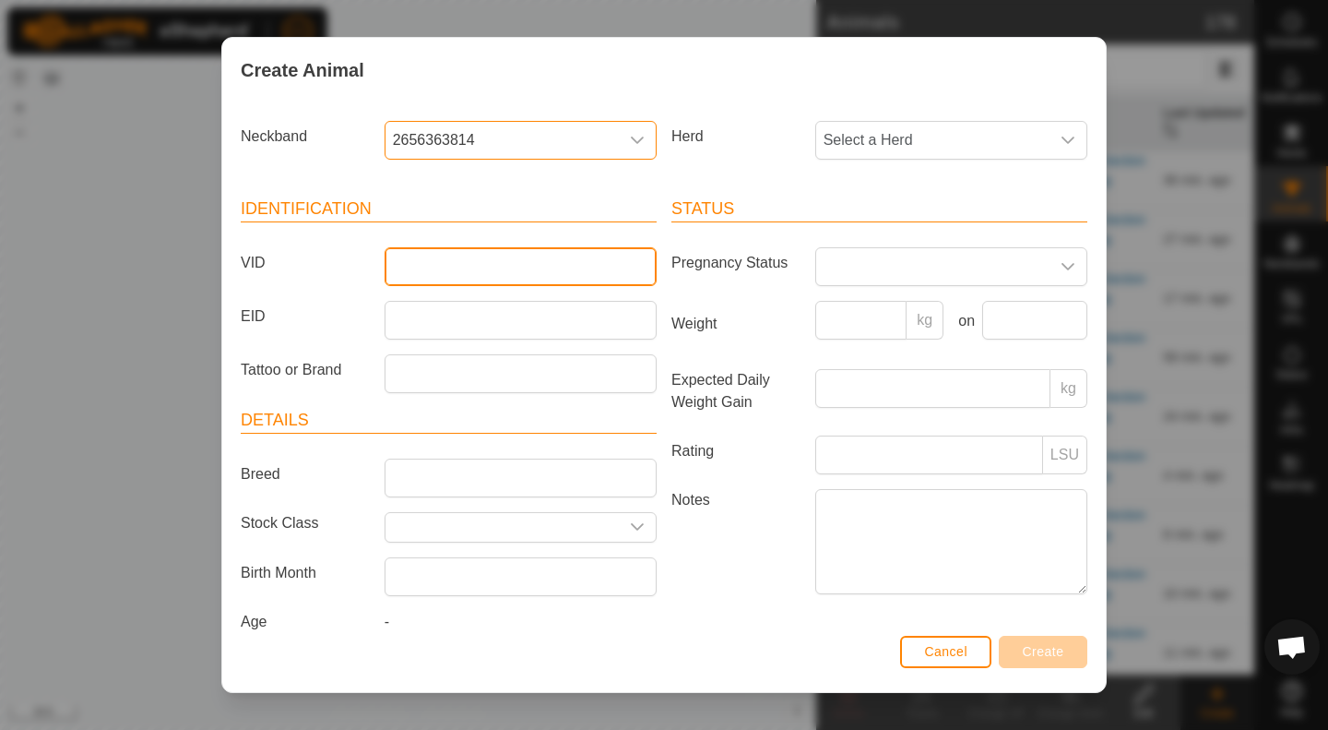
click at [535, 267] on input "VID" at bounding box center [521, 266] width 272 height 39
type input "AAA"
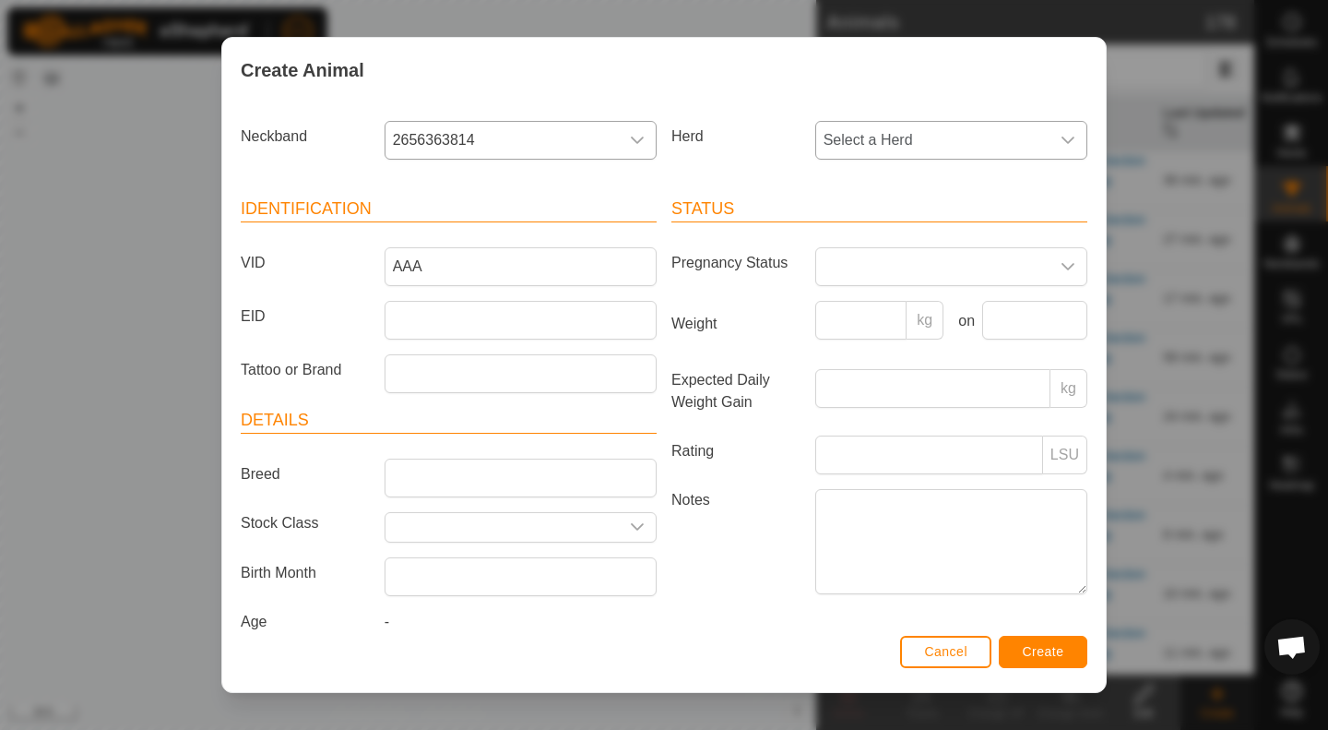
click at [1064, 153] on div "dropdown trigger" at bounding box center [1068, 140] width 37 height 37
click at [909, 275] on li "Hefeirs" at bounding box center [950, 274] width 266 height 37
click at [1038, 646] on span "Create" at bounding box center [1044, 651] width 42 height 15
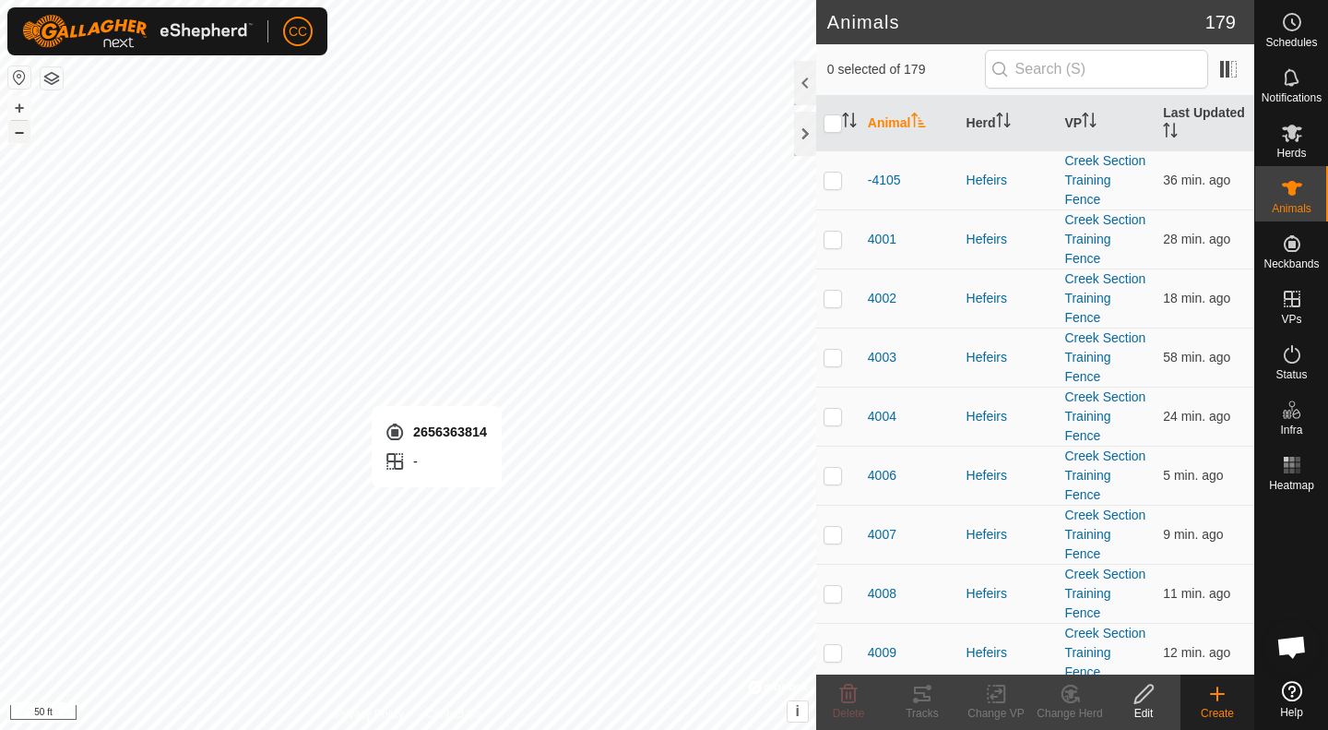
click at [20, 141] on button "–" at bounding box center [19, 132] width 22 height 22
click at [21, 140] on button "–" at bounding box center [19, 132] width 22 height 22
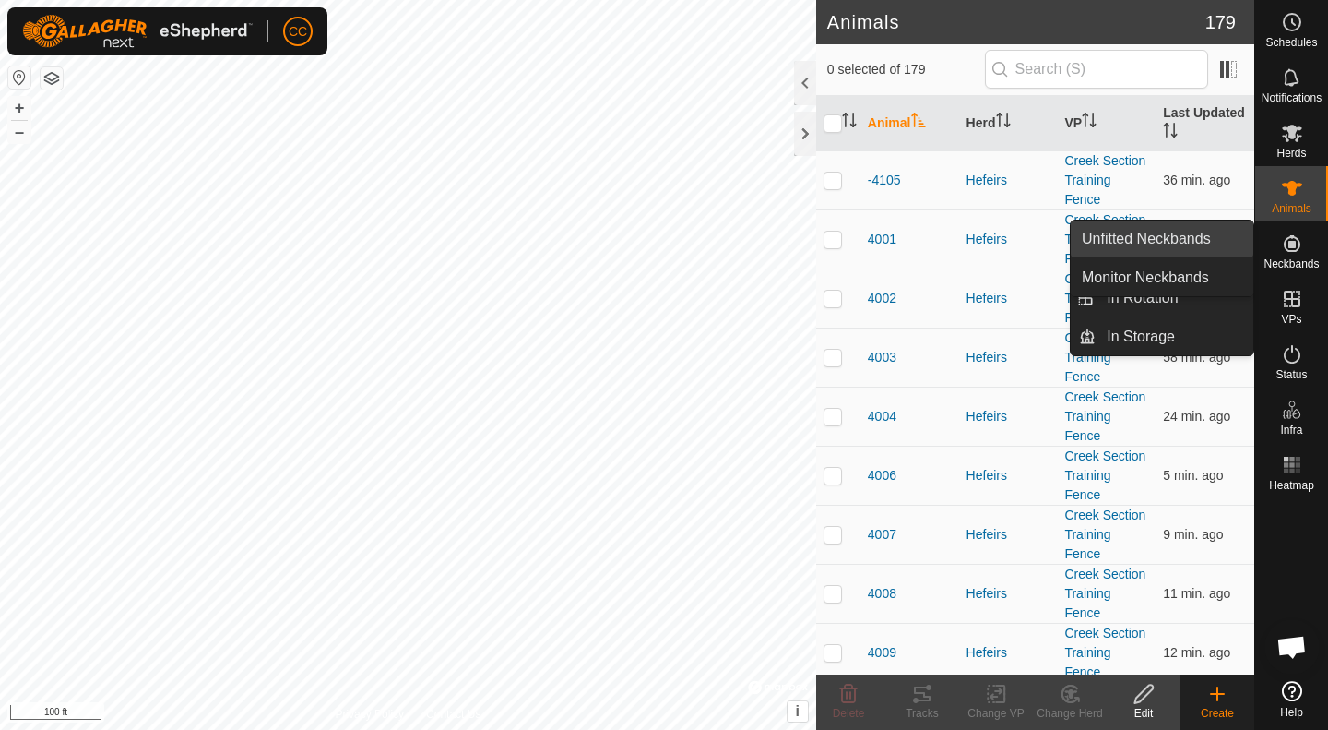
click at [1122, 244] on link "Unfitted Neckbands" at bounding box center [1162, 238] width 183 height 37
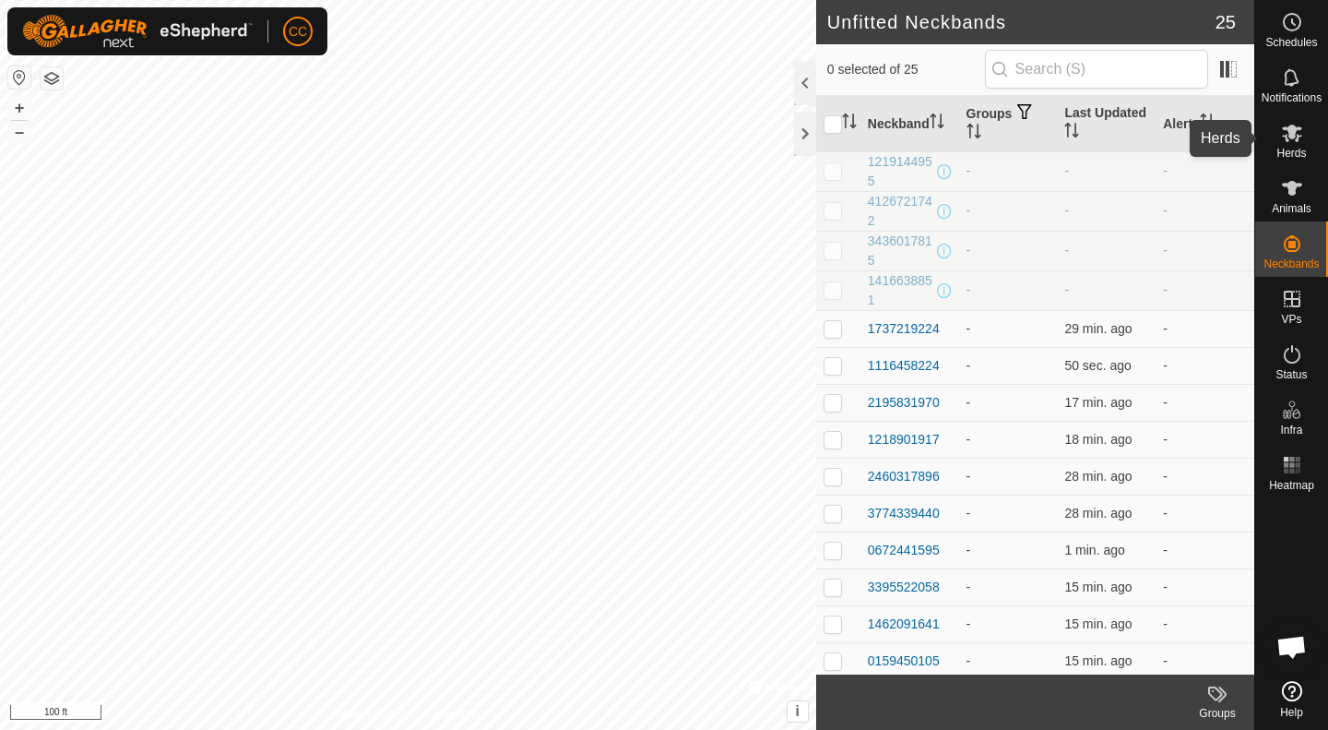
click at [1294, 142] on icon at bounding box center [1292, 133] width 22 height 22
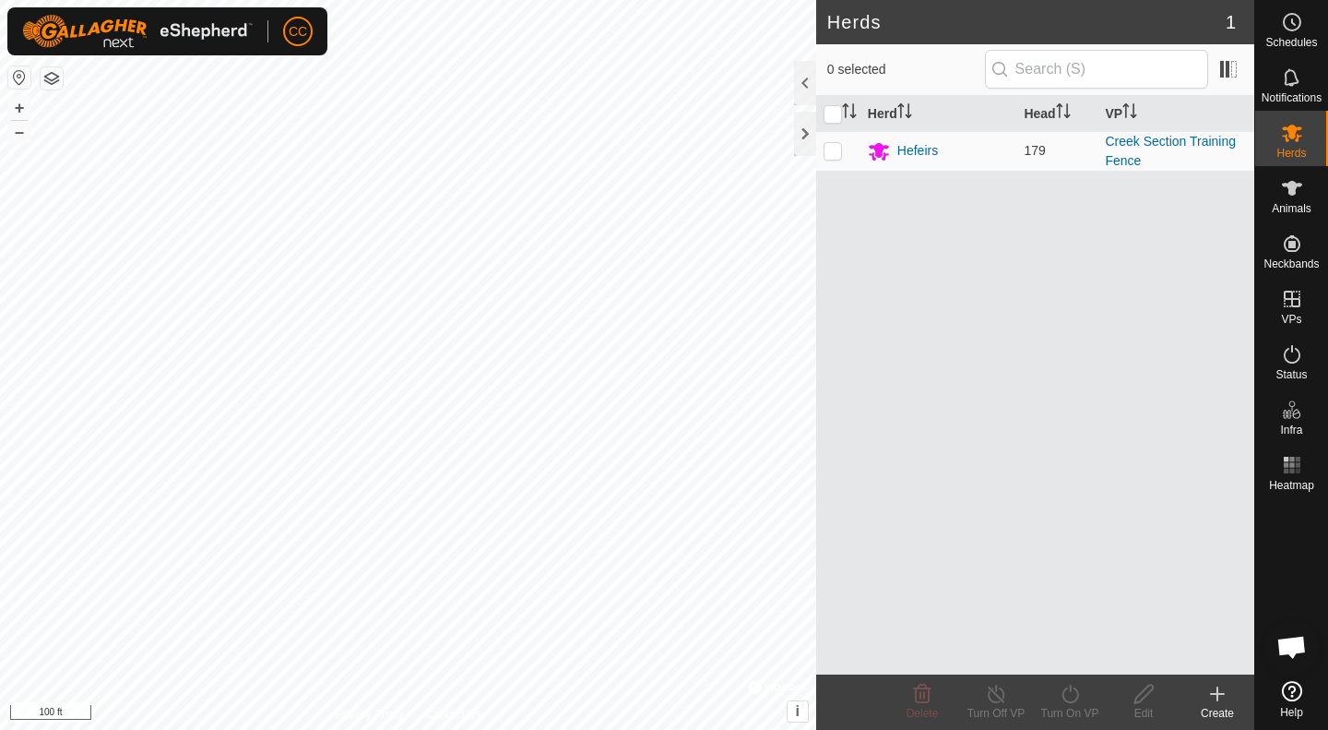
scroll to position [959, 0]
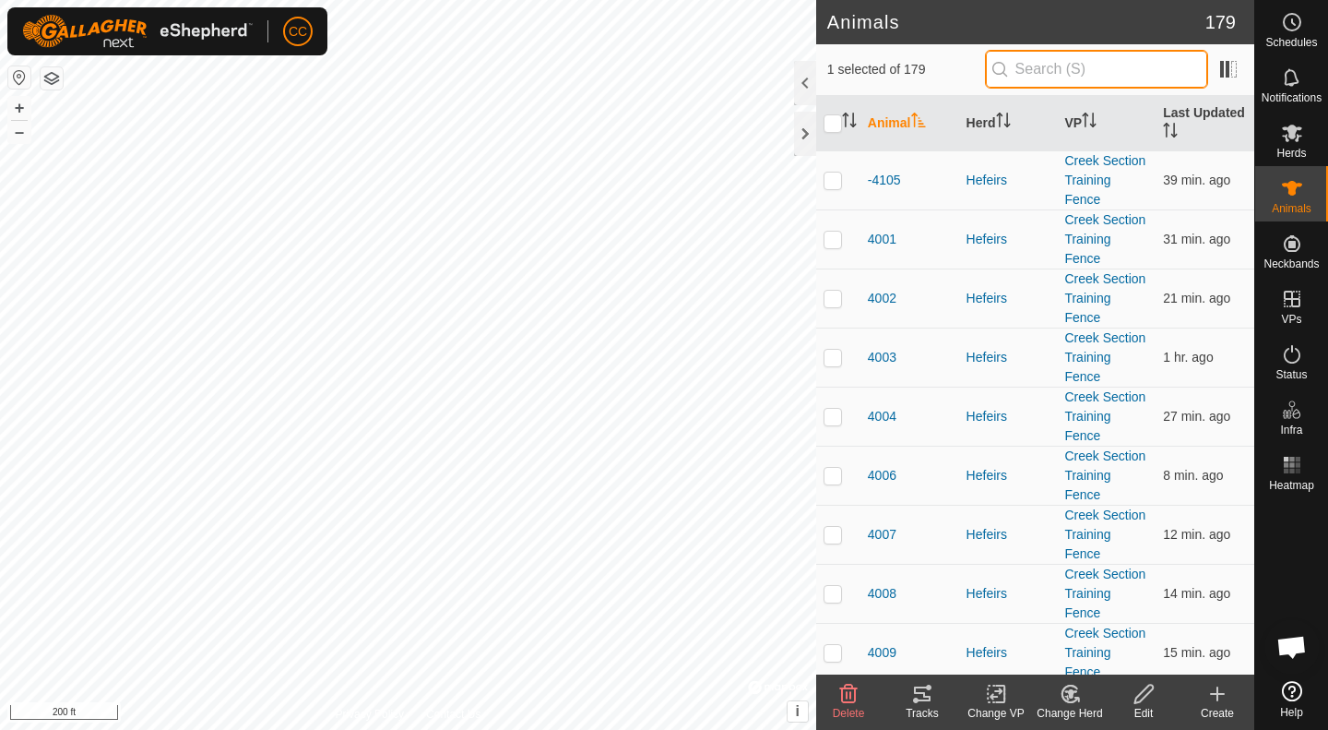
click at [1071, 65] on input "text" at bounding box center [1096, 69] width 223 height 39
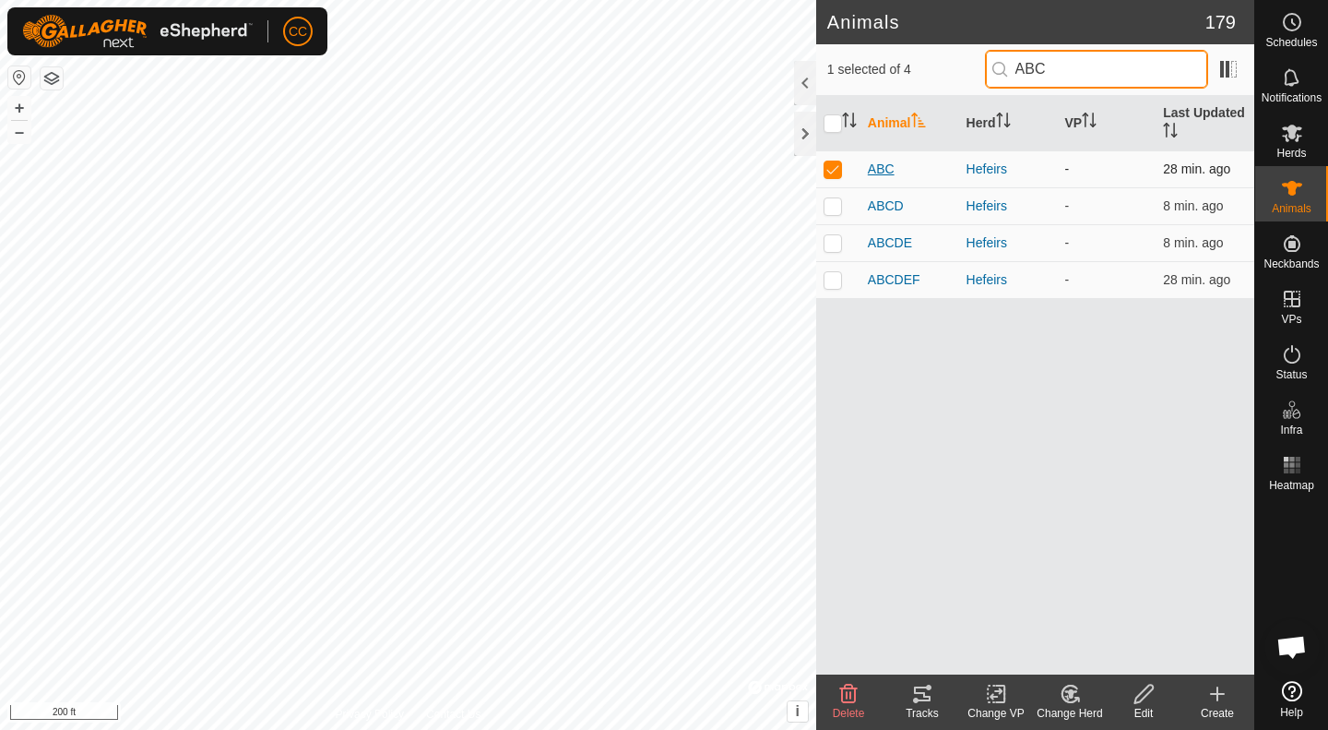
type input "ABC"
click at [874, 172] on span "ABC" at bounding box center [881, 169] width 27 height 19
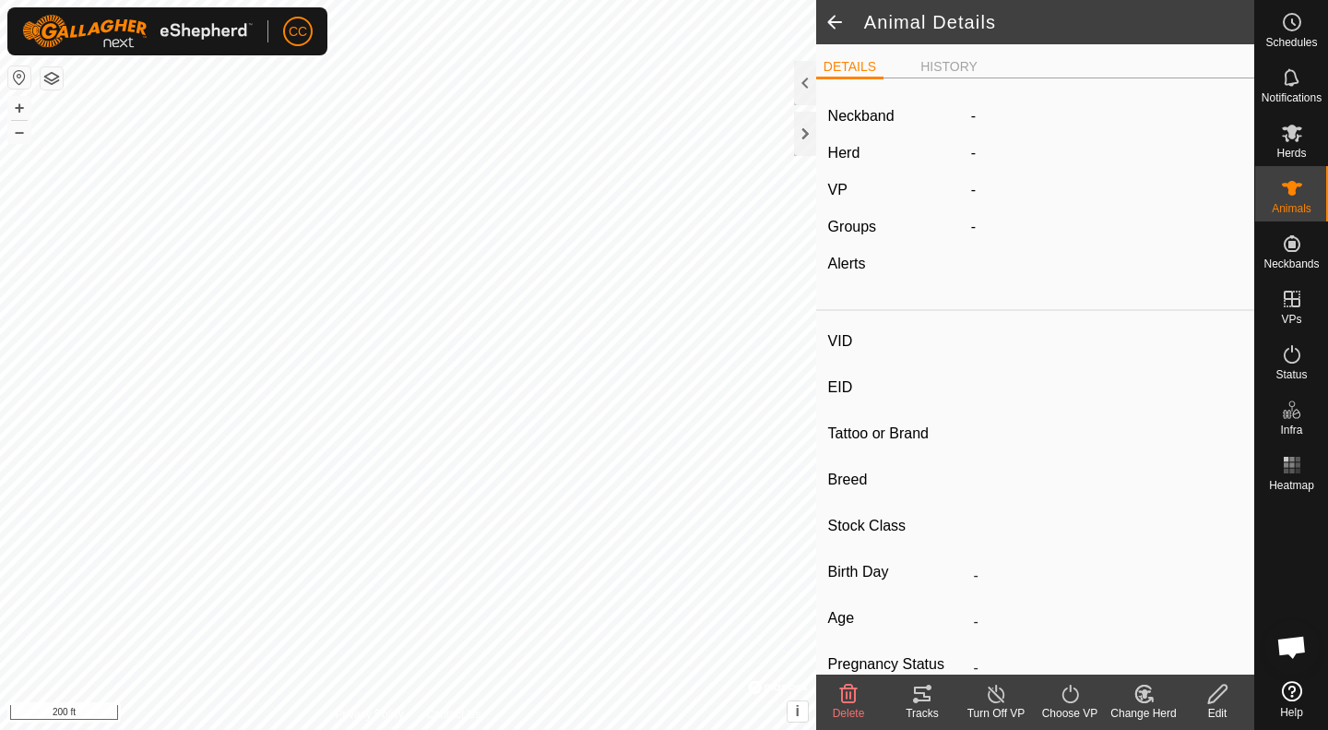
type input "ABC"
type input "-"
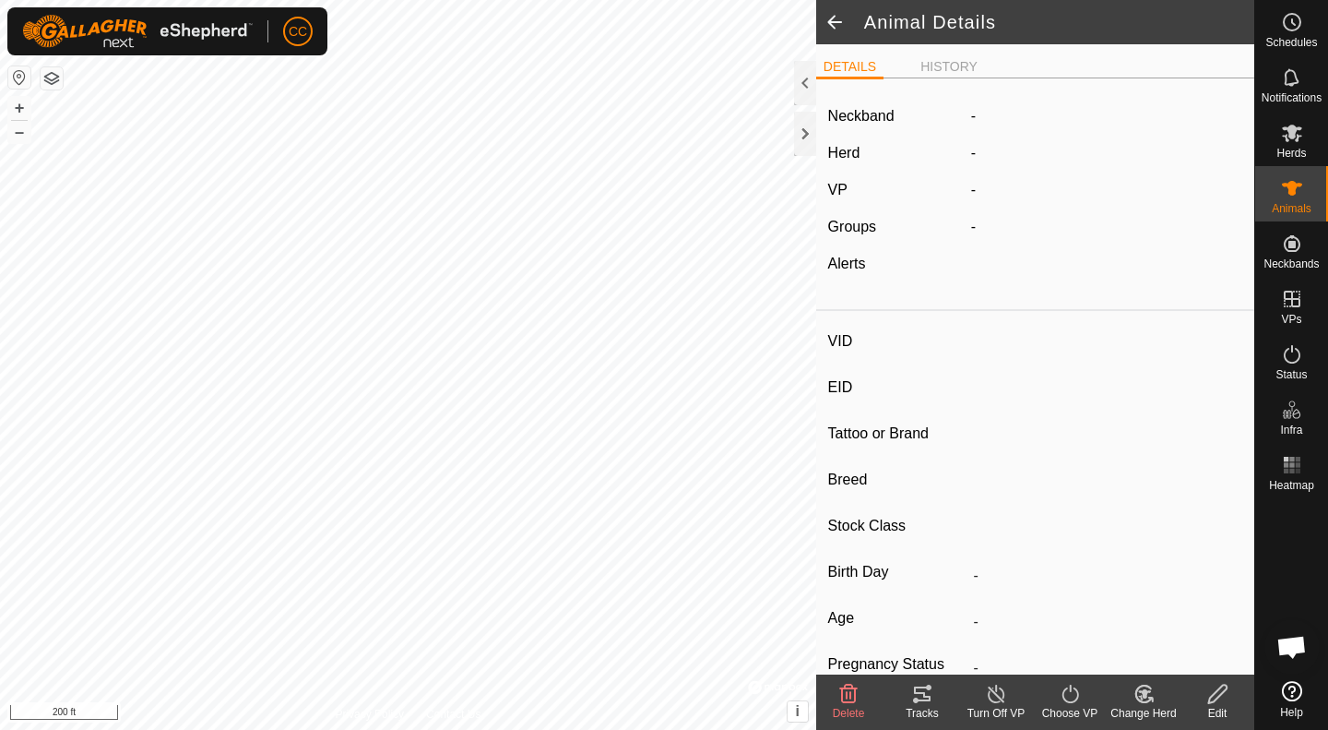
type input "0 kg"
type input "-"
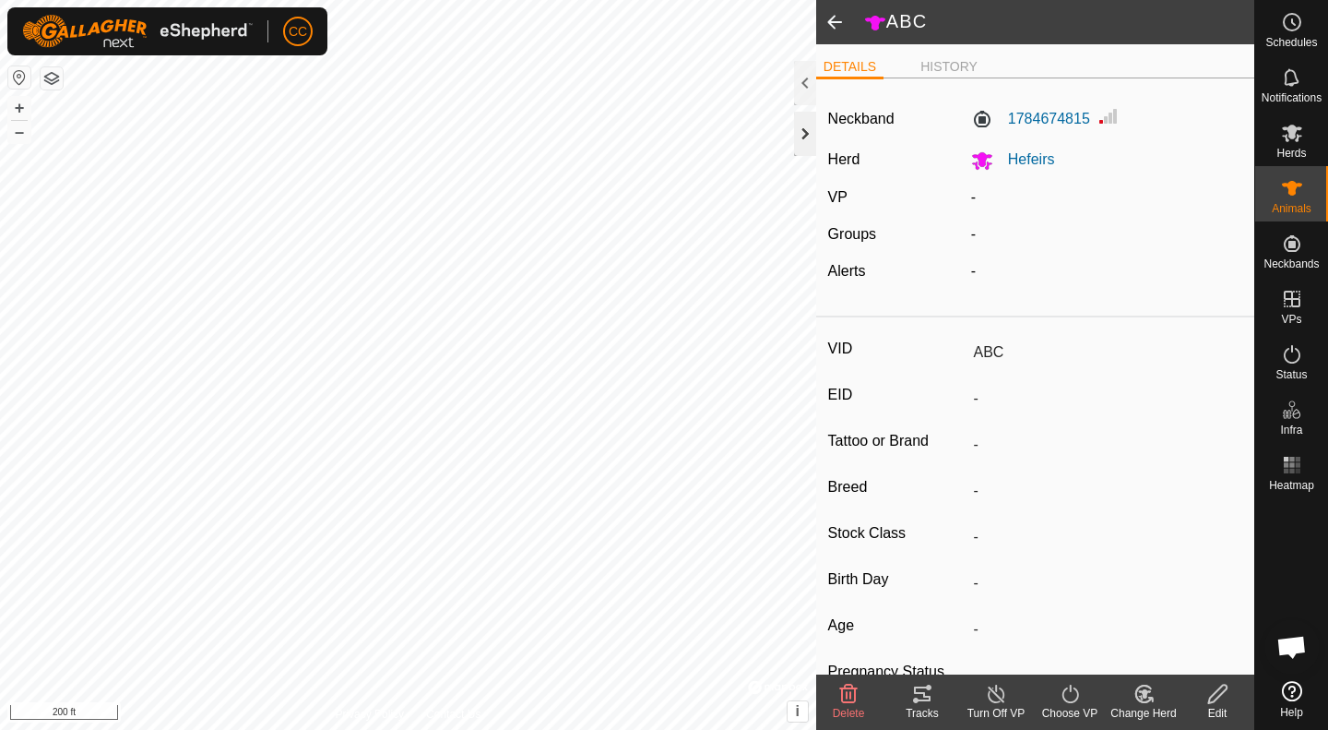
click at [804, 141] on div at bounding box center [805, 134] width 22 height 44
